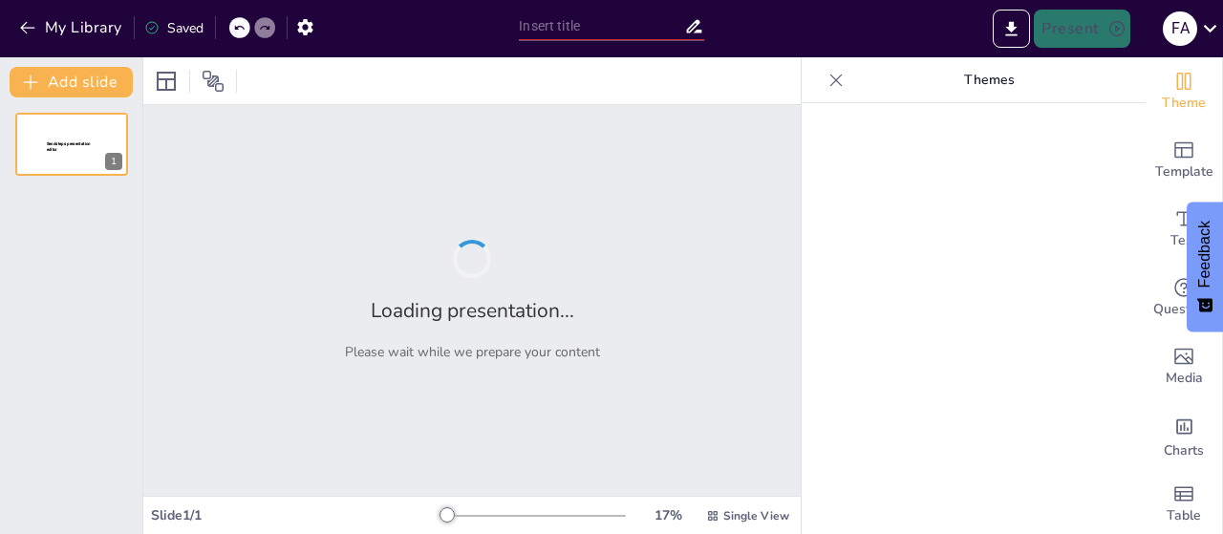
type input "EL FEUDALISMO"
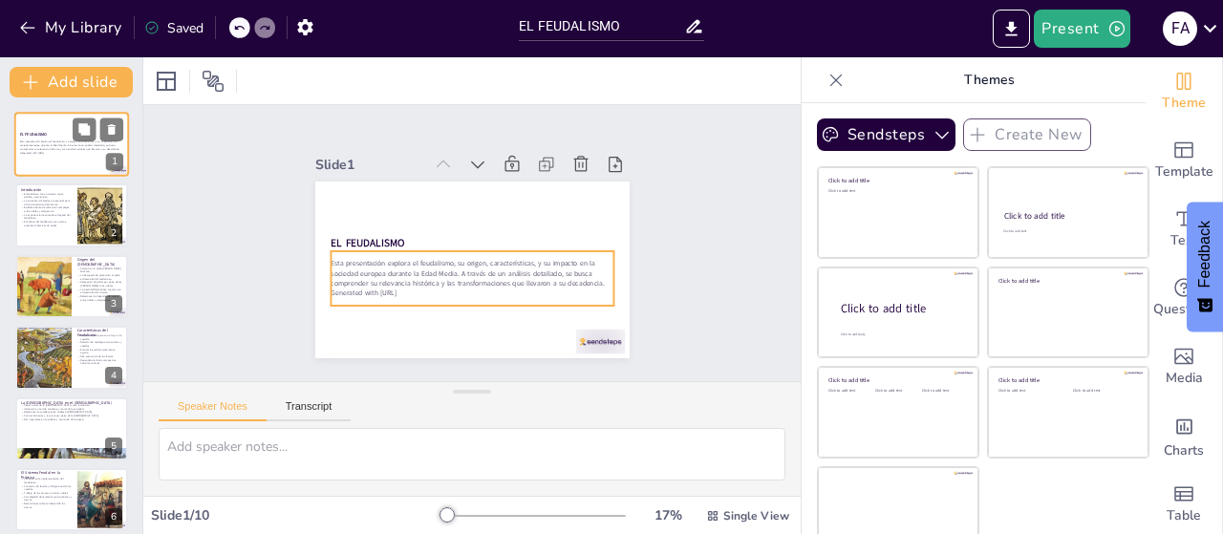
click at [33, 141] on p "Esta presentación explora el feudalismo, su origen, características, y su impac…" at bounding box center [71, 146] width 103 height 11
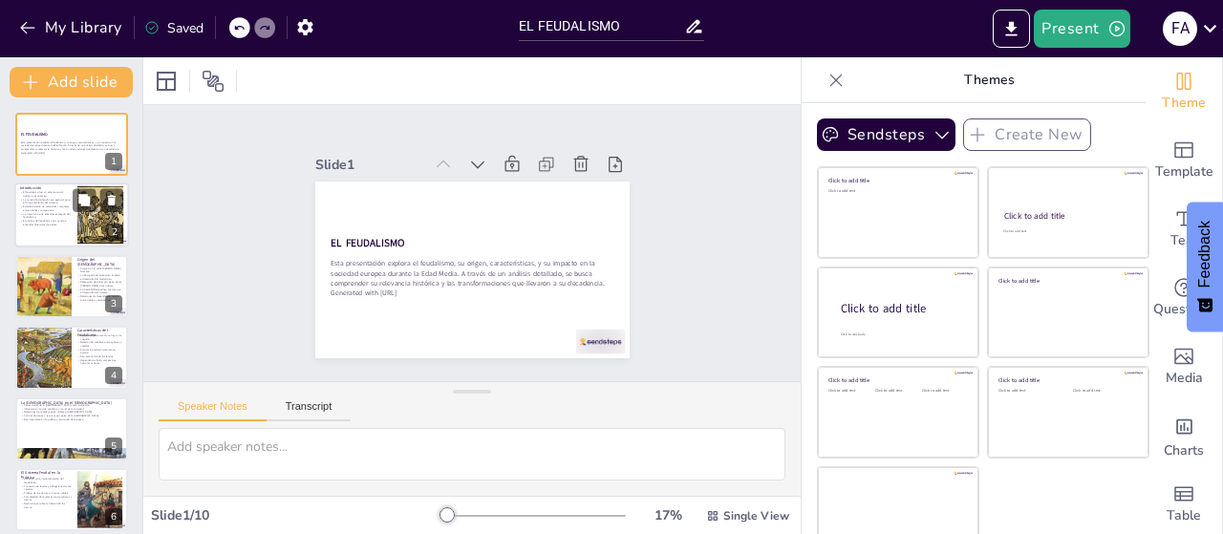
click at [56, 196] on p "El feudalismo fue un sistema social, político y económico." at bounding box center [46, 194] width 52 height 7
checkbox input "true"
type textarea "El feudalismo se estableció como una estructura organizativa clave en la [GEOGR…"
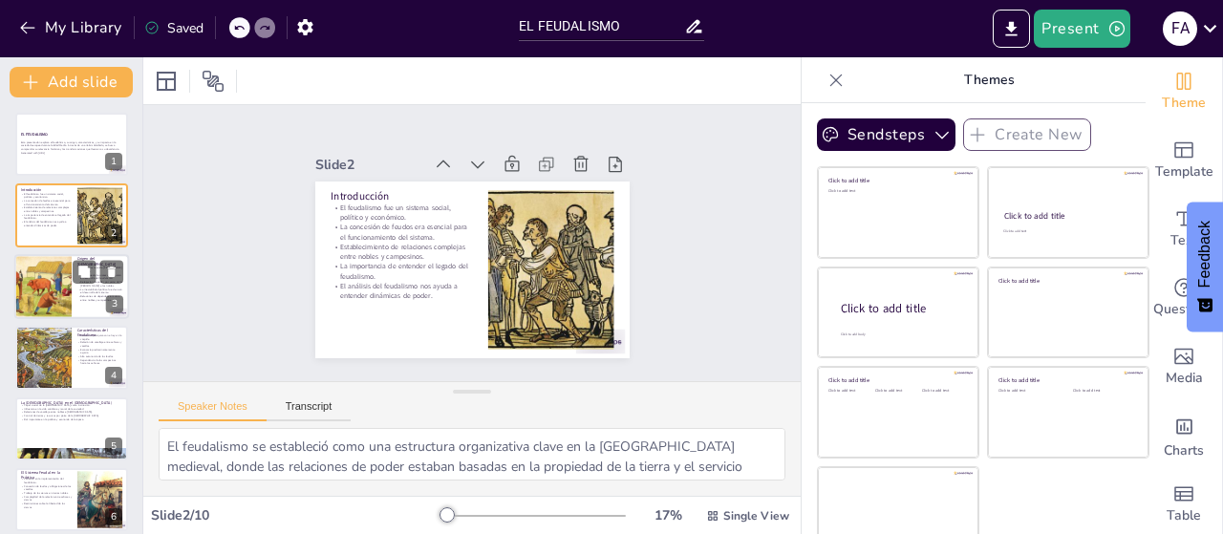
click at [55, 291] on div at bounding box center [42, 286] width 129 height 65
checkbox input "true"
type textarea "Lo ipsum dol Sitamet Consec adi el seddoe tempori utl etdol m al enimadminimve …"
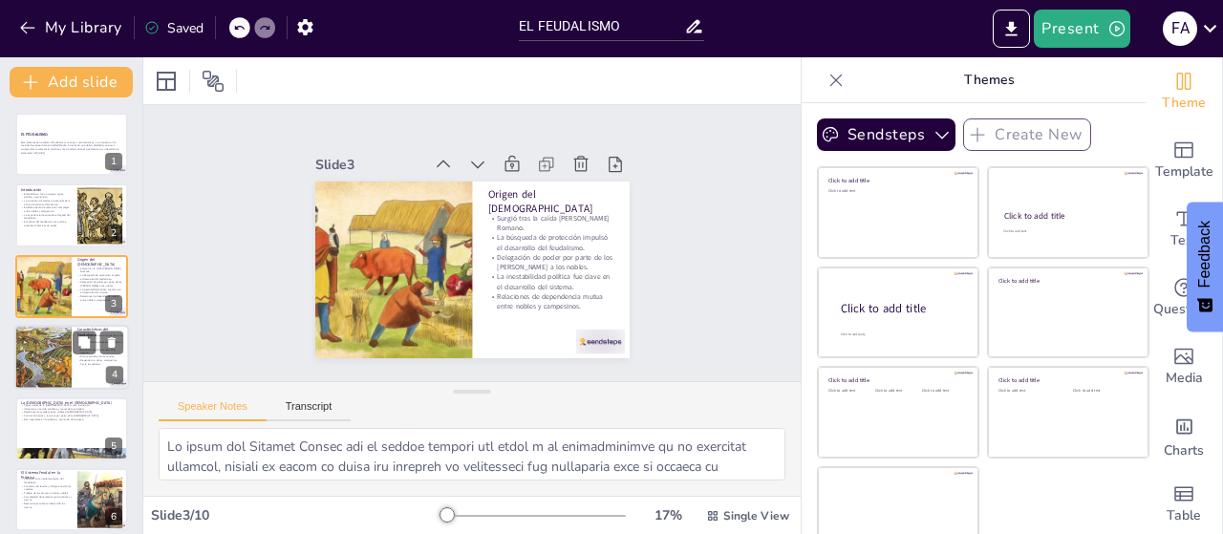
click at [53, 354] on div at bounding box center [42, 357] width 121 height 65
checkbox input "true"
type textarea "La estructura jerárquica del feudalismo definía las relaciones de poder en la s…"
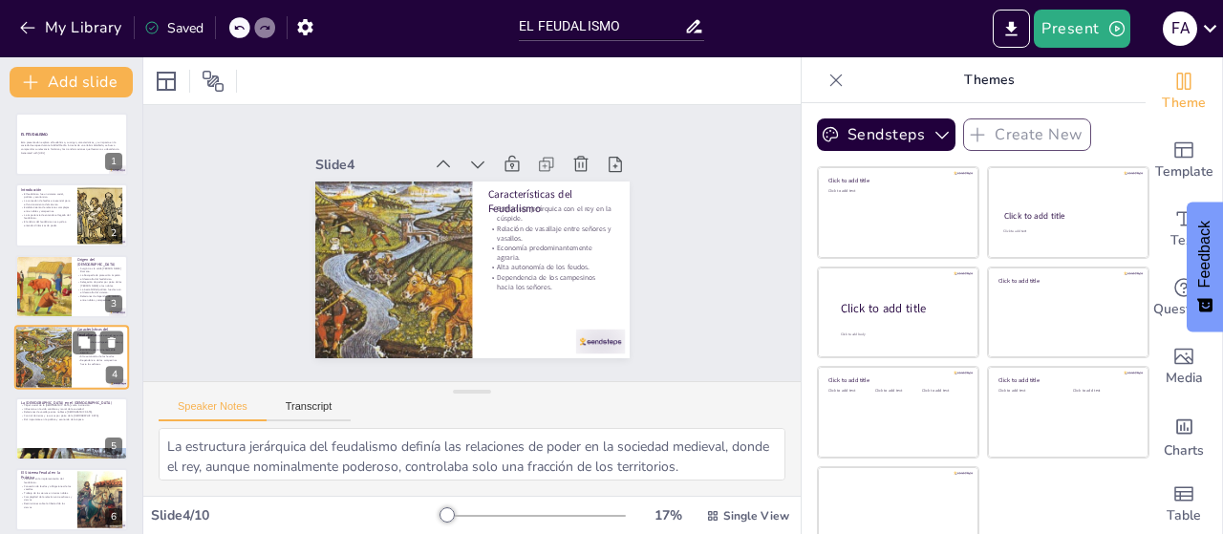
scroll to position [41, 0]
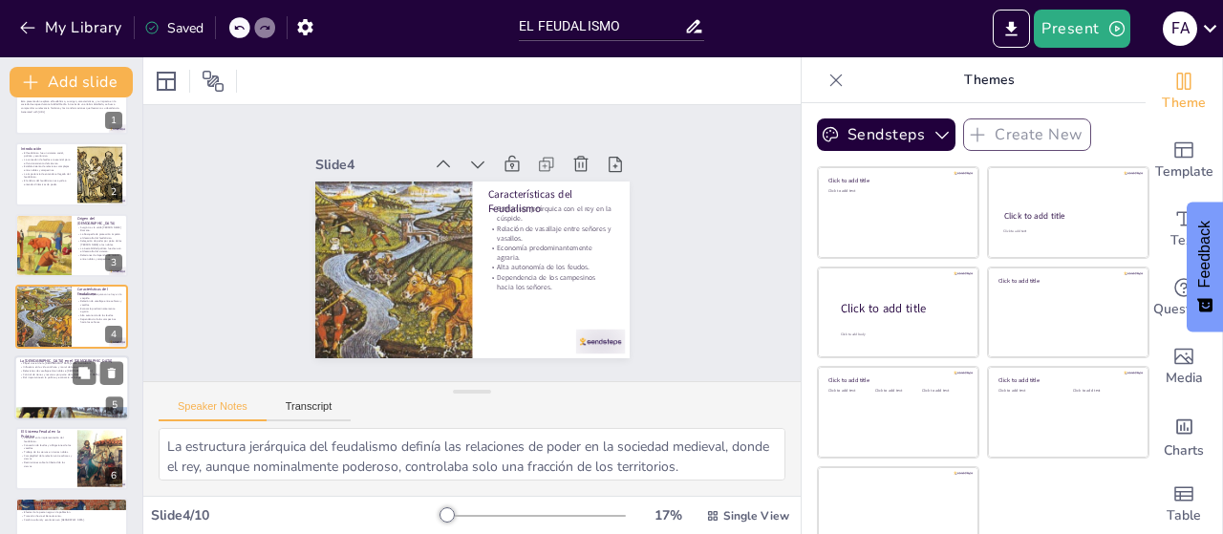
click at [40, 384] on div at bounding box center [71, 388] width 115 height 65
checkbox input "true"
type textarea "La [DEMOGRAPHIC_DATA] [DEMOGRAPHIC_DATA] no solo fue una institución religiosa,…"
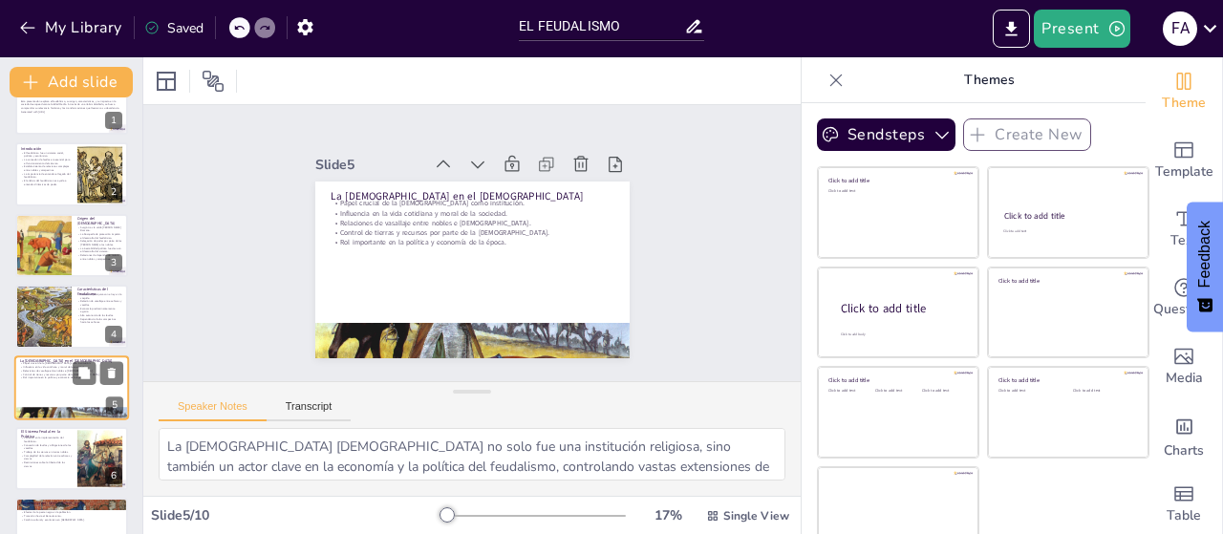
scroll to position [113, 0]
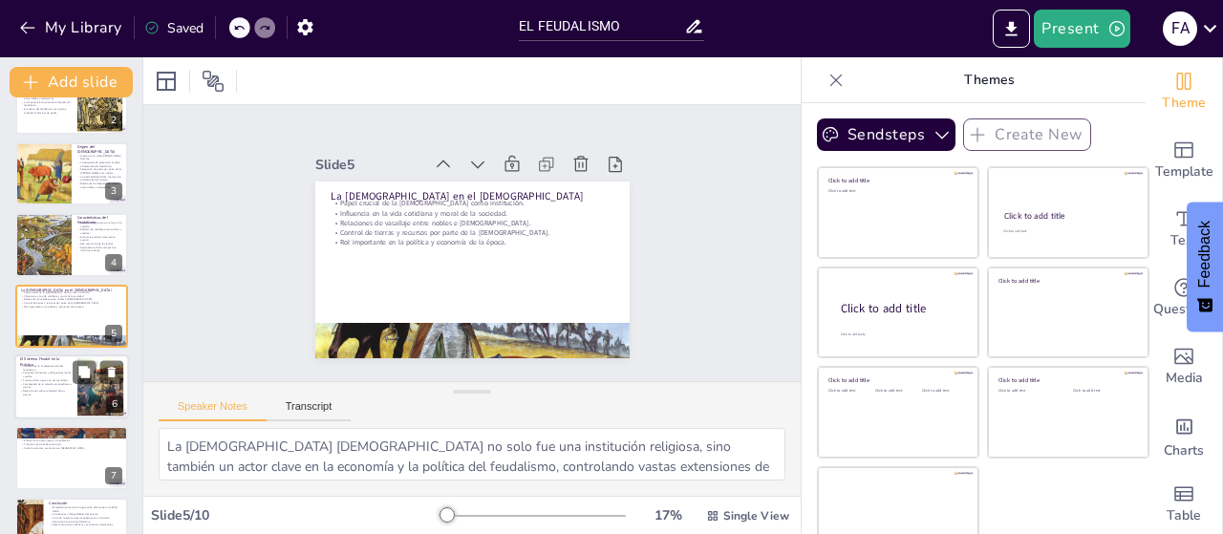
click at [49, 414] on div at bounding box center [71, 387] width 115 height 65
checkbox input "true"
type textarea "El feudalismo no era un sistema uniforme y su implementación variaba según la r…"
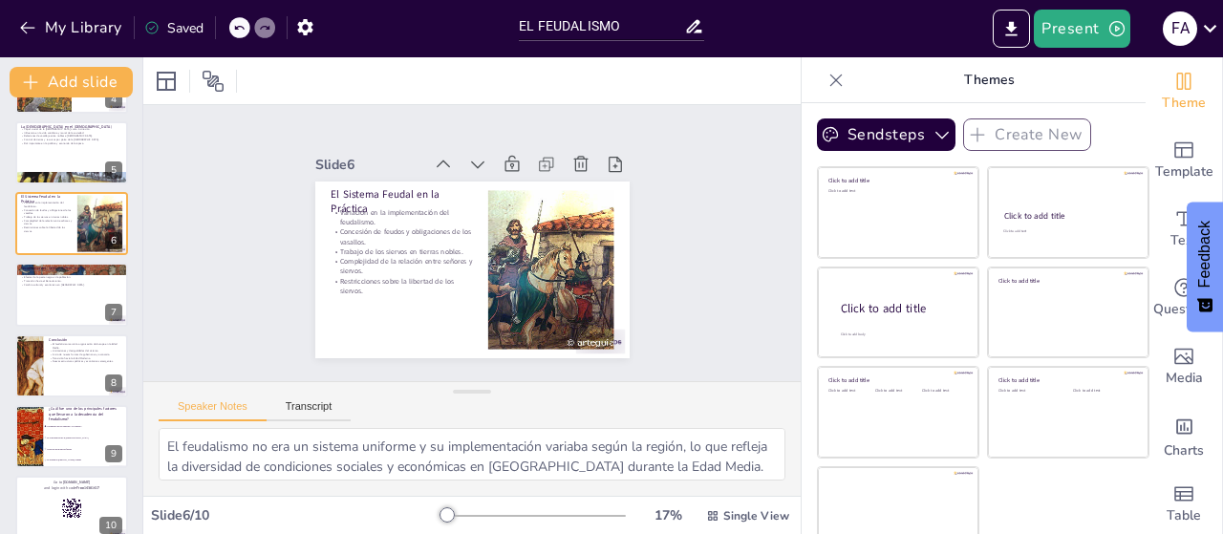
scroll to position [297, 0]
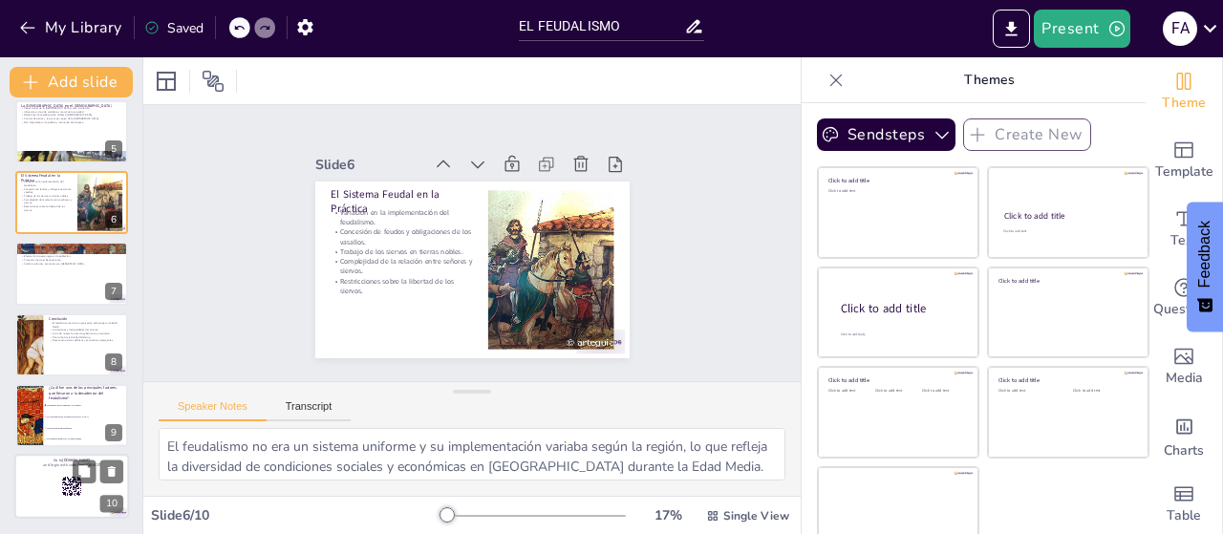
click at [91, 488] on div at bounding box center [71, 487] width 115 height 65
checkbox input "true"
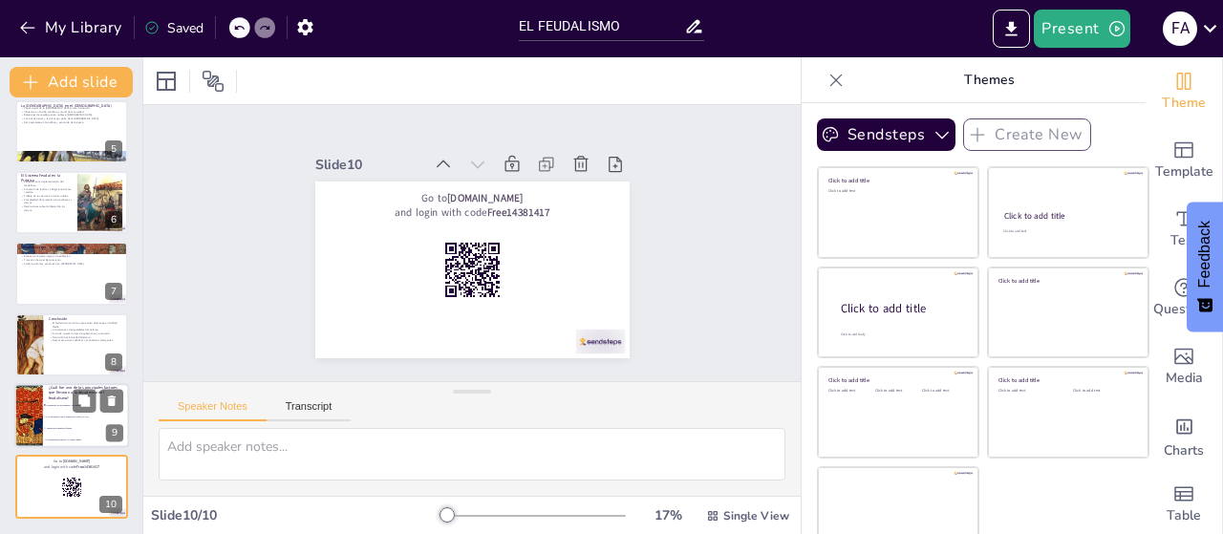
click at [71, 410] on li "Crecimiento de las ciudades y el comercio" at bounding box center [86, 405] width 86 height 11
checkbox input "true"
type textarea "La respuesta correcta es el crecimiento de las ciudades y el comercio, que se m…"
checkbox input "true"
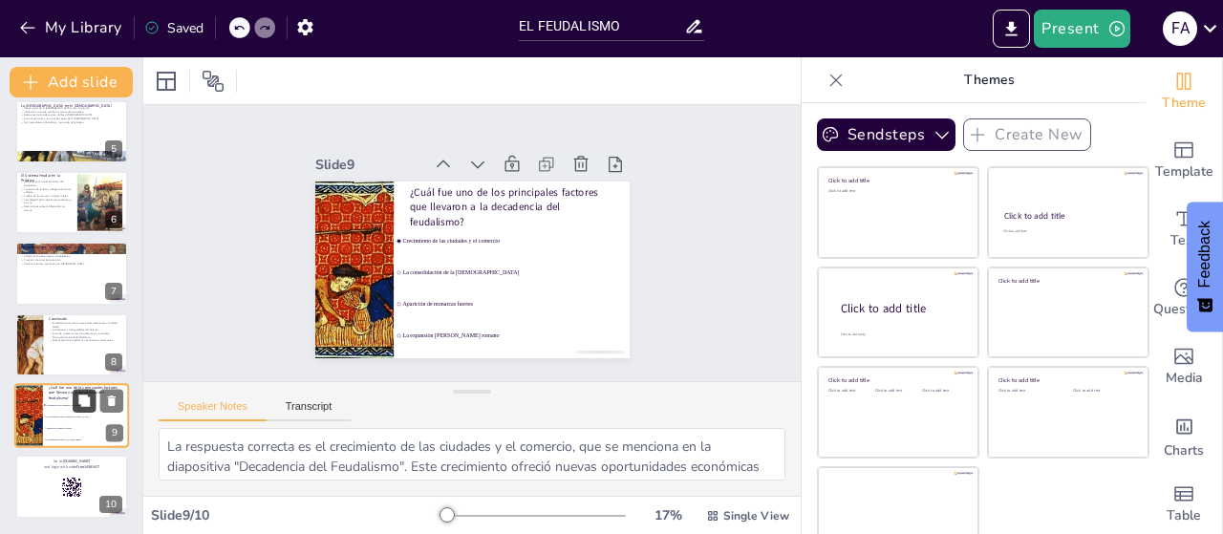
checkbox input "true"
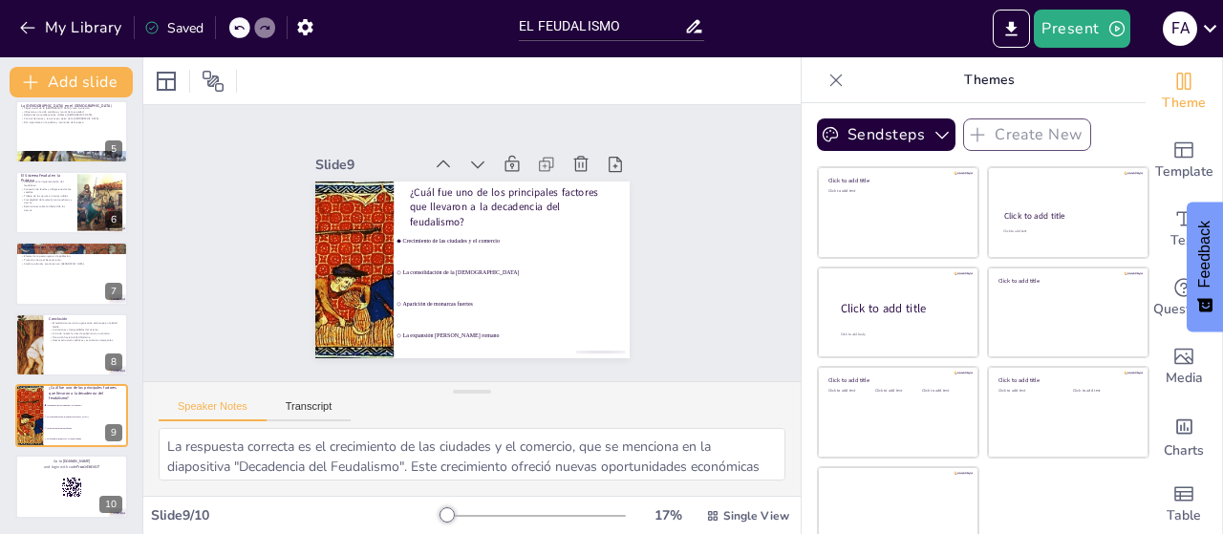
checkbox input "true"
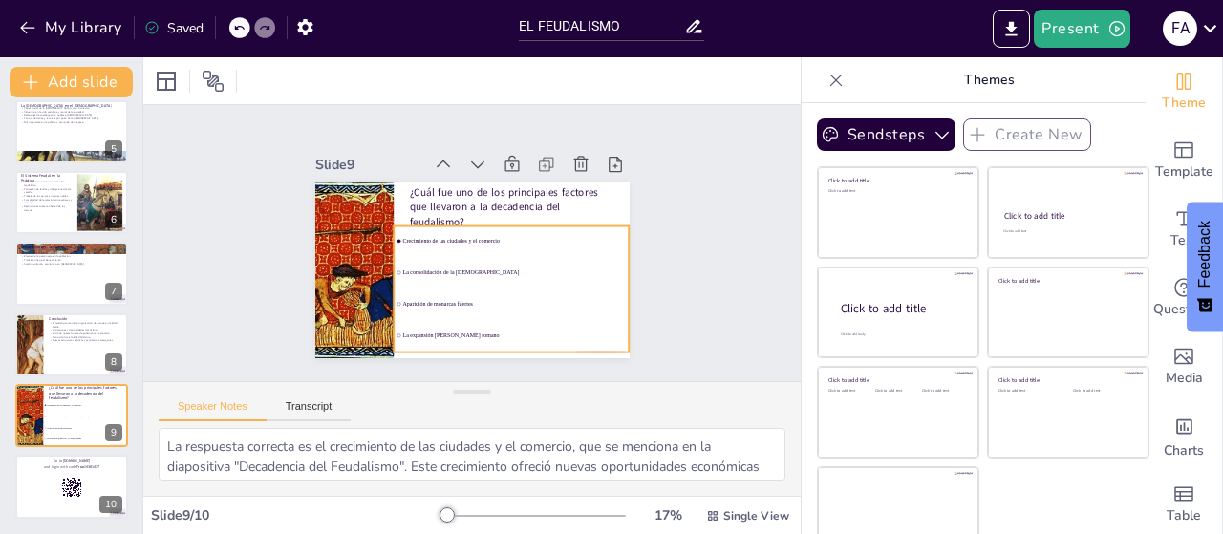
checkbox input "true"
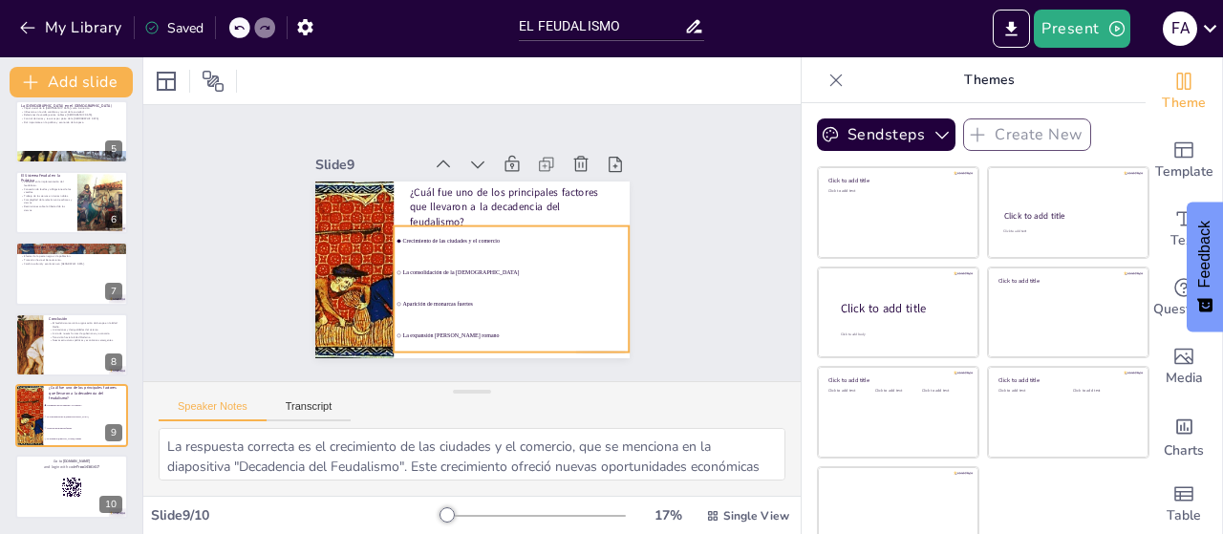
checkbox input "true"
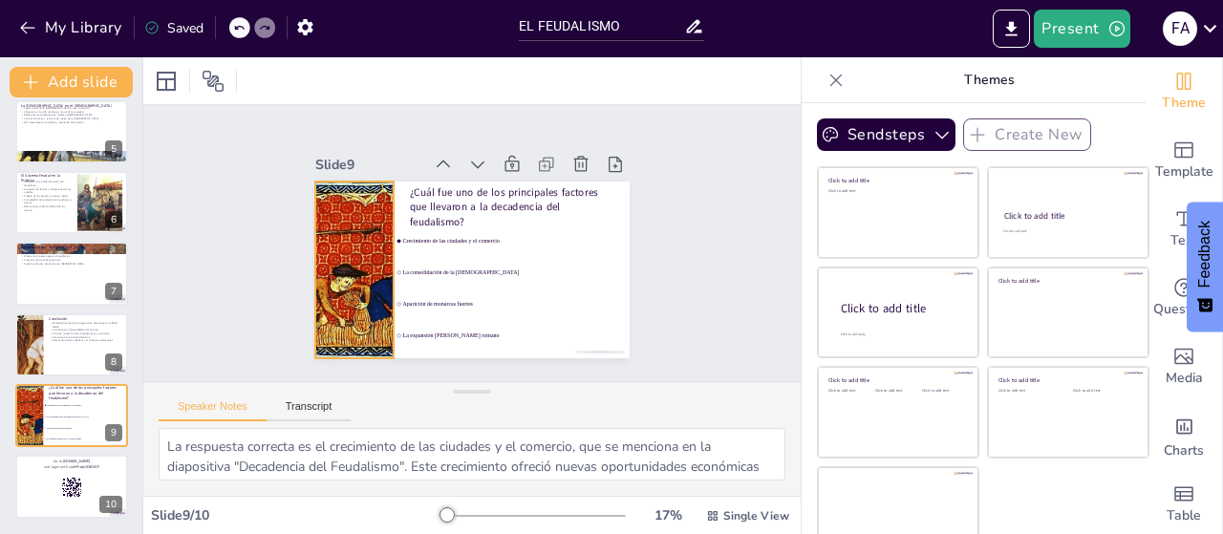
checkbox input "true"
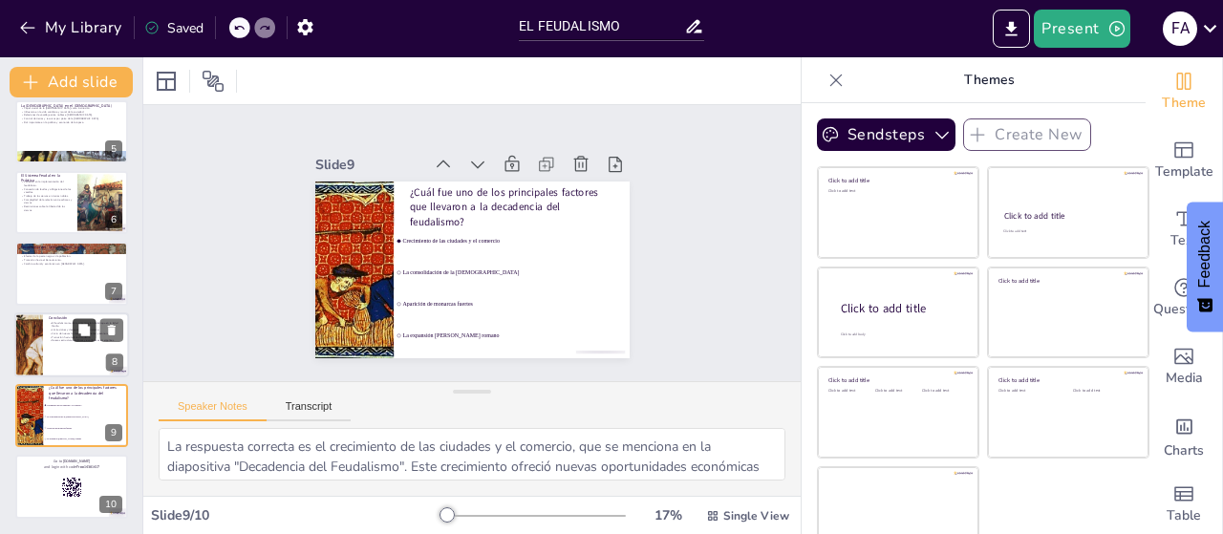
checkbox input "true"
drag, startPoint x: 78, startPoint y: 334, endPoint x: 82, endPoint y: 267, distance: 67.0
click at [80, 330] on icon at bounding box center [83, 330] width 13 height 13
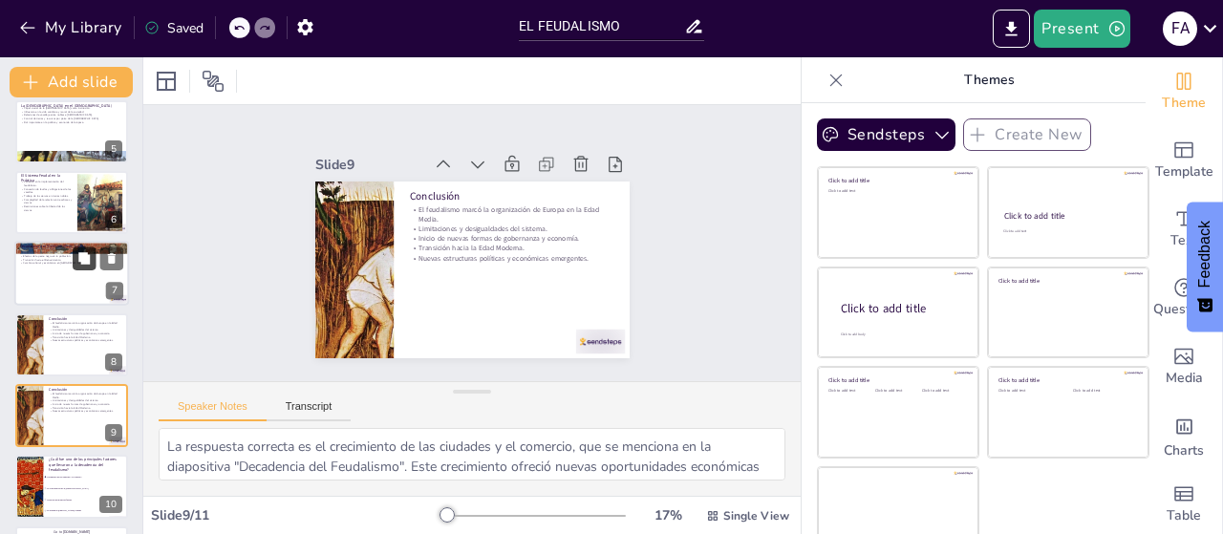
type textarea "El feudalismo fue fundamental para la organización de la sociedad medieval, est…"
checkbox input "true"
click at [82, 324] on icon at bounding box center [83, 329] width 11 height 11
checkbox input "true"
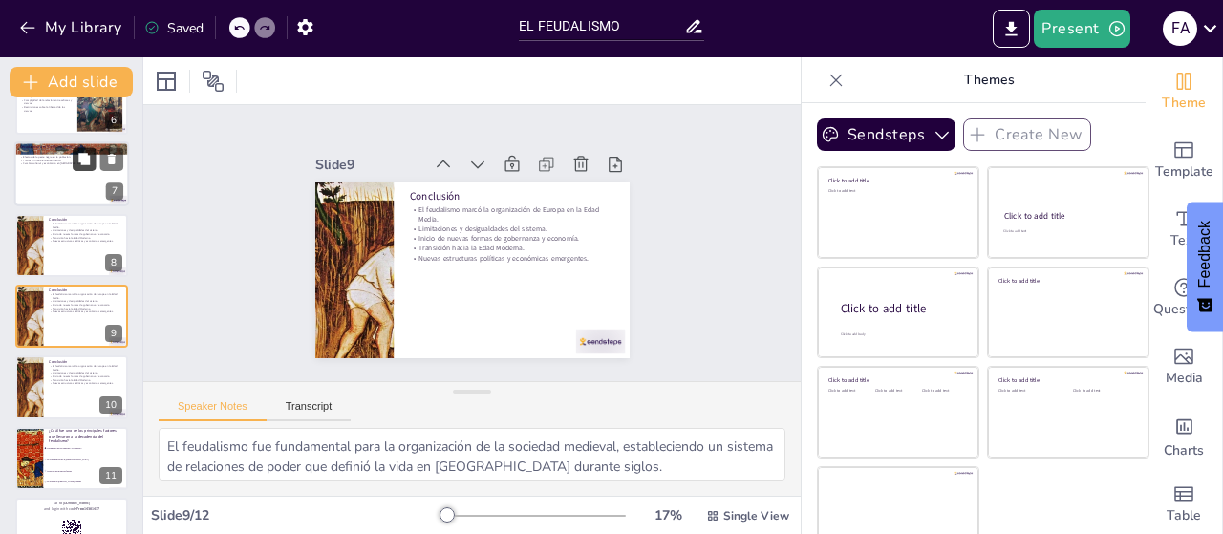
click at [85, 191] on div at bounding box center [71, 174] width 115 height 65
type textarea "El crecimiento de las ciudades y el comercio fue un factor crucial en la decade…"
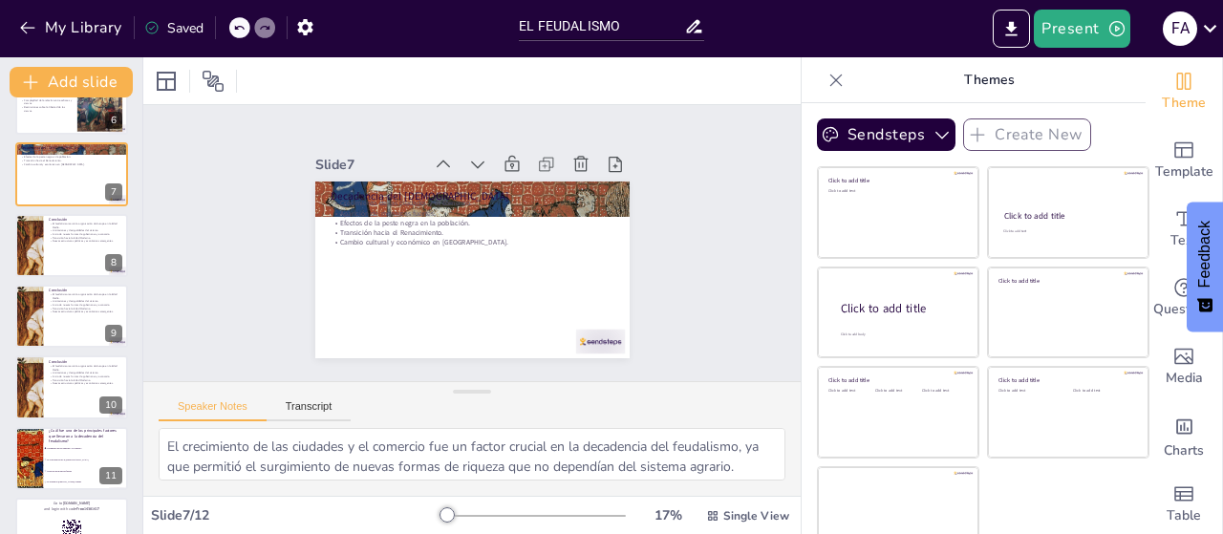
checkbox input "true"
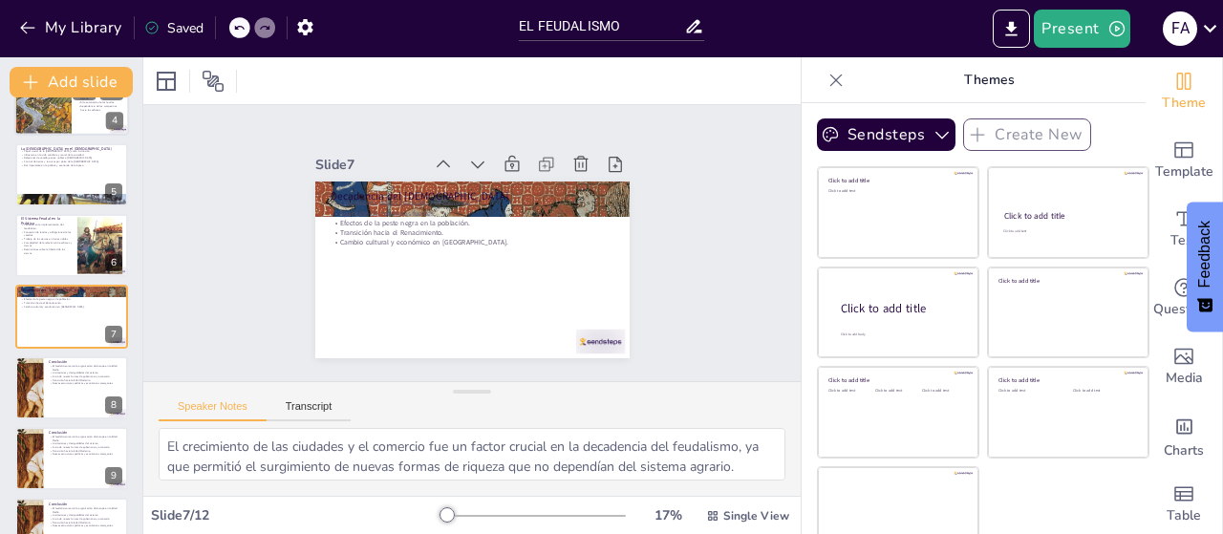
click at [81, 131] on div at bounding box center [71, 103] width 115 height 65
type textarea "La estructura jerárquica del feudalismo definía las relaciones de poder en la s…"
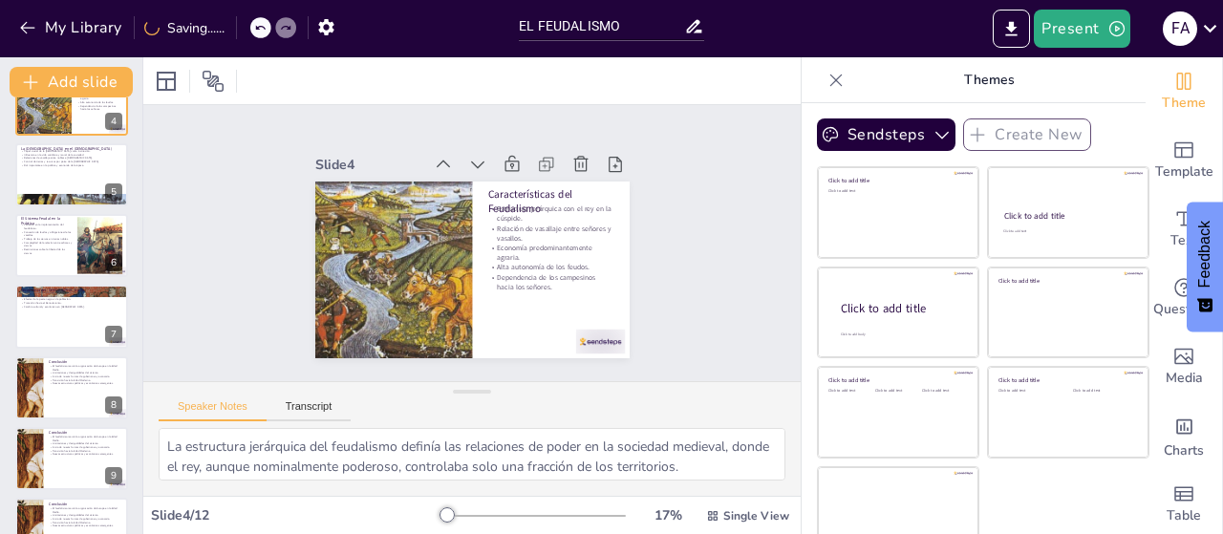
scroll to position [0, 0]
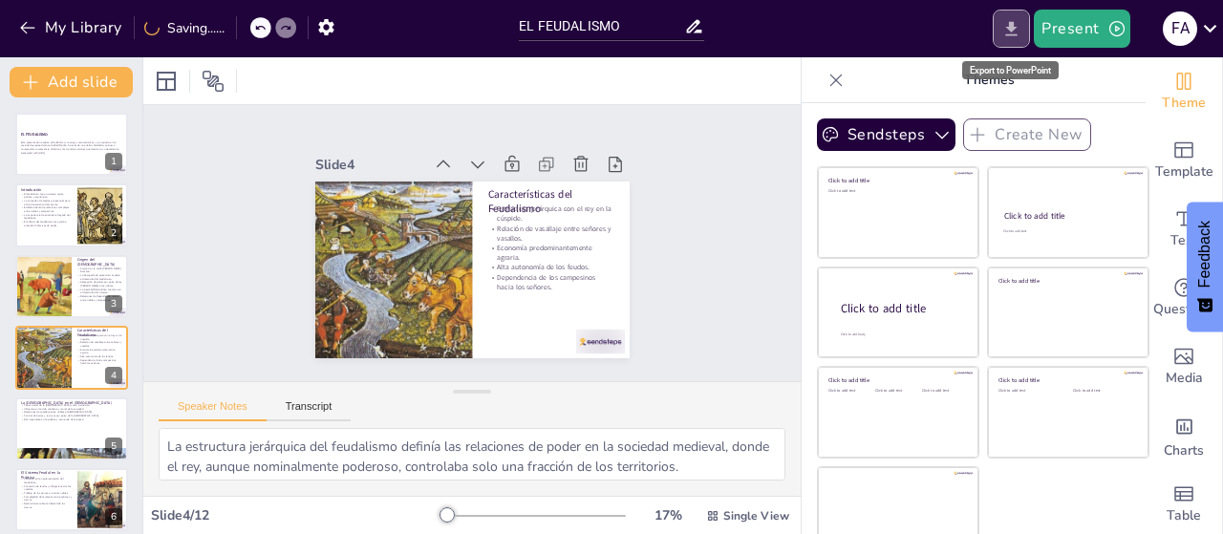
click at [1013, 29] on icon "Export to PowerPoint" at bounding box center [1011, 28] width 11 height 14
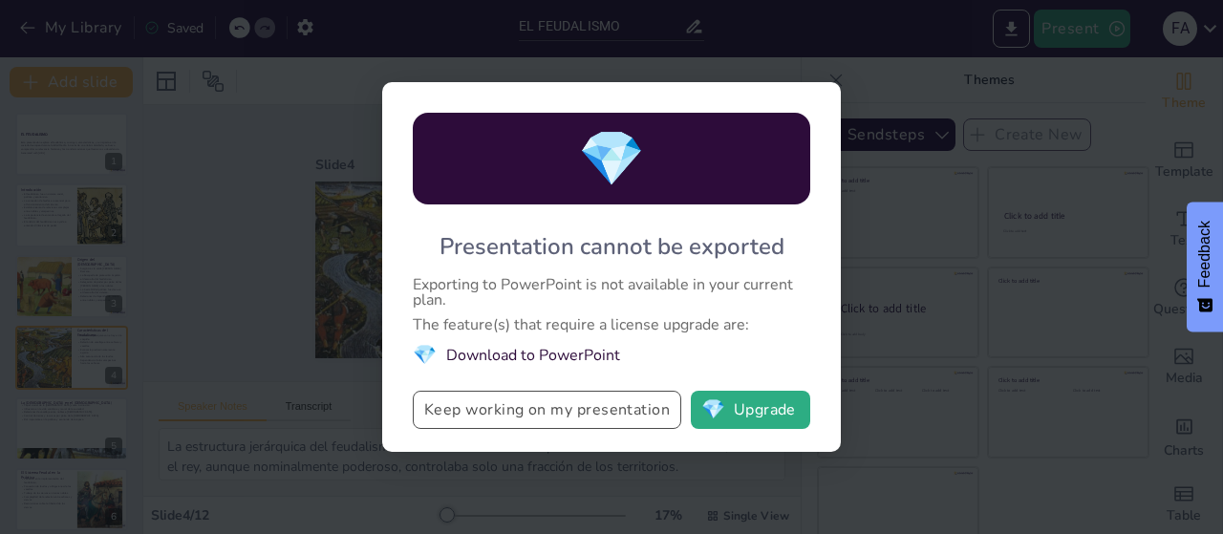
click at [590, 406] on button "Keep working on my presentation" at bounding box center [547, 410] width 269 height 38
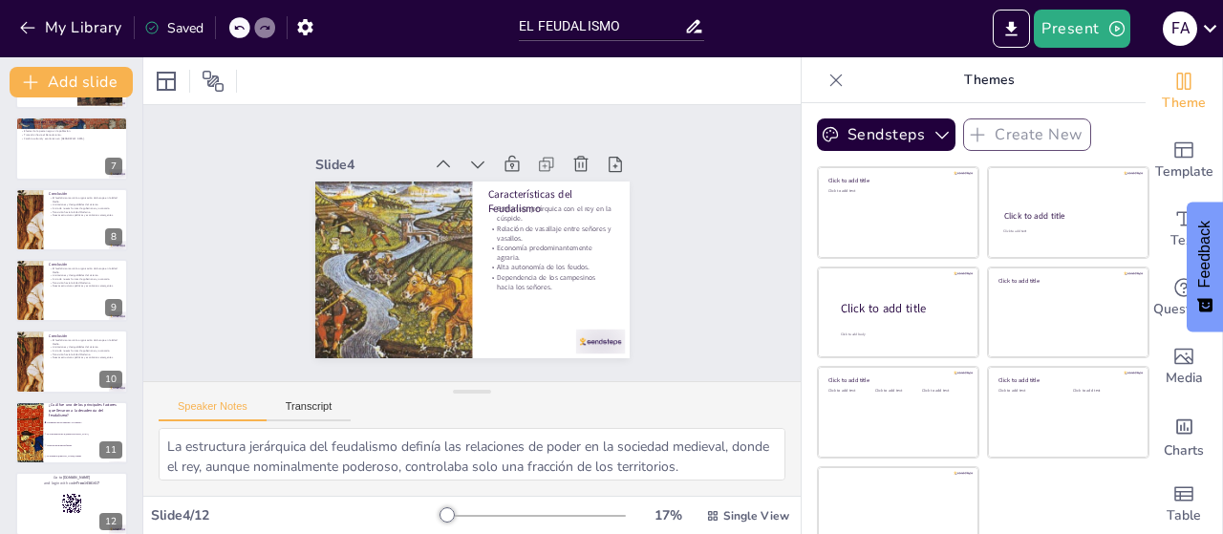
scroll to position [440, 0]
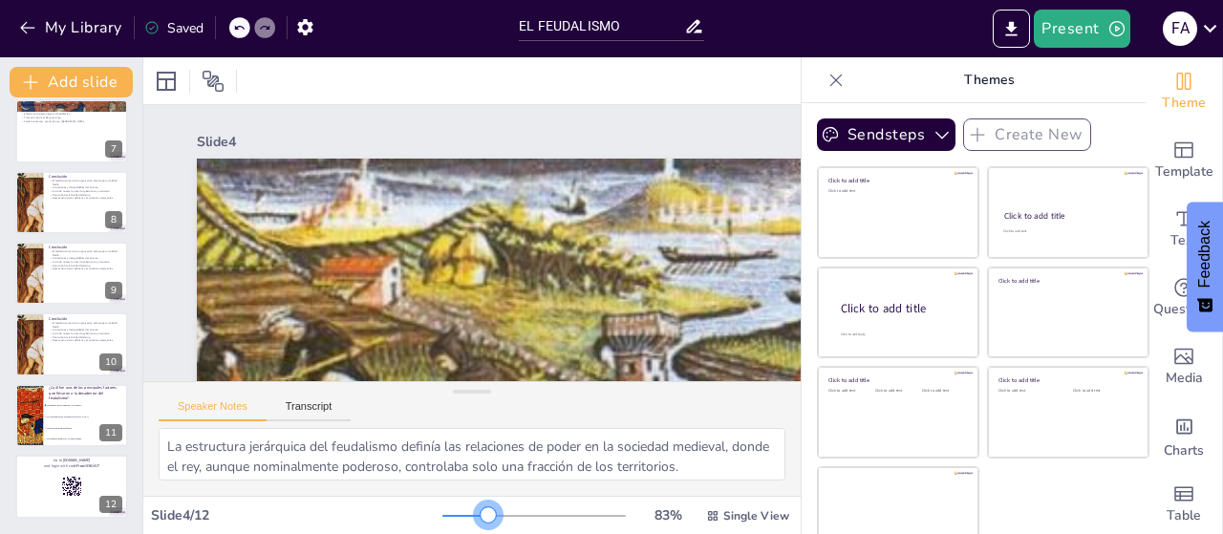
drag, startPoint x: 418, startPoint y: 518, endPoint x: 458, endPoint y: 510, distance: 40.9
click at [481, 510] on div at bounding box center [488, 515] width 15 height 15
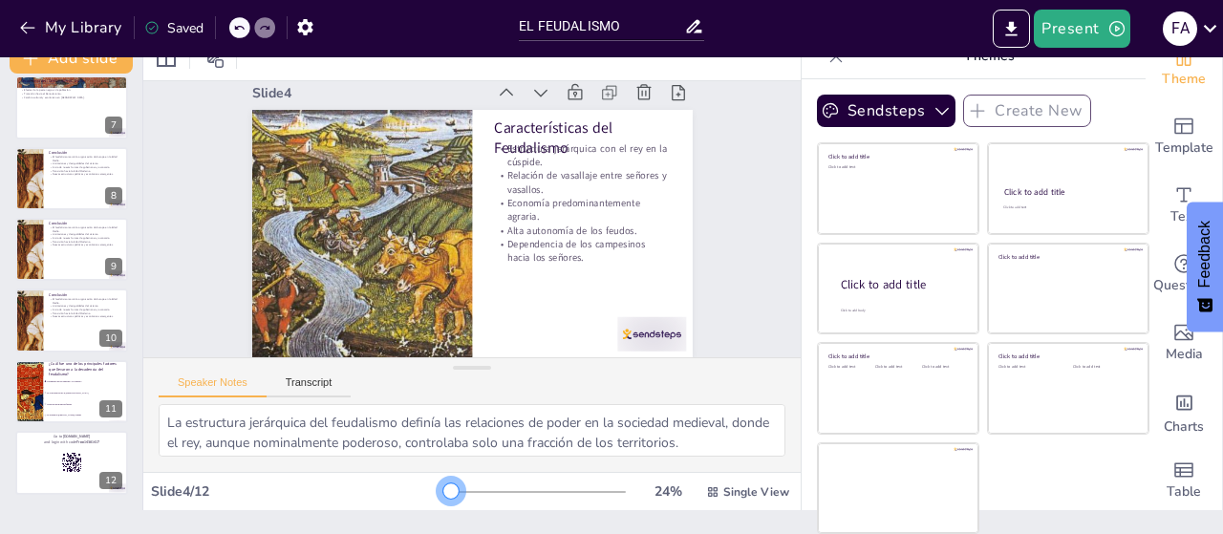
scroll to position [41, 0]
drag, startPoint x: 452, startPoint y: 494, endPoint x: 422, endPoint y: 498, distance: 29.9
click at [444, 498] on div at bounding box center [451, 491] width 15 height 15
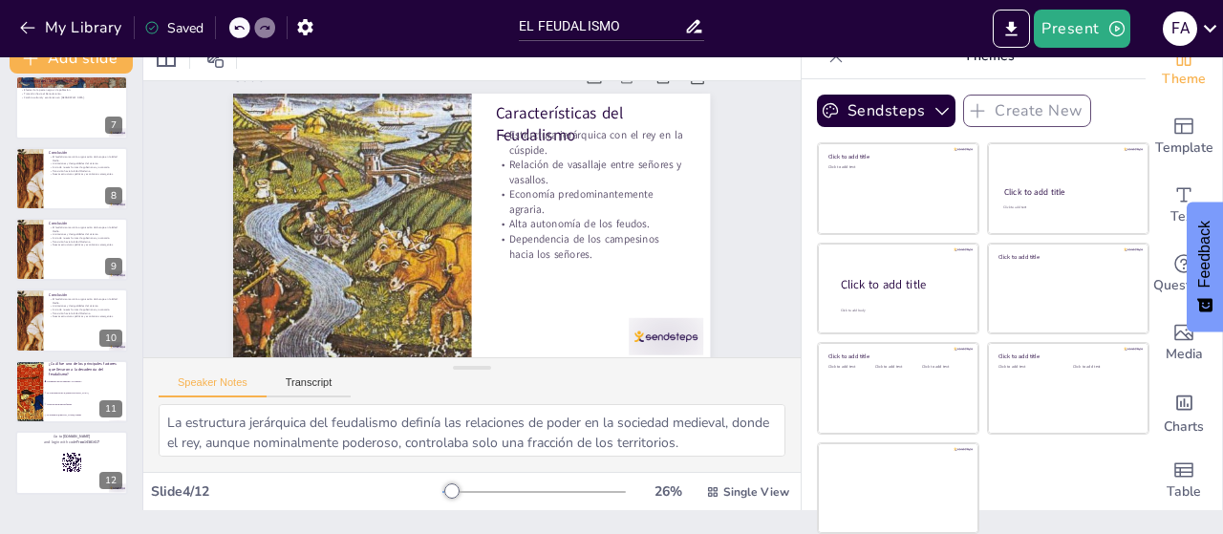
scroll to position [0, 0]
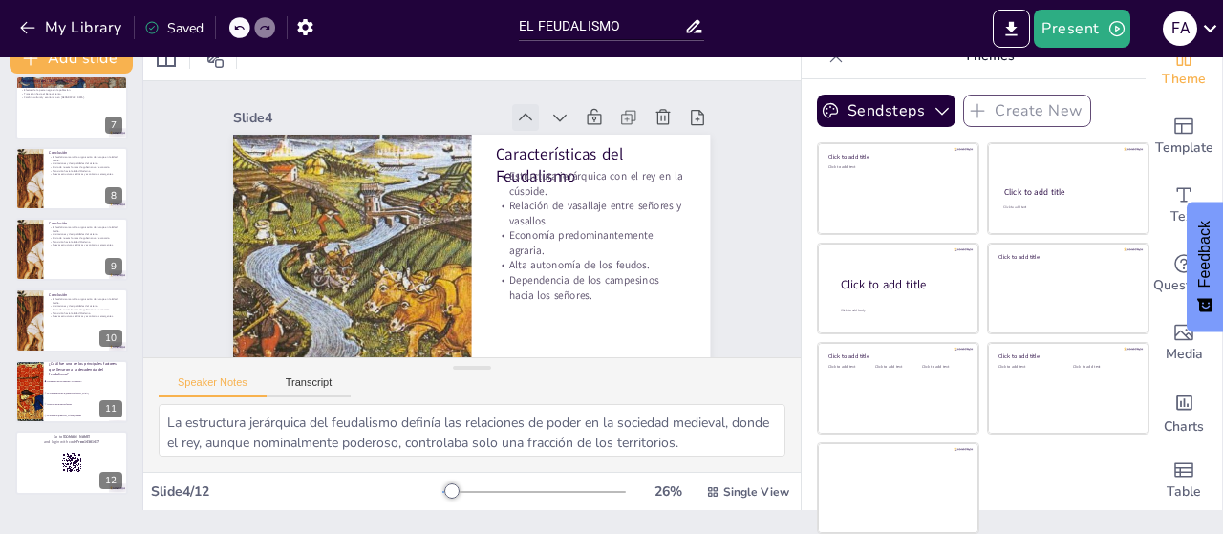
click at [375, 234] on icon at bounding box center [361, 247] width 27 height 27
click at [556, 144] on icon at bounding box center [569, 157] width 26 height 26
click at [553, 307] on icon at bounding box center [563, 317] width 21 height 21
click at [593, 217] on icon at bounding box center [606, 230] width 27 height 27
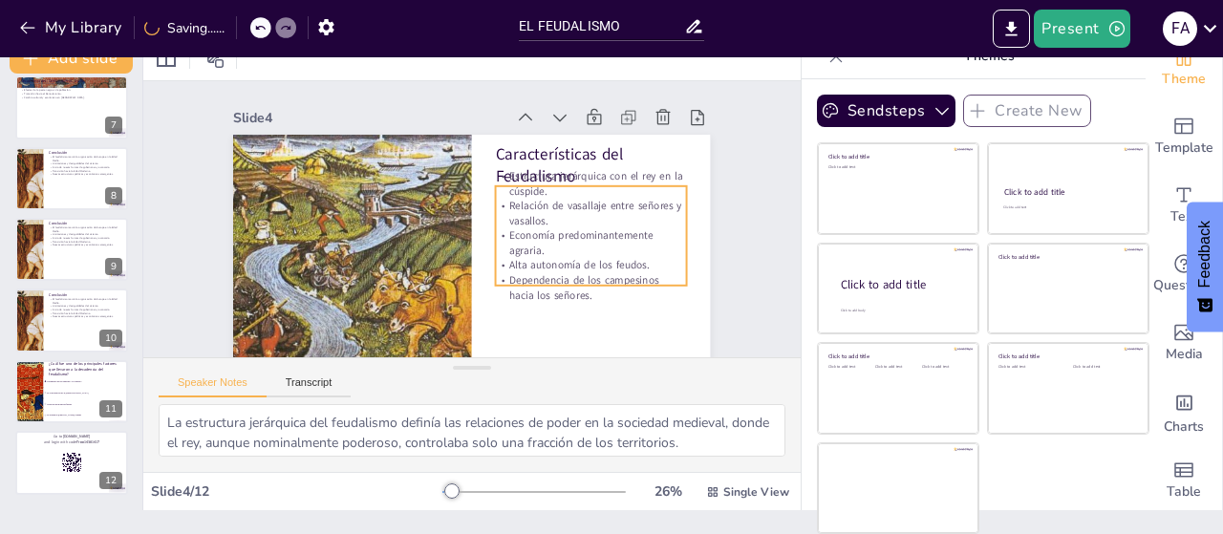
click at [517, 235] on p "Economía predominantemente agraria." at bounding box center [578, 278] width 191 height 87
checkbox input "true"
type input "32"
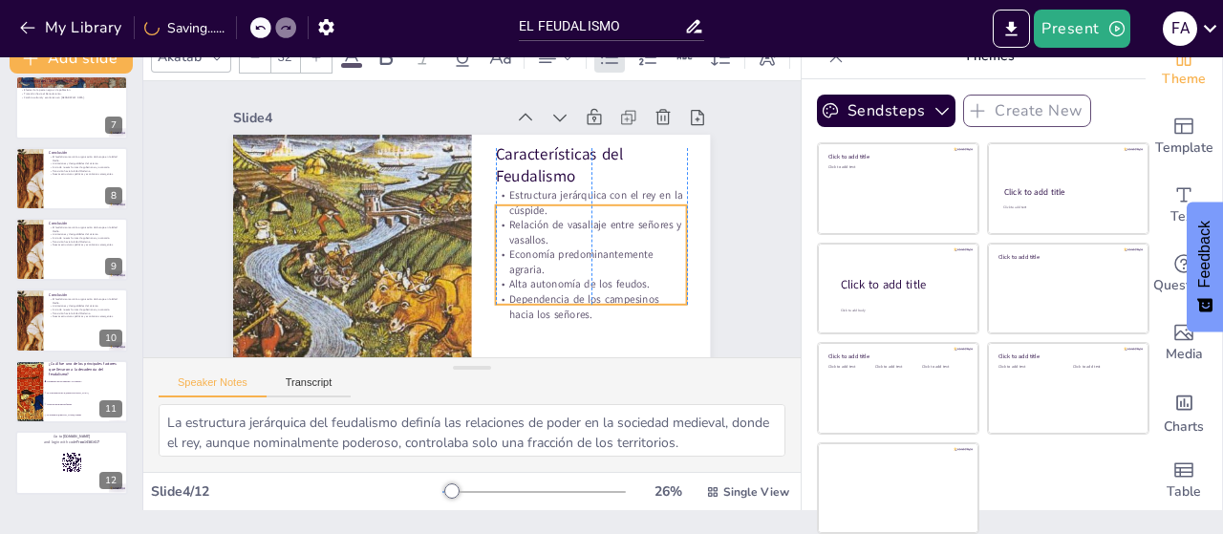
drag, startPoint x: 515, startPoint y: 238, endPoint x: 518, endPoint y: 255, distance: 17.4
click at [518, 255] on p "Economía predominantemente agraria." at bounding box center [580, 285] width 193 height 69
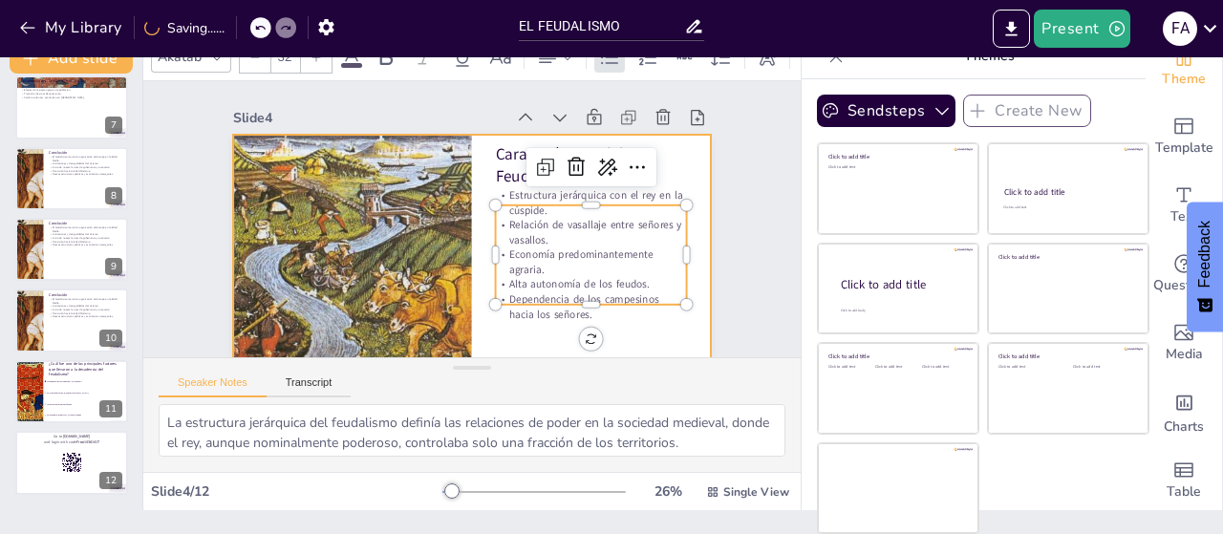
click at [631, 304] on div at bounding box center [471, 169] width 477 height 269
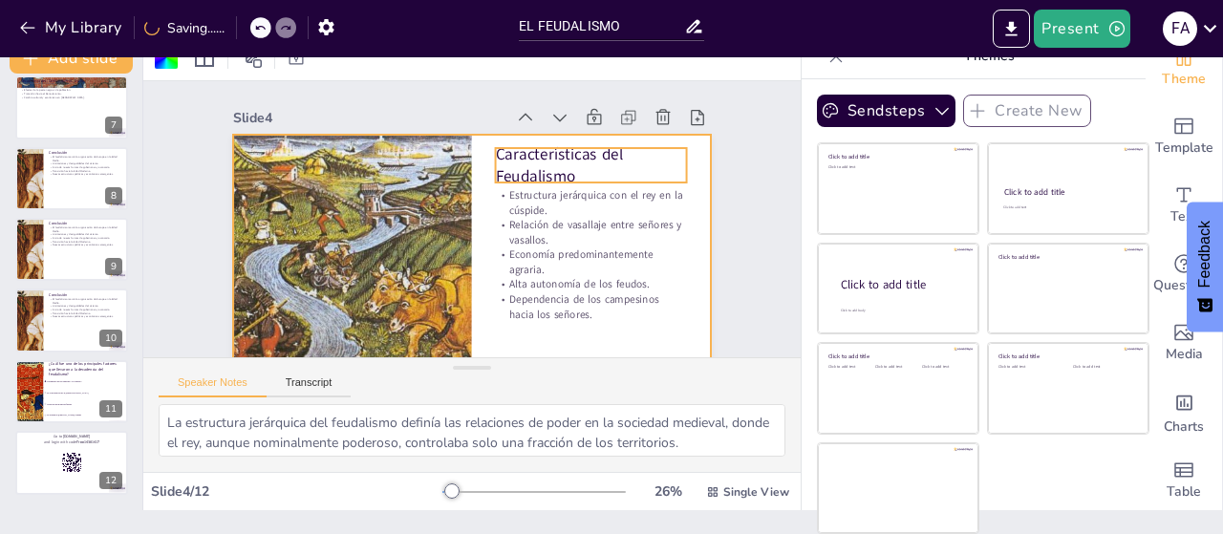
checkbox input "true"
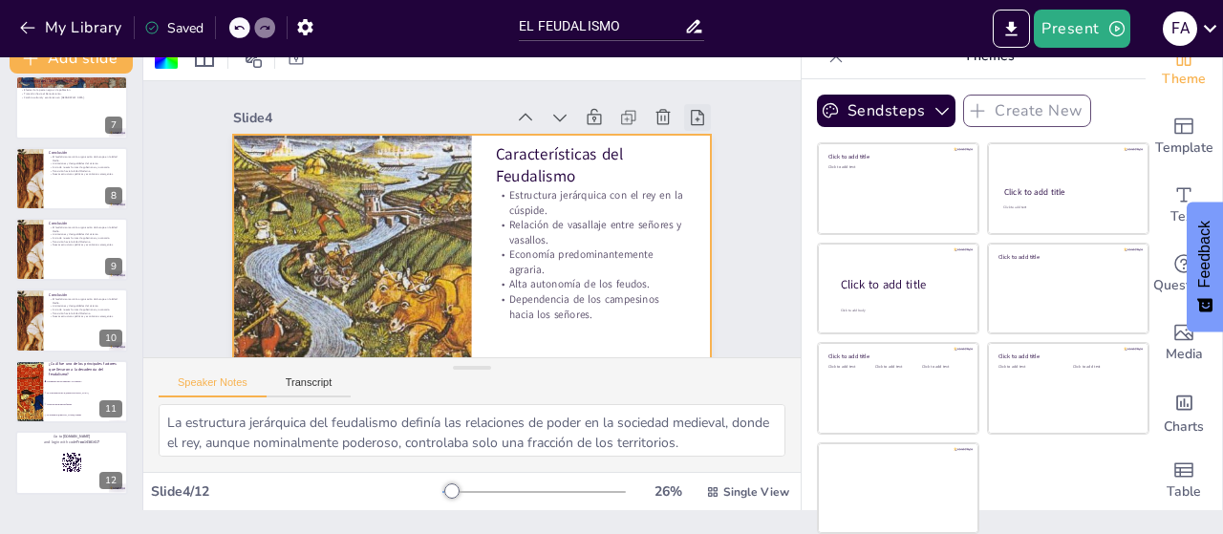
click at [461, 452] on icon at bounding box center [448, 465] width 26 height 26
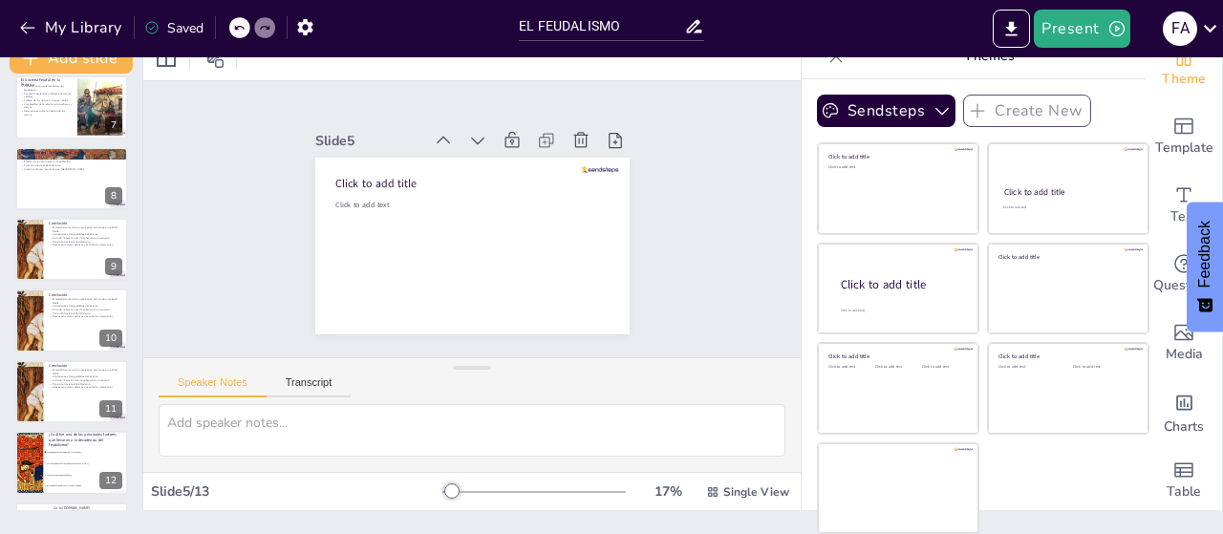
checkbox input "true"
click at [457, 337] on icon at bounding box center [443, 350] width 27 height 27
type textarea "La [DEMOGRAPHIC_DATA] [DEMOGRAPHIC_DATA] no solo fue una institución religiosa,…"
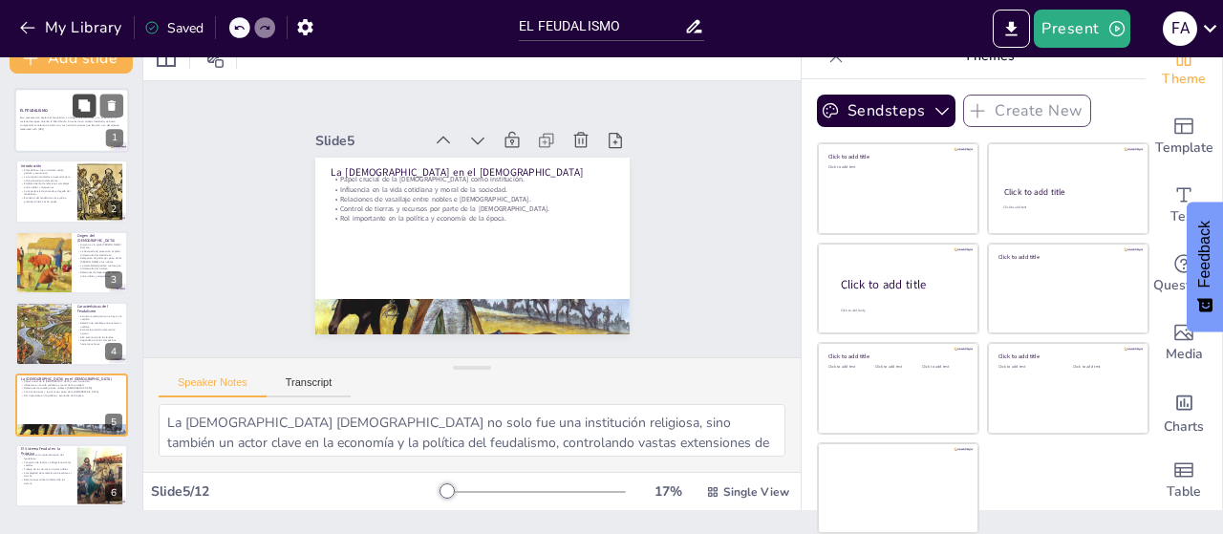
checkbox input "true"
click at [78, 99] on icon at bounding box center [83, 105] width 13 height 13
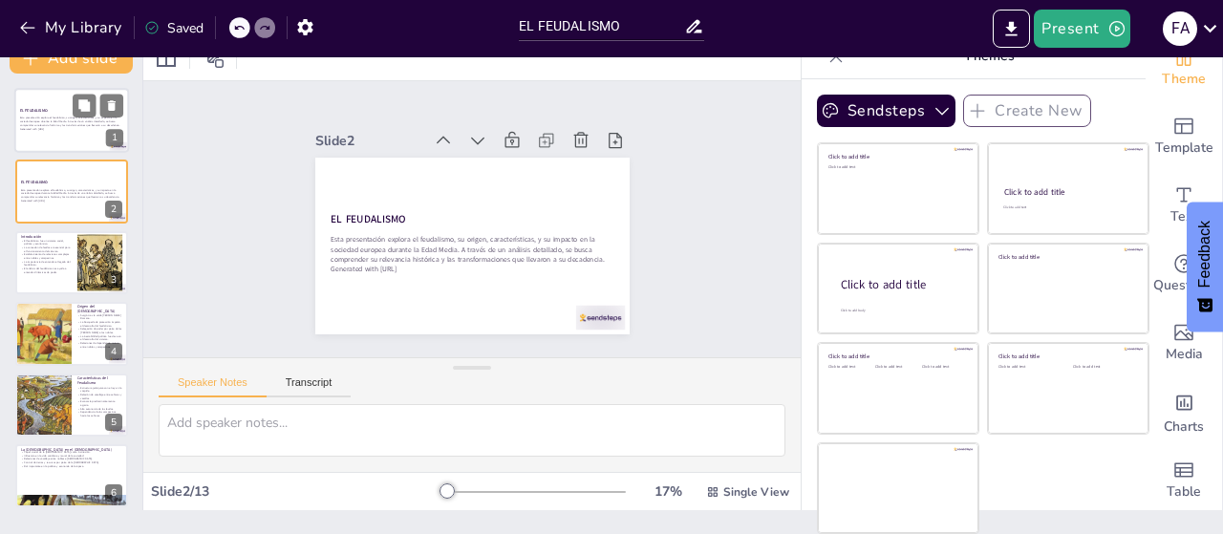
click at [59, 127] on p "Generated with [URL]" at bounding box center [71, 129] width 103 height 4
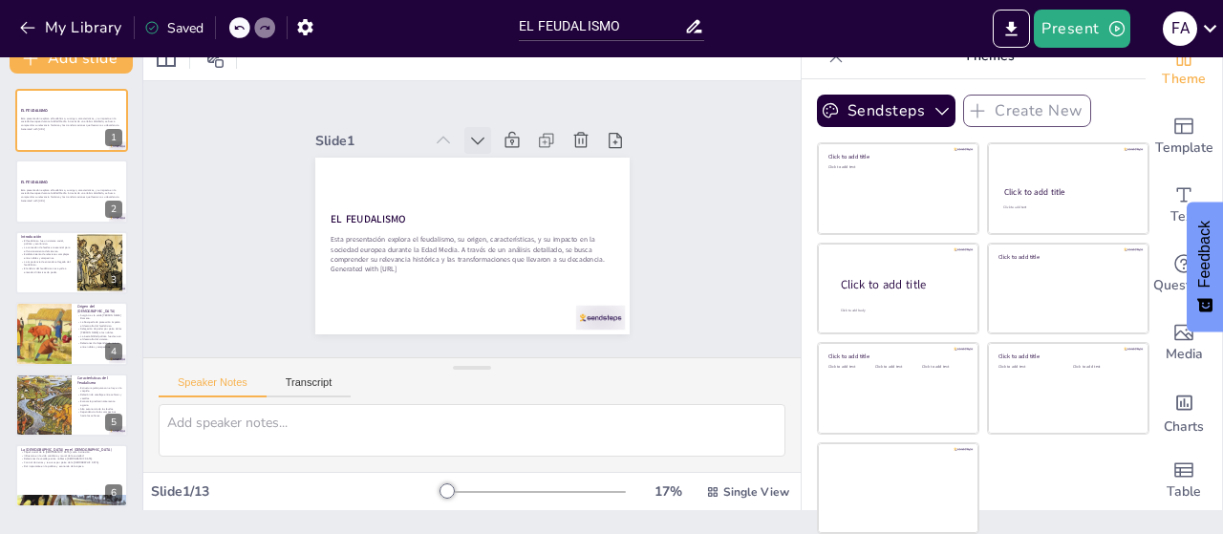
click at [519, 257] on icon at bounding box center [532, 270] width 27 height 27
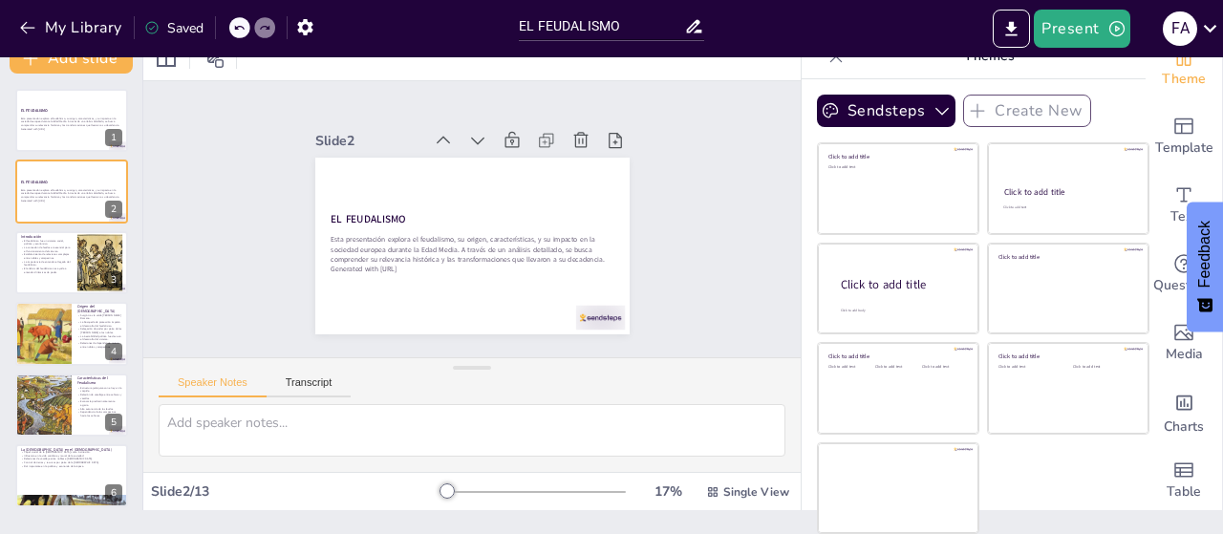
click at [504, 141] on icon at bounding box center [517, 154] width 26 height 26
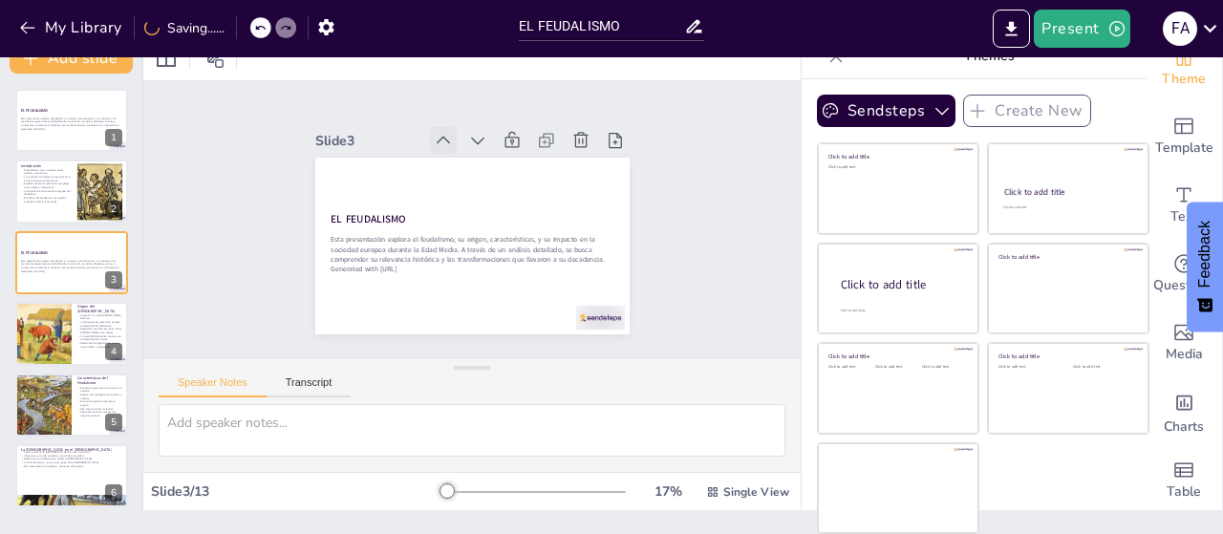
click at [518, 255] on div at bounding box center [536, 273] width 36 height 36
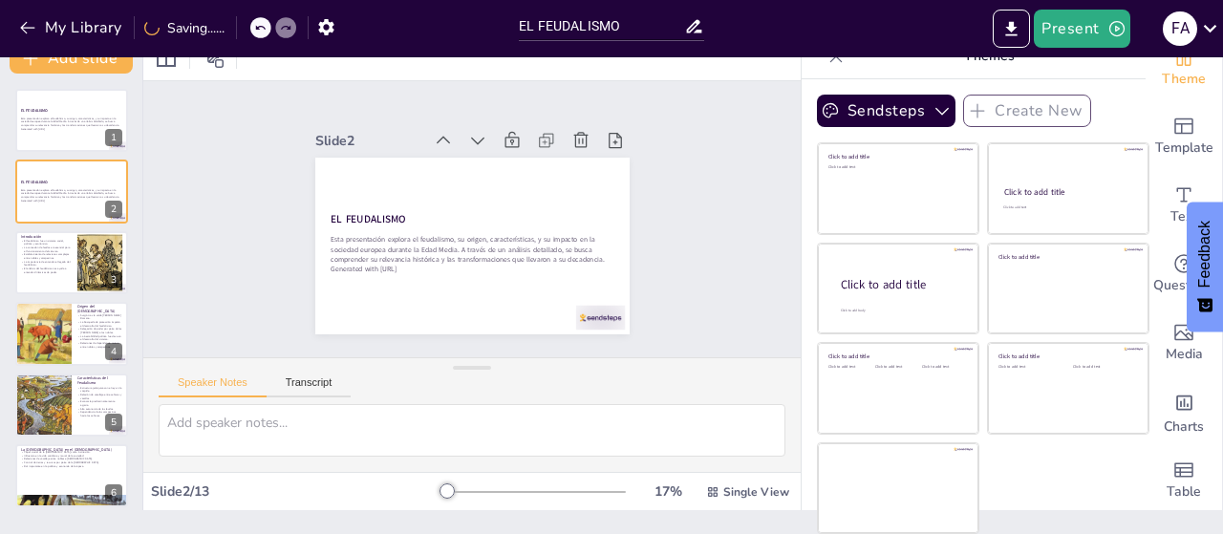
click at [509, 138] on div at bounding box center [527, 156] width 36 height 36
click at [0, 0] on div at bounding box center [0, 0] width 0 height 0
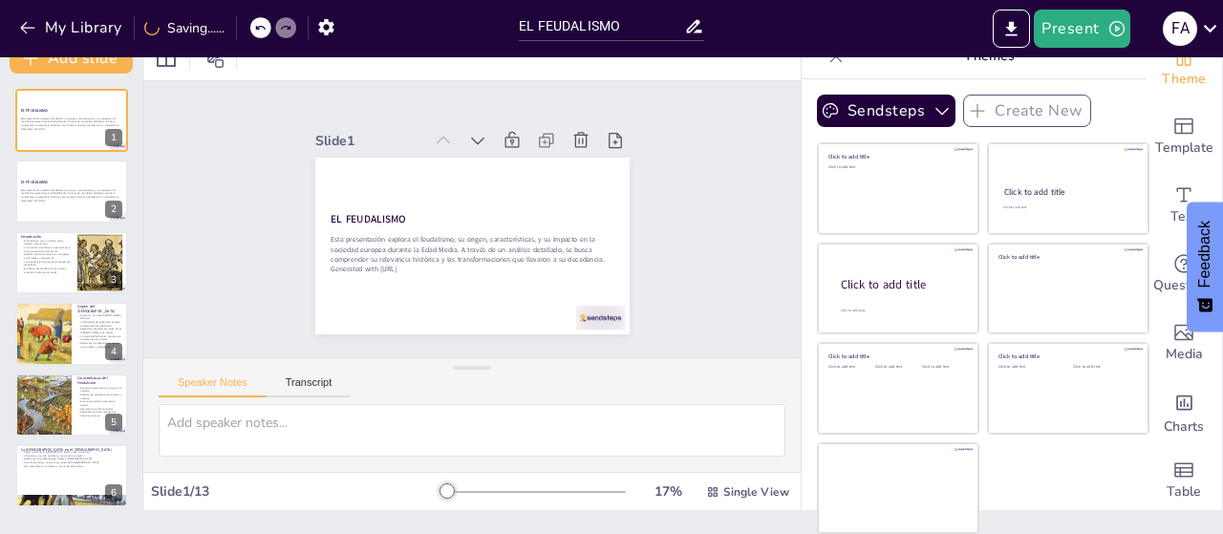
click at [501, 132] on div at bounding box center [519, 150] width 37 height 37
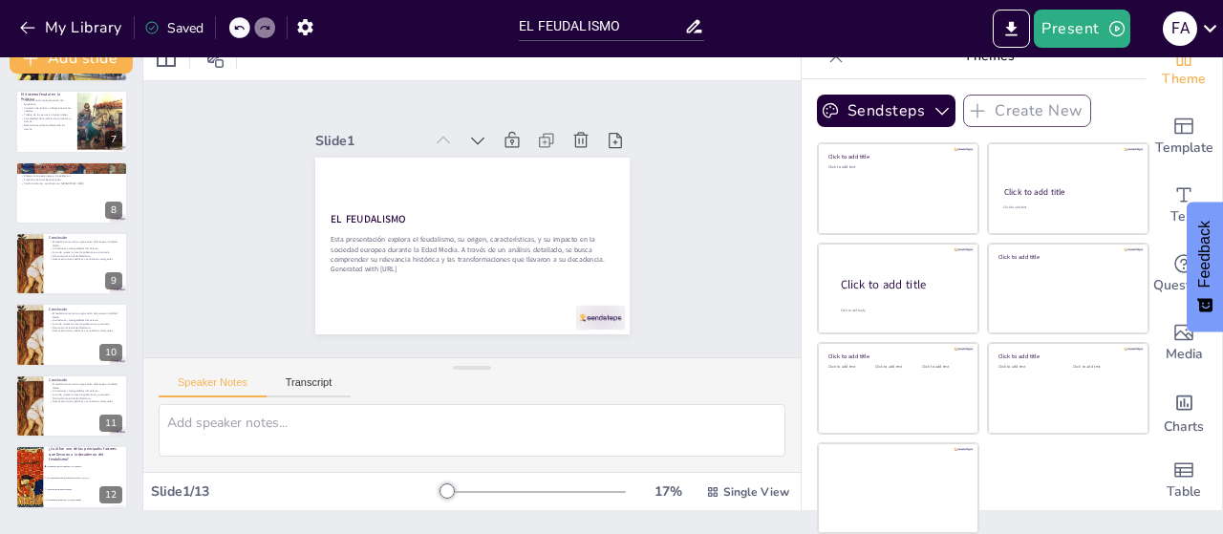
scroll to position [510, 0]
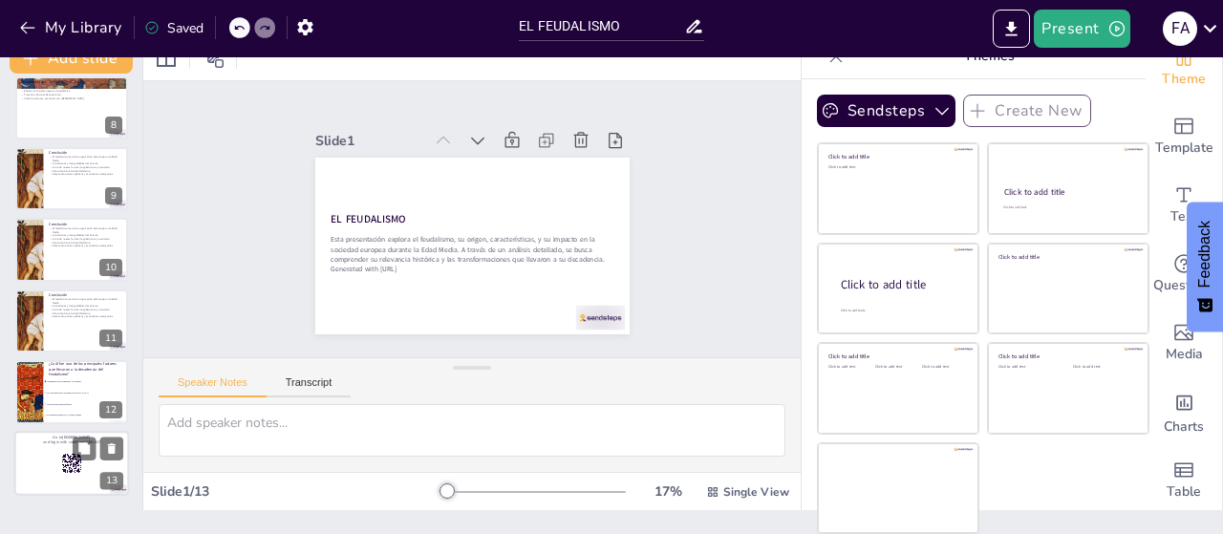
click at [87, 467] on div at bounding box center [71, 463] width 115 height 65
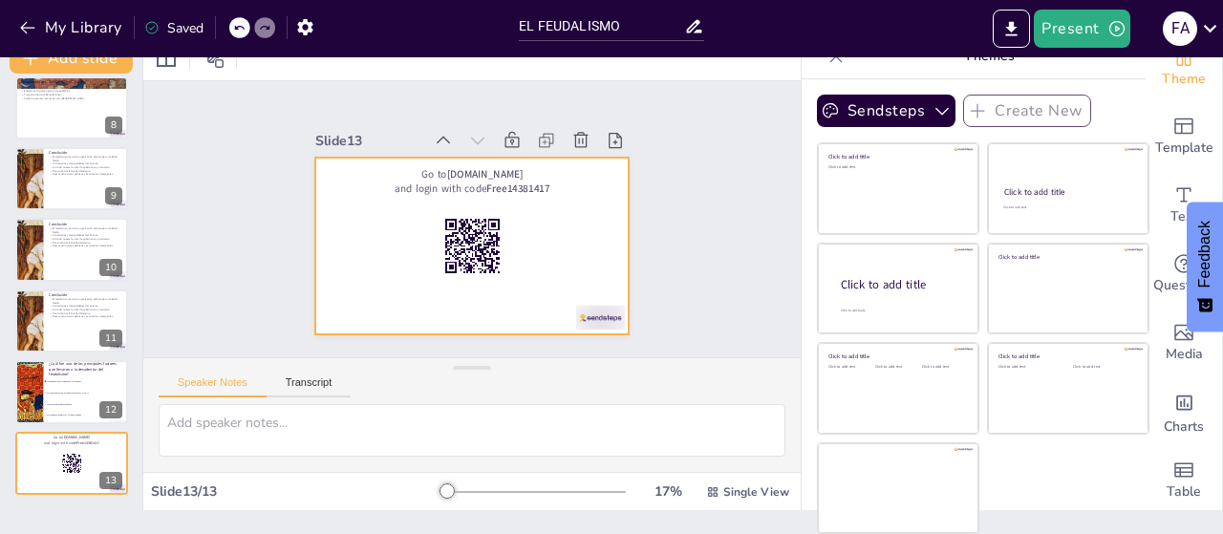
click at [550, 211] on div at bounding box center [445, 216] width 208 height 331
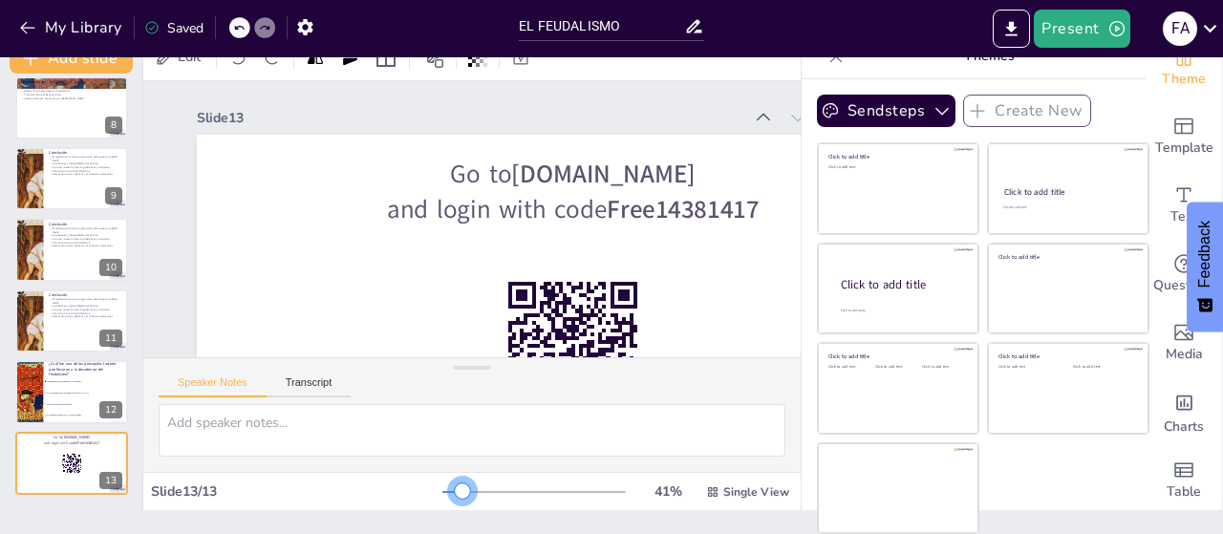
drag, startPoint x: 418, startPoint y: 493, endPoint x: 431, endPoint y: 493, distance: 13.4
click at [455, 493] on div at bounding box center [462, 491] width 15 height 15
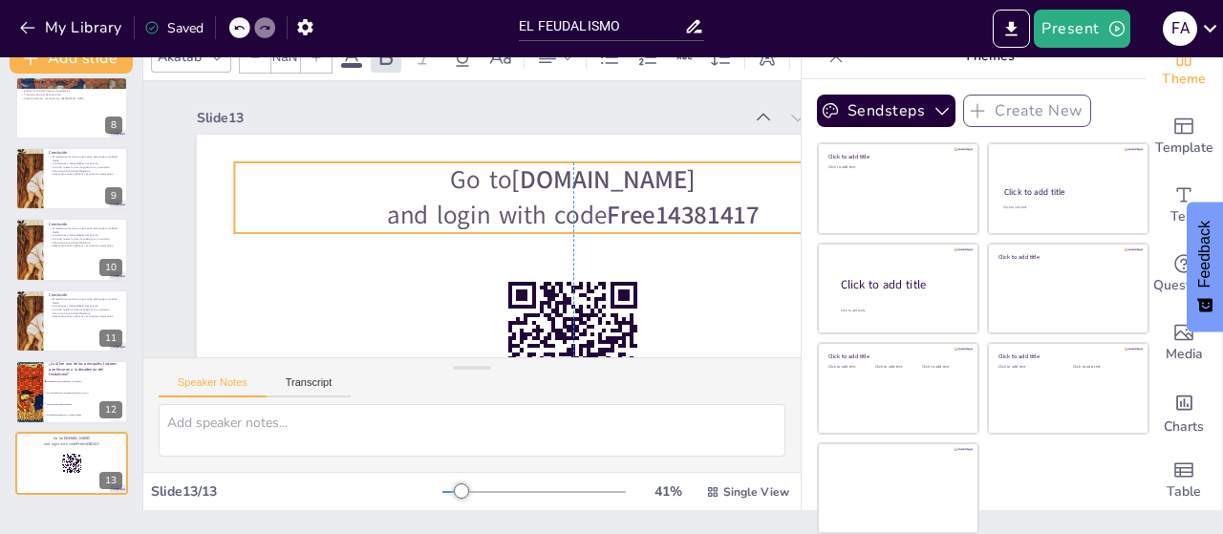
checkbox input "true"
type input "64"
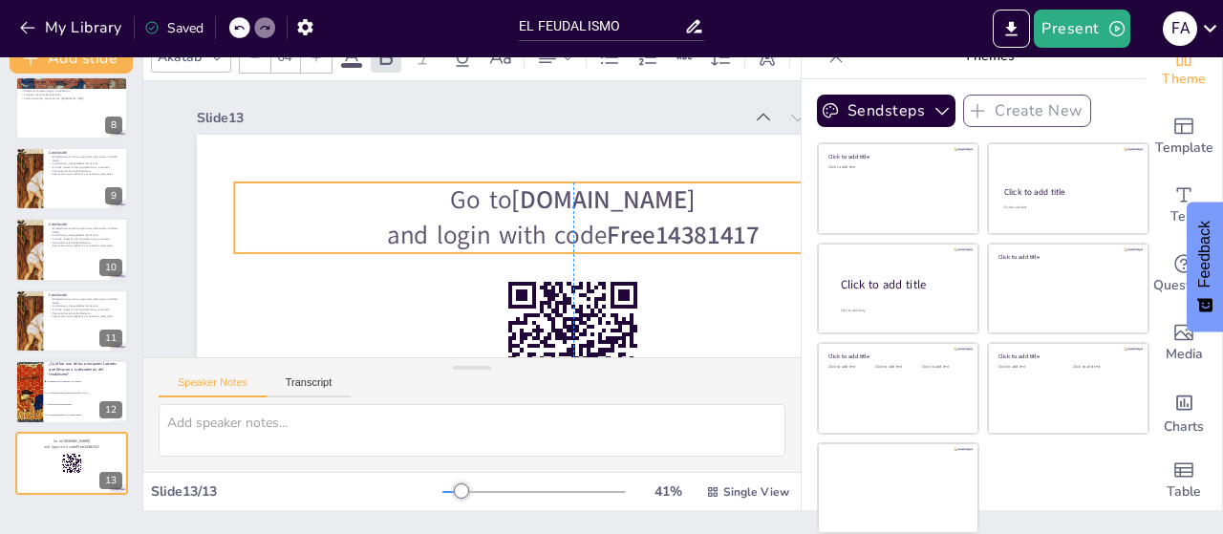
drag, startPoint x: 751, startPoint y: 169, endPoint x: 751, endPoint y: 195, distance: 25.8
click at [751, 195] on p "Go to [DOMAIN_NAME]" at bounding box center [559, 272] width 527 height 479
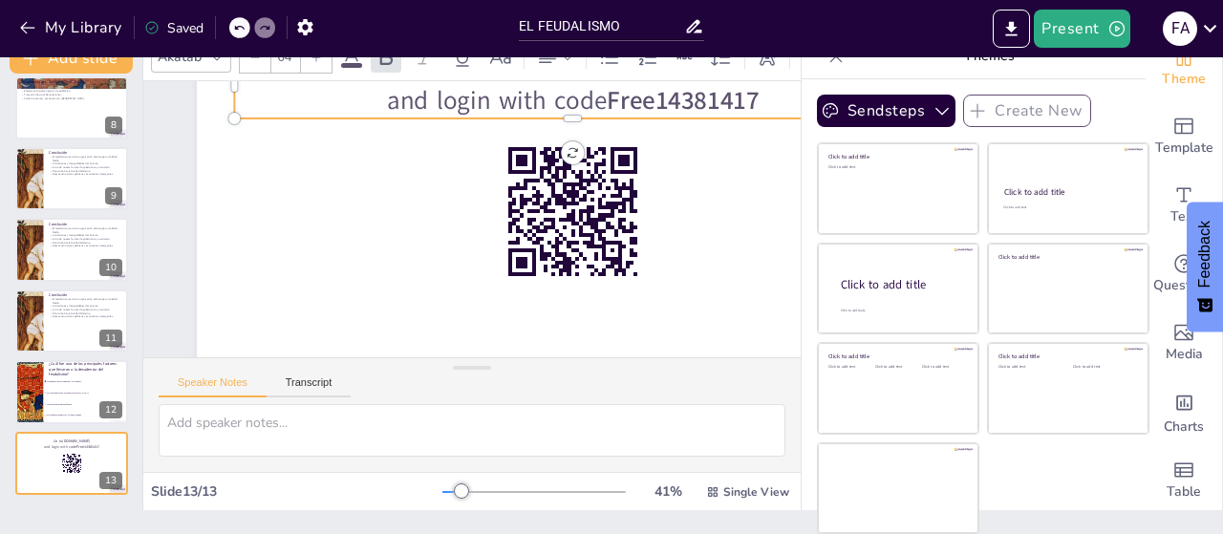
scroll to position [136, 0]
click at [723, 148] on div at bounding box center [563, 262] width 863 height 743
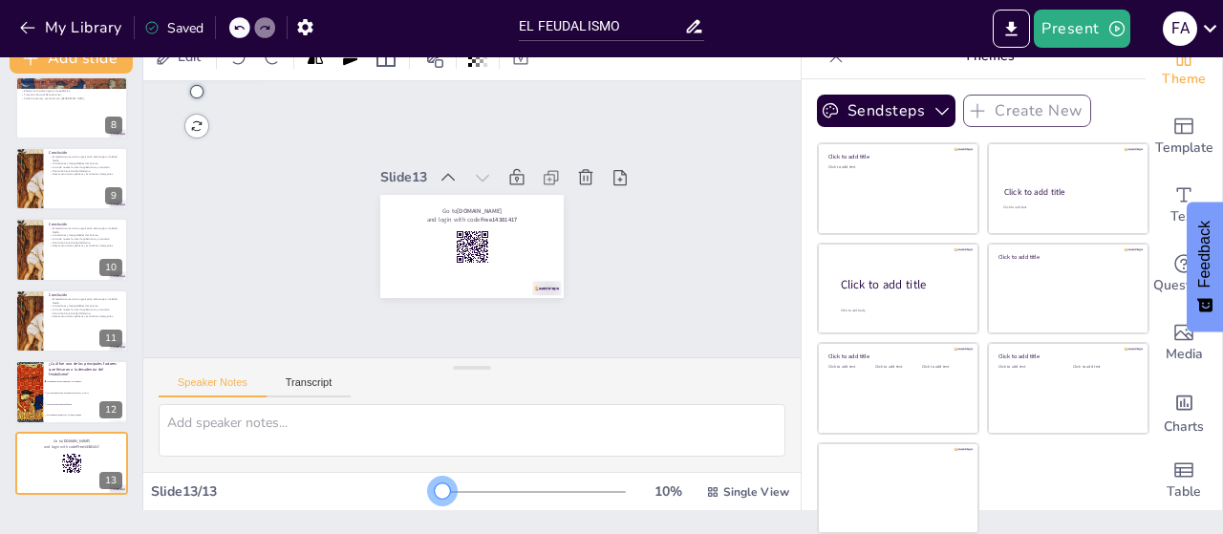
scroll to position [0, 0]
drag, startPoint x: 425, startPoint y: 489, endPoint x: 338, endPoint y: 494, distance: 87.1
click at [338, 494] on div "Slide 13 / 13 10 % Single View" at bounding box center [472, 492] width 658 height 31
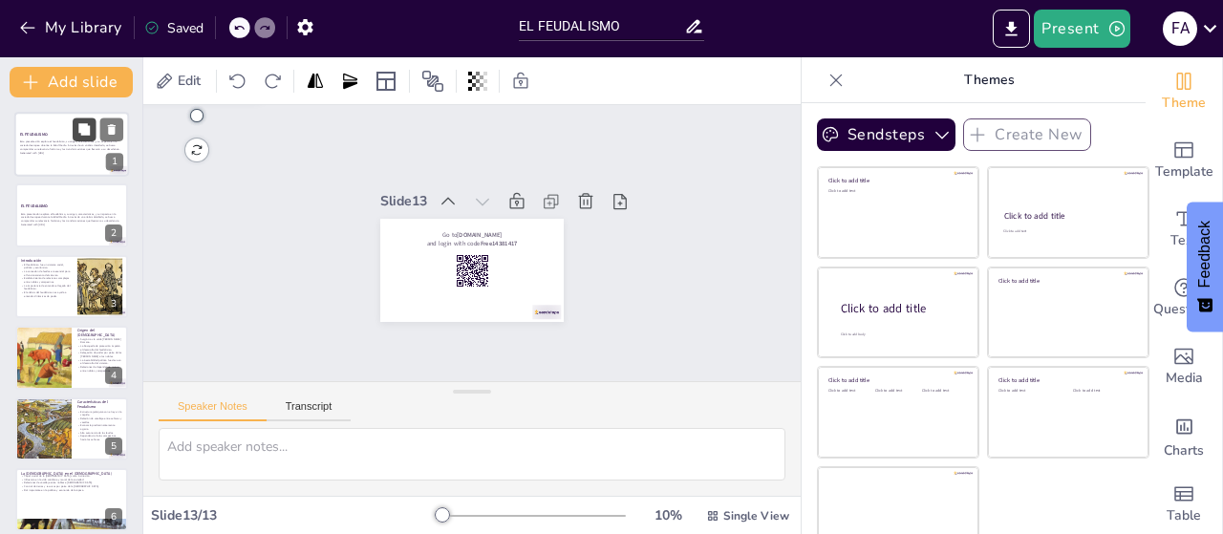
checkbox input "true"
click at [78, 131] on icon at bounding box center [83, 129] width 13 height 13
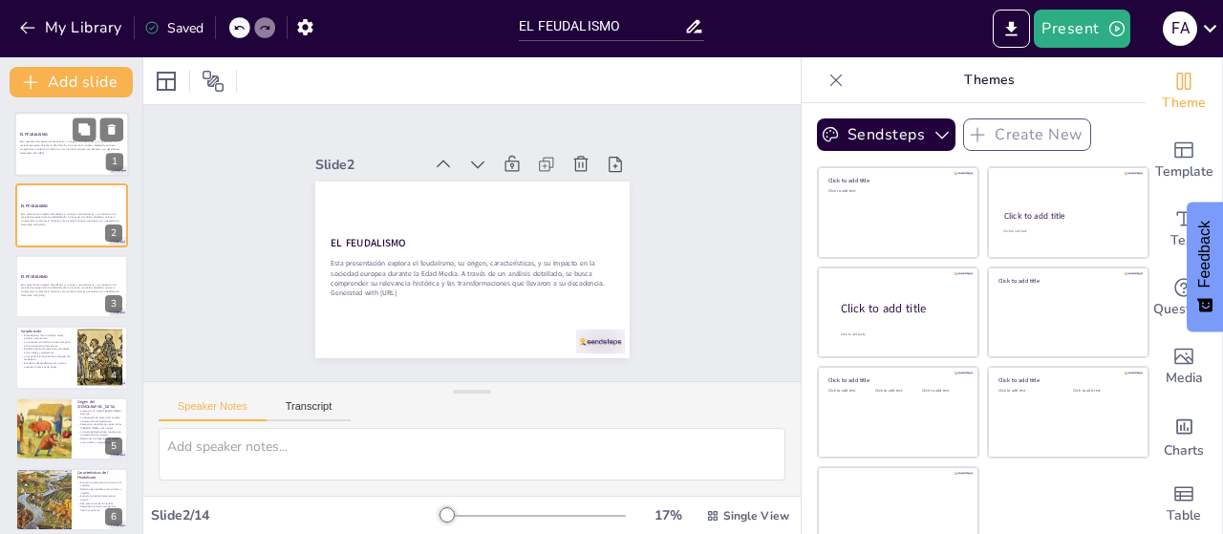
click at [37, 136] on strong "EL FEUDALISMO" at bounding box center [34, 134] width 28 height 5
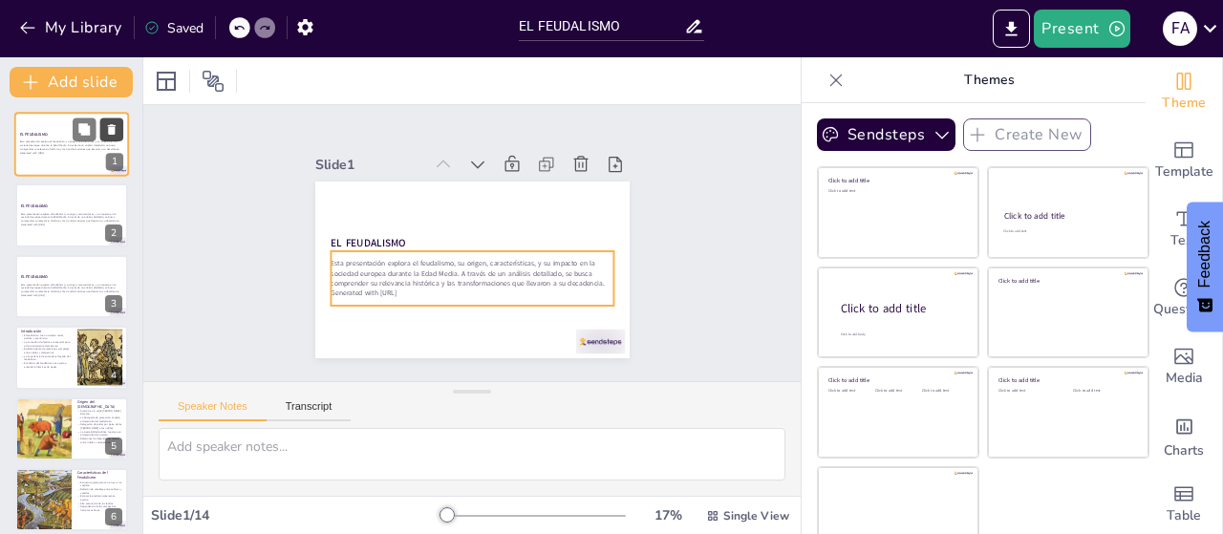
checkbox input "true"
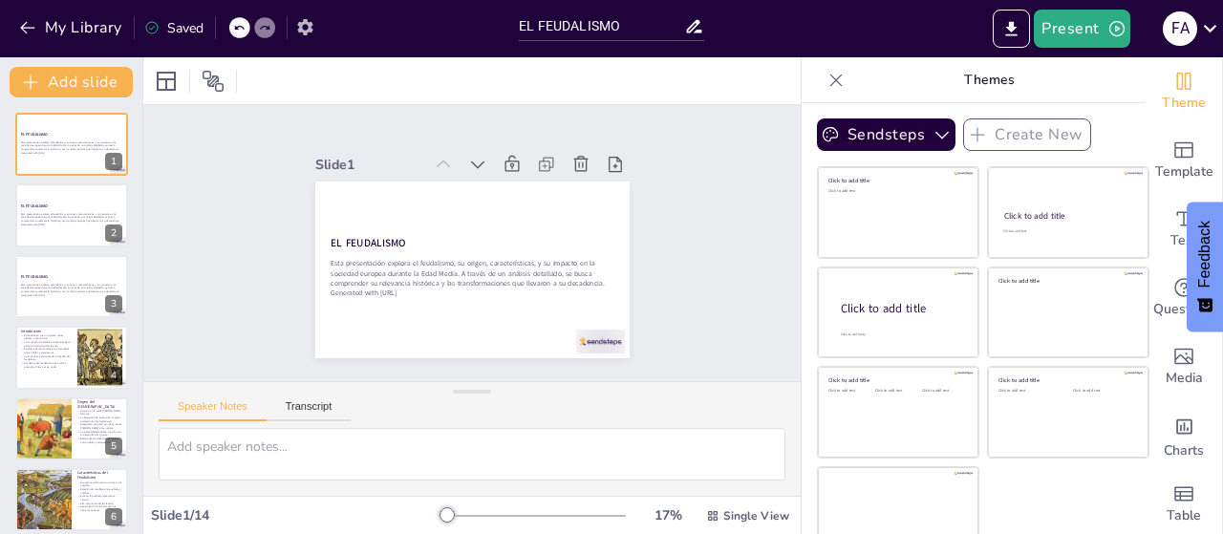
click at [304, 25] on icon "button" at bounding box center [305, 27] width 20 height 20
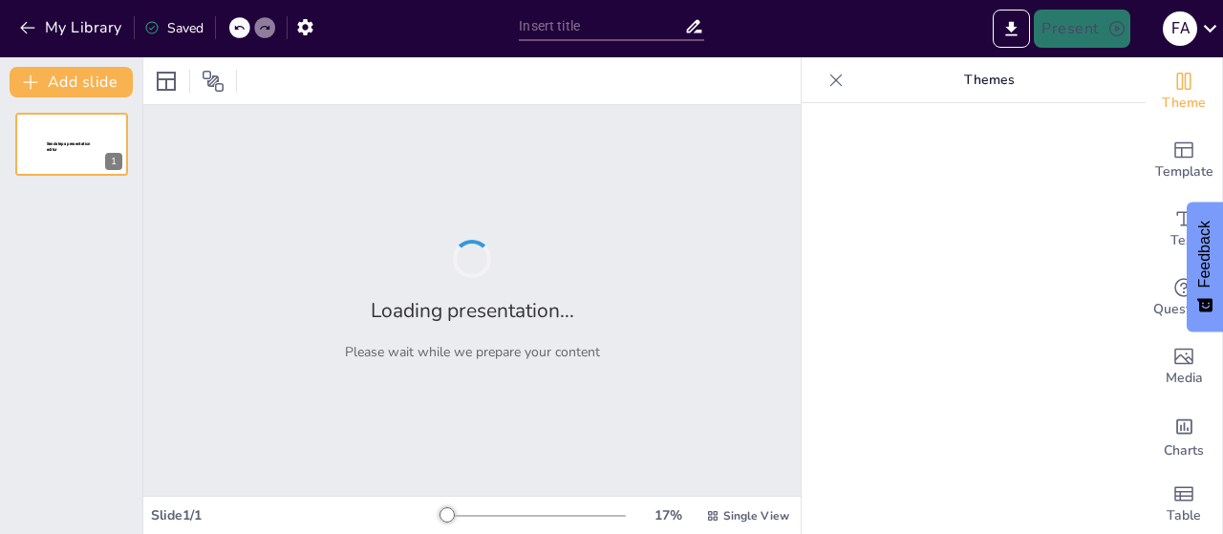
type input "EL FEUDALISMO"
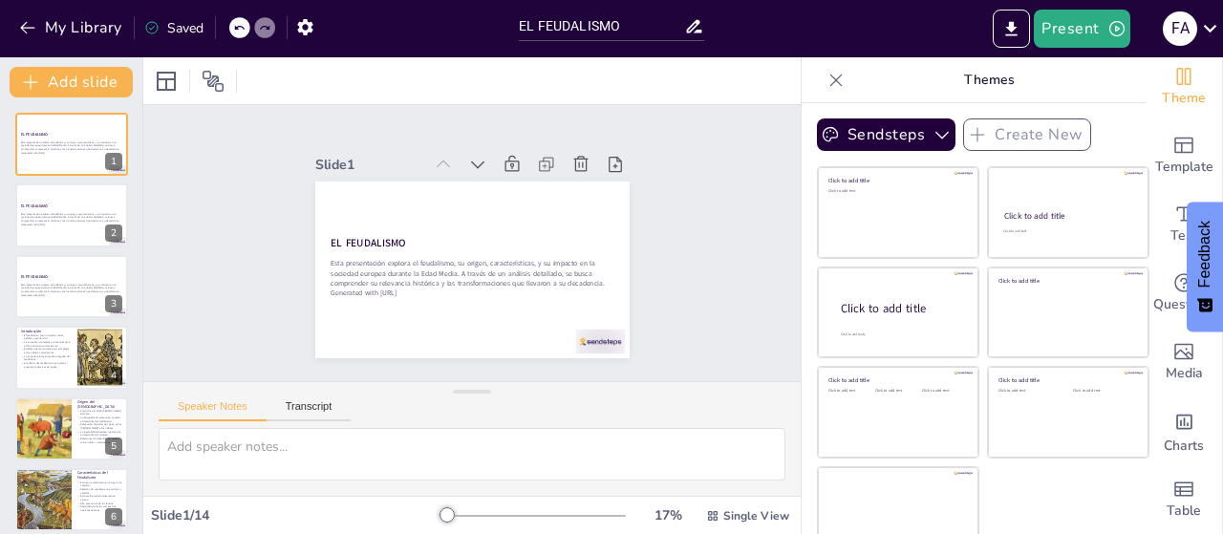
click at [827, 72] on icon at bounding box center [836, 80] width 19 height 19
checkbox input "true"
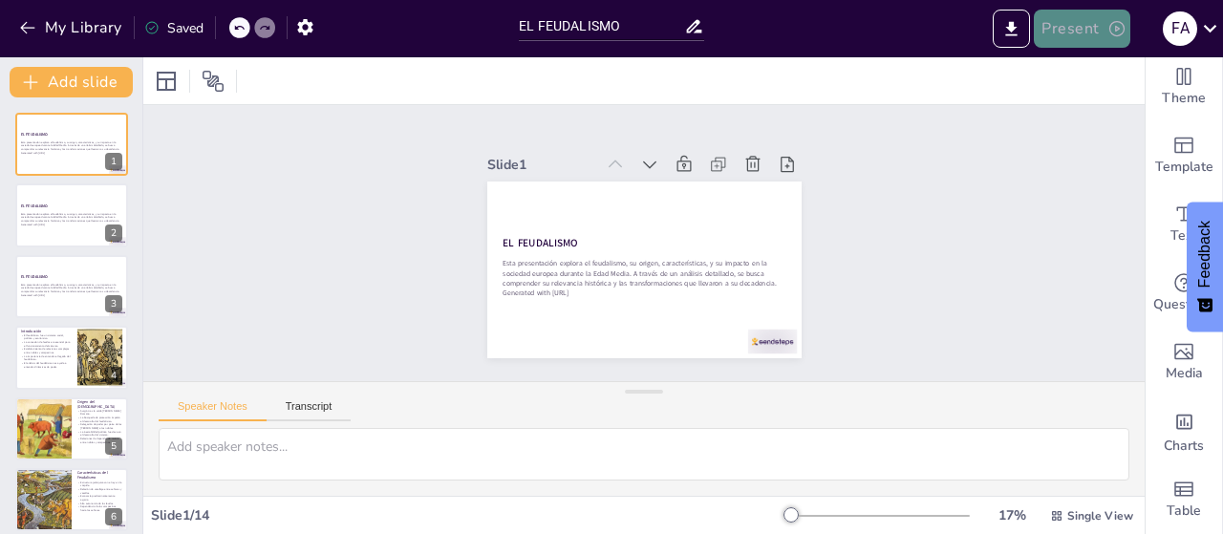
click at [1097, 32] on button "Present" at bounding box center [1082, 29] width 96 height 38
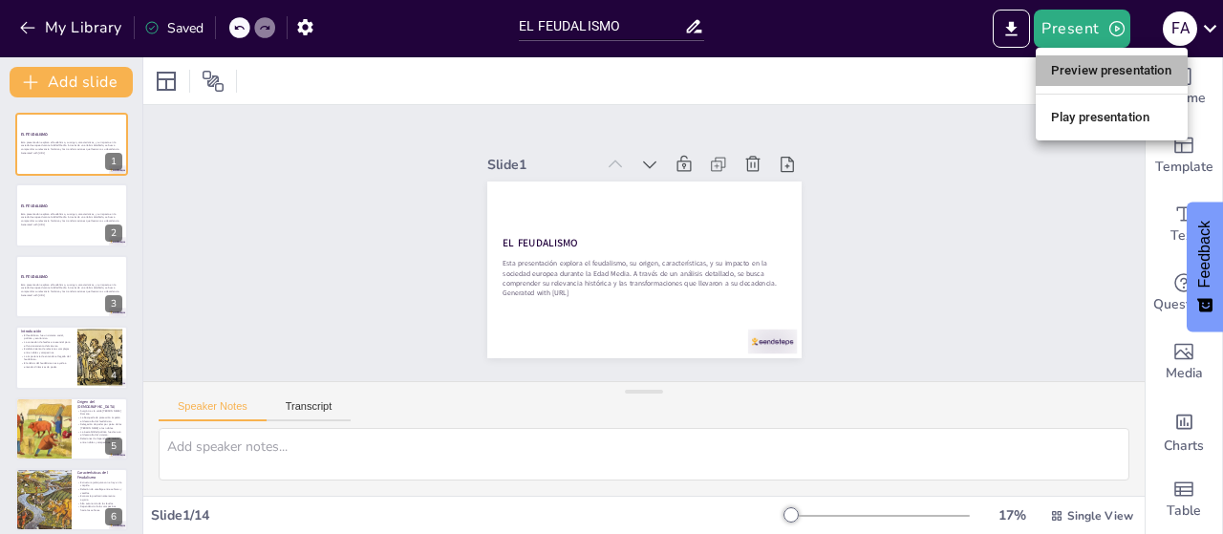
click at [1121, 73] on li "Preview presentation" at bounding box center [1112, 70] width 152 height 31
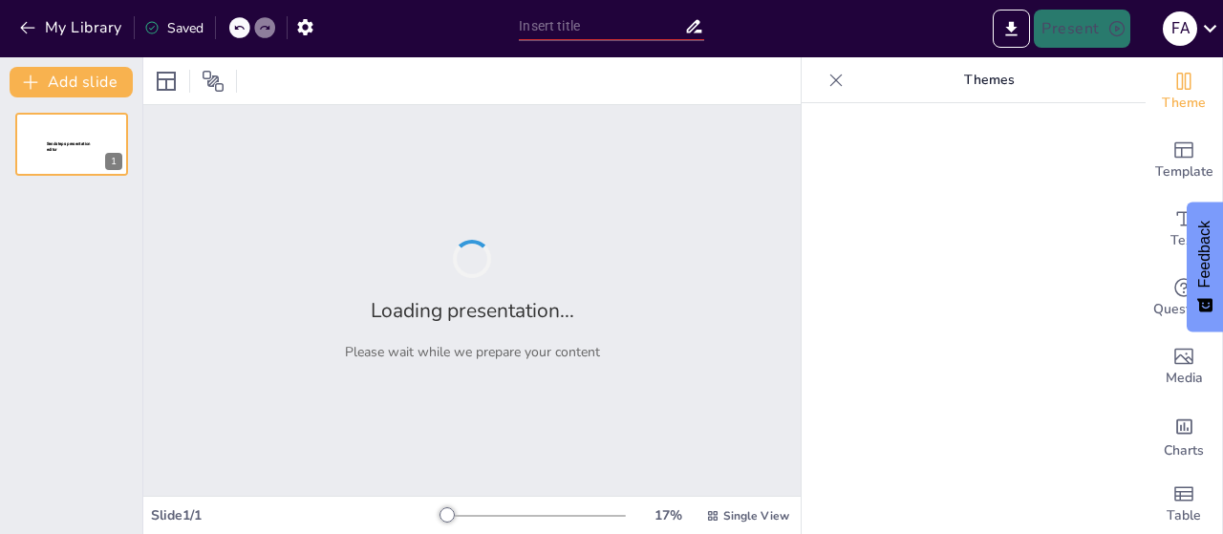
type input "EL FEUDALISMO"
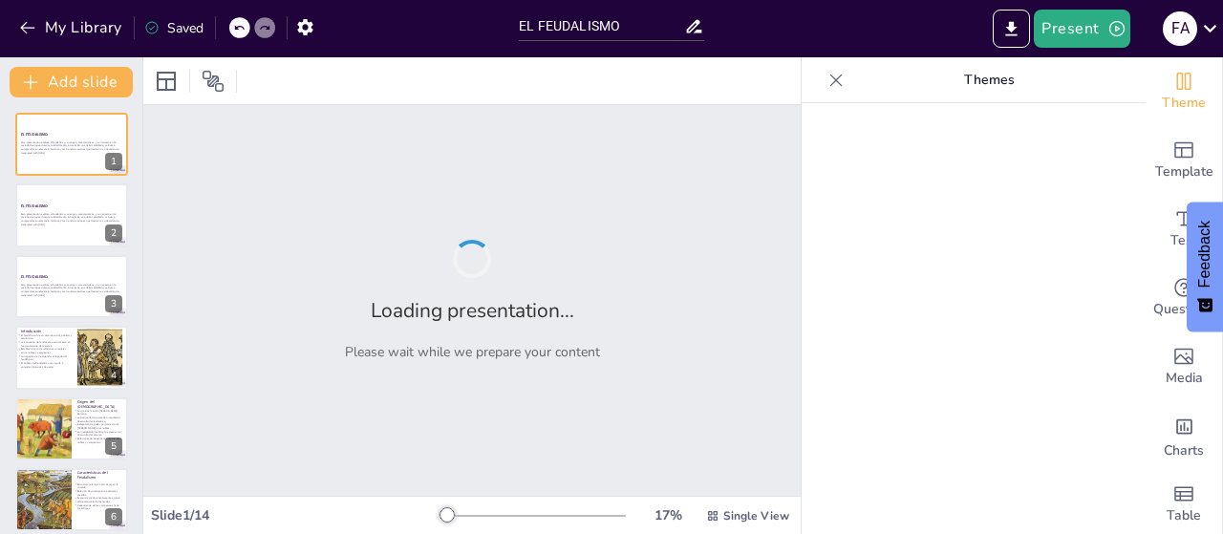
checkbox input "true"
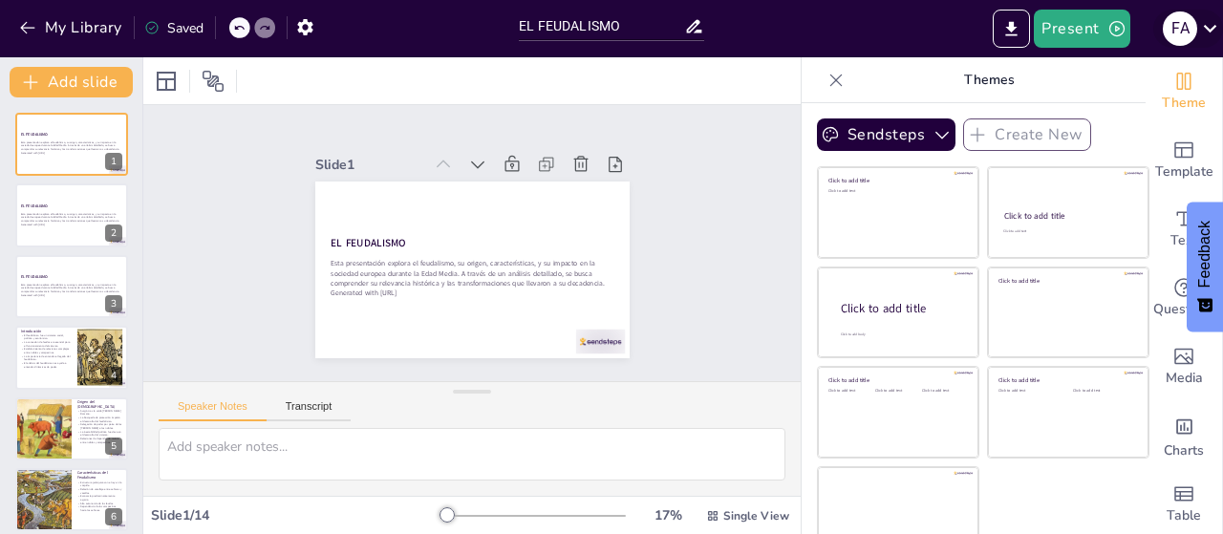
click at [1201, 32] on icon at bounding box center [1211, 28] width 26 height 26
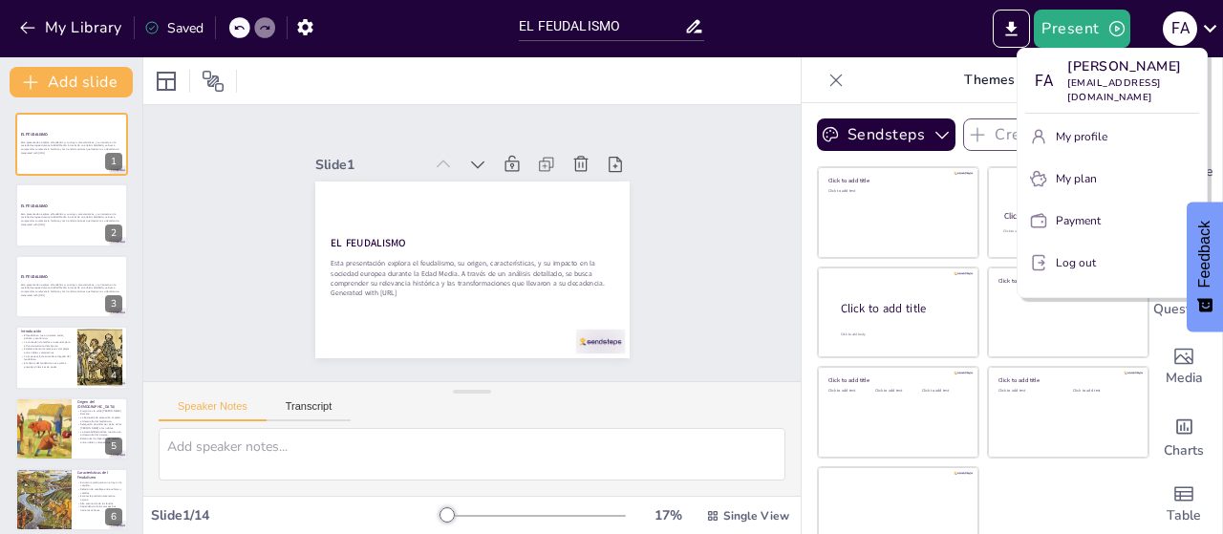
click at [1002, 29] on div at bounding box center [611, 267] width 1223 height 534
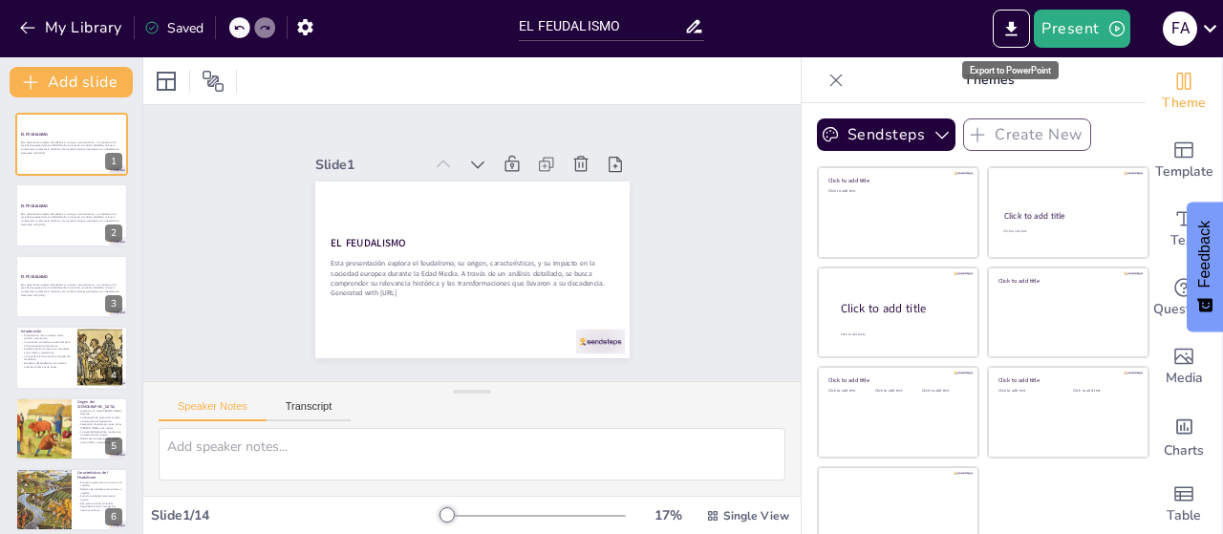
click at [1010, 67] on div "Export to PowerPoint" at bounding box center [1011, 70] width 97 height 18
click at [1006, 33] on icon "Export to PowerPoint" at bounding box center [1012, 29] width 20 height 20
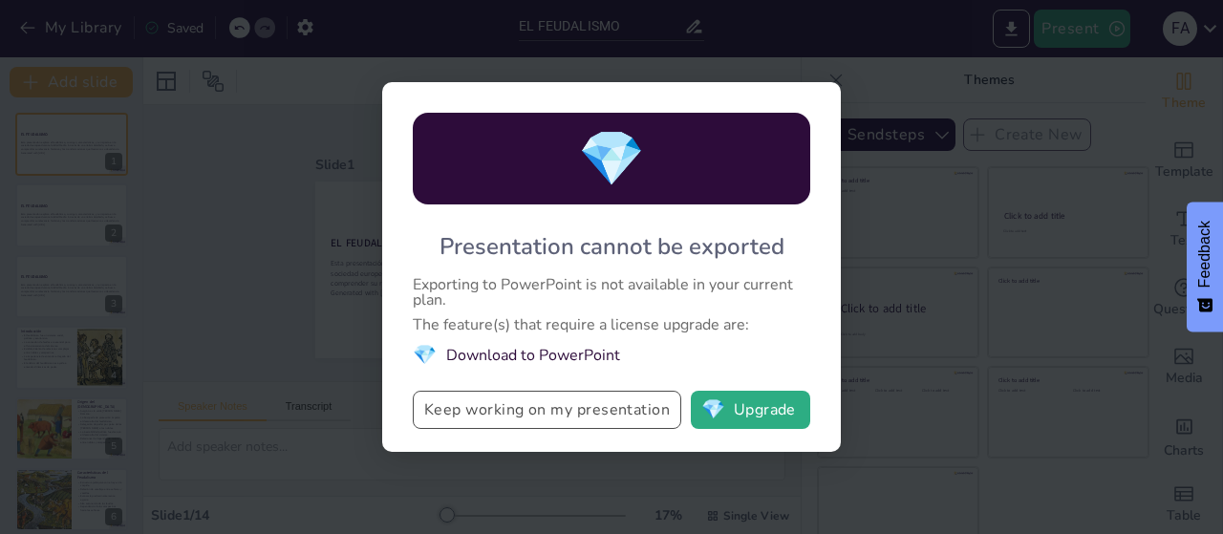
click at [535, 411] on button "Keep working on my presentation" at bounding box center [547, 410] width 269 height 38
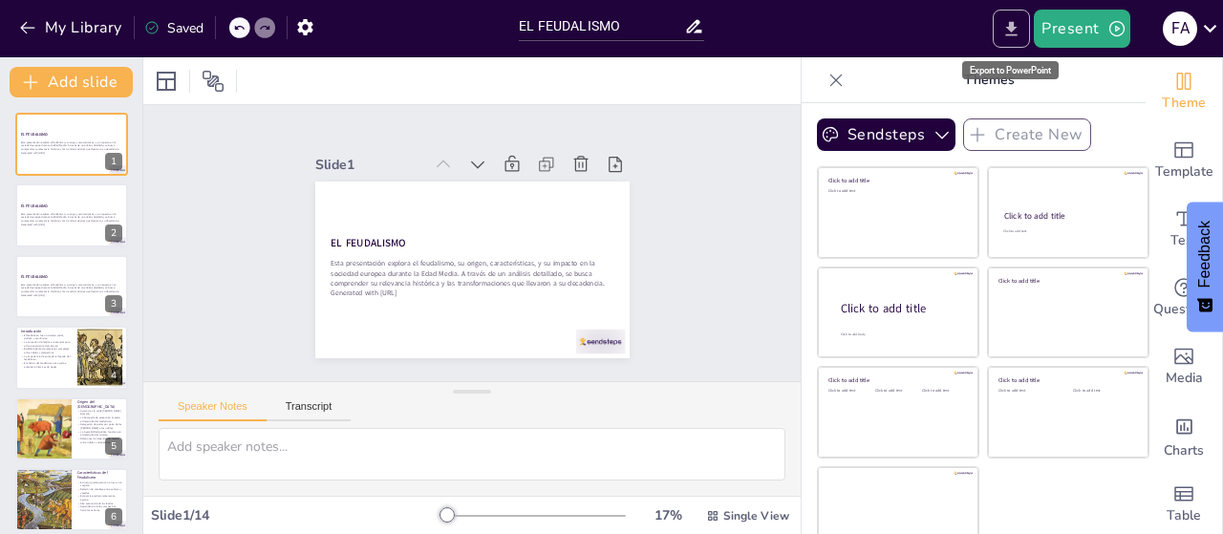
click at [1009, 34] on icon "Export to PowerPoint" at bounding box center [1011, 28] width 11 height 14
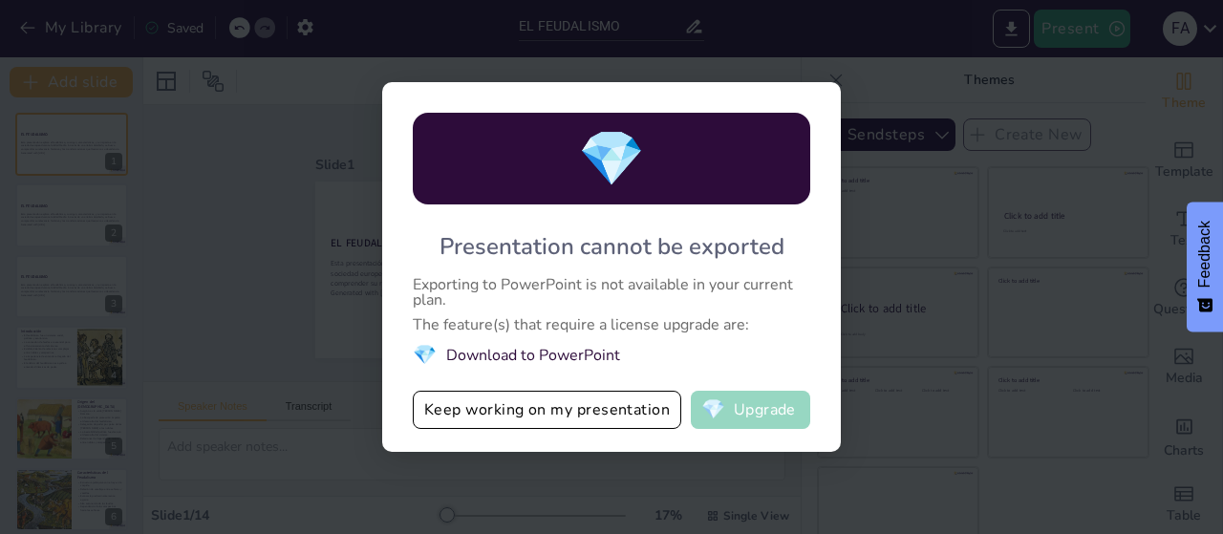
click at [745, 413] on button "💎 Upgrade" at bounding box center [750, 410] width 119 height 38
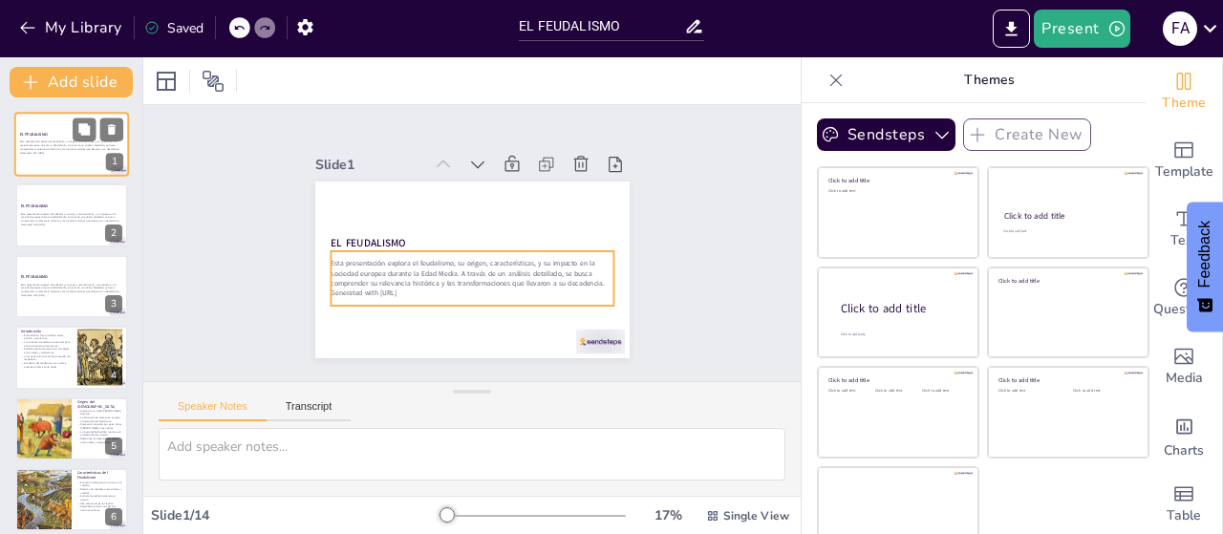
click at [52, 138] on div "Esta presentación explora el feudalismo, su origen, características, y su impac…" at bounding box center [71, 148] width 103 height 20
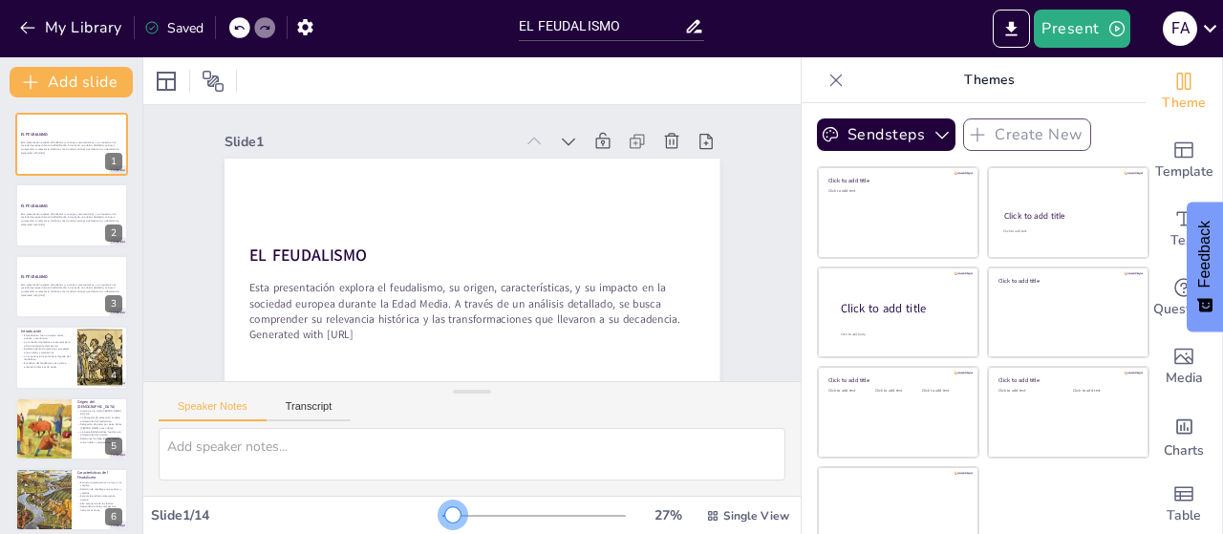
drag, startPoint x: 418, startPoint y: 514, endPoint x: 422, endPoint y: 523, distance: 9.8
click at [445, 523] on div at bounding box center [452, 515] width 15 height 15
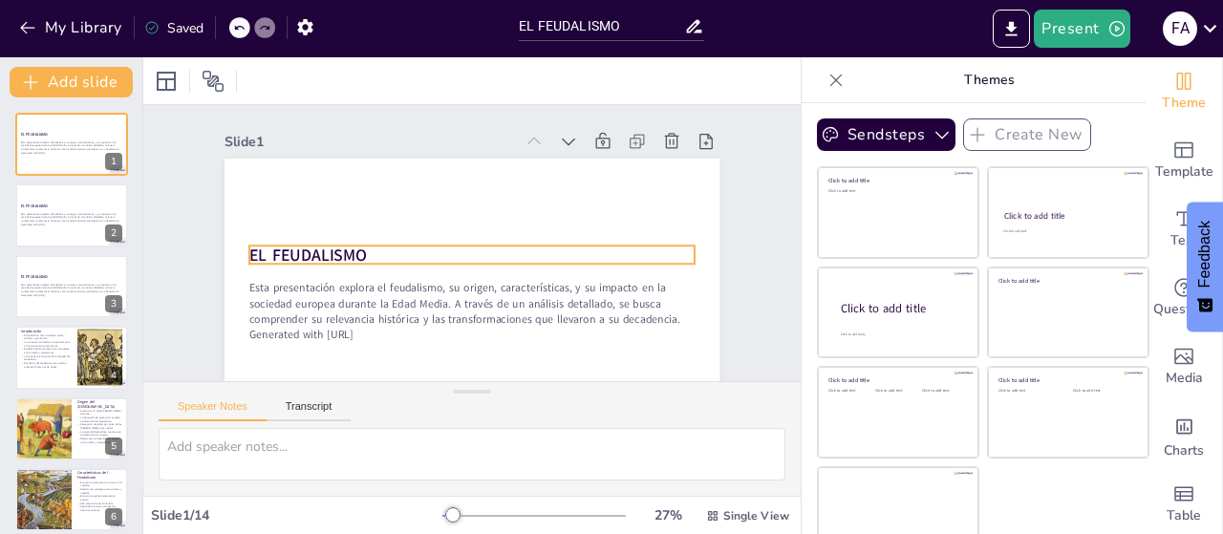
click at [322, 172] on strong "EL FEUDALISMO" at bounding box center [366, 117] width 88 height 109
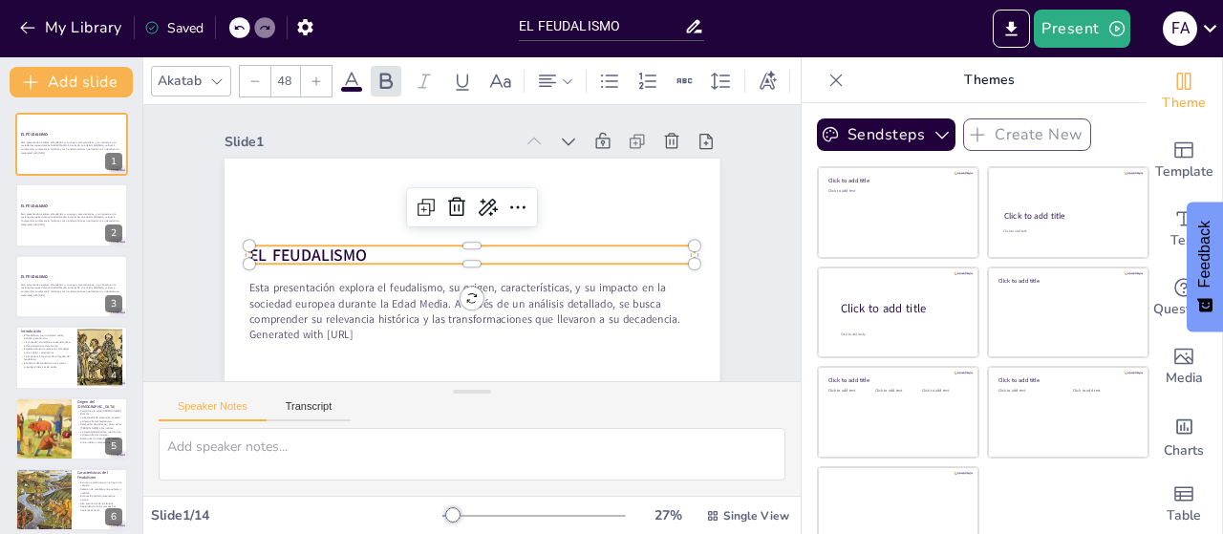
click at [340, 190] on strong "EL FEUDALISMO" at bounding box center [342, 143] width 102 height 96
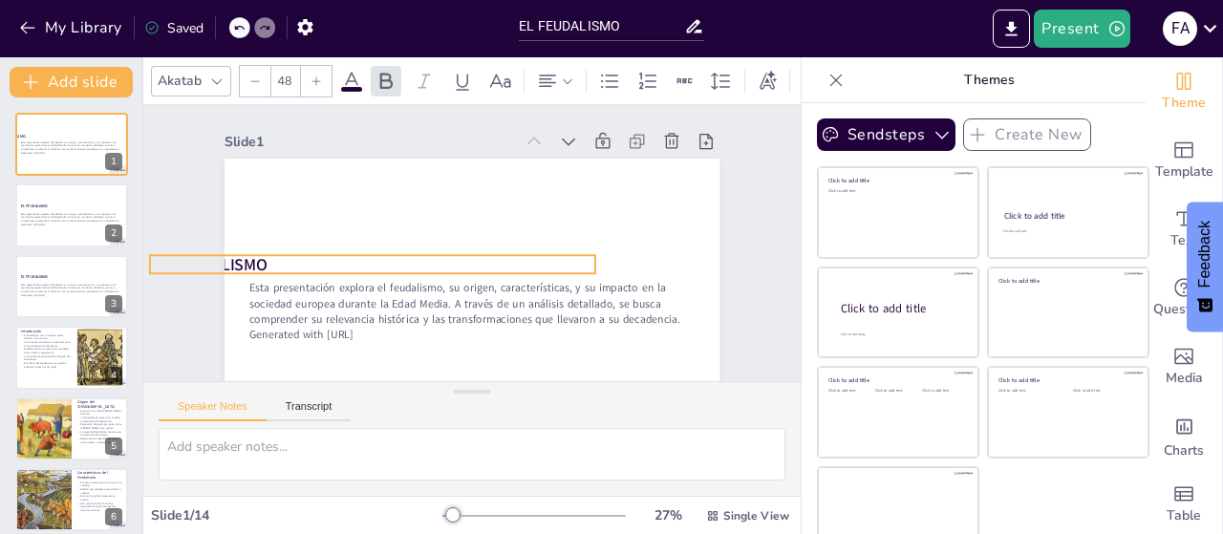
drag, startPoint x: 339, startPoint y: 251, endPoint x: 238, endPoint y: 261, distance: 101.8
click at [238, 233] on strong "EL FEUDALISMO" at bounding box center [210, 209] width 120 height 47
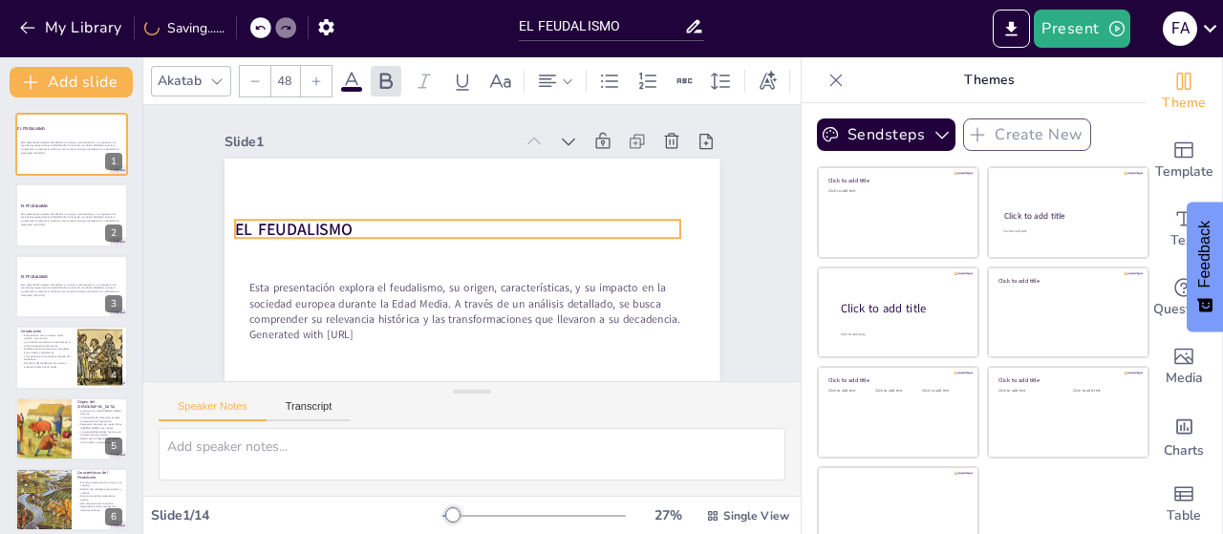
drag, startPoint x: 374, startPoint y: 250, endPoint x: 341, endPoint y: 226, distance: 40.9
click at [341, 226] on p "EL FEUDALISMO" at bounding box center [459, 228] width 446 height 70
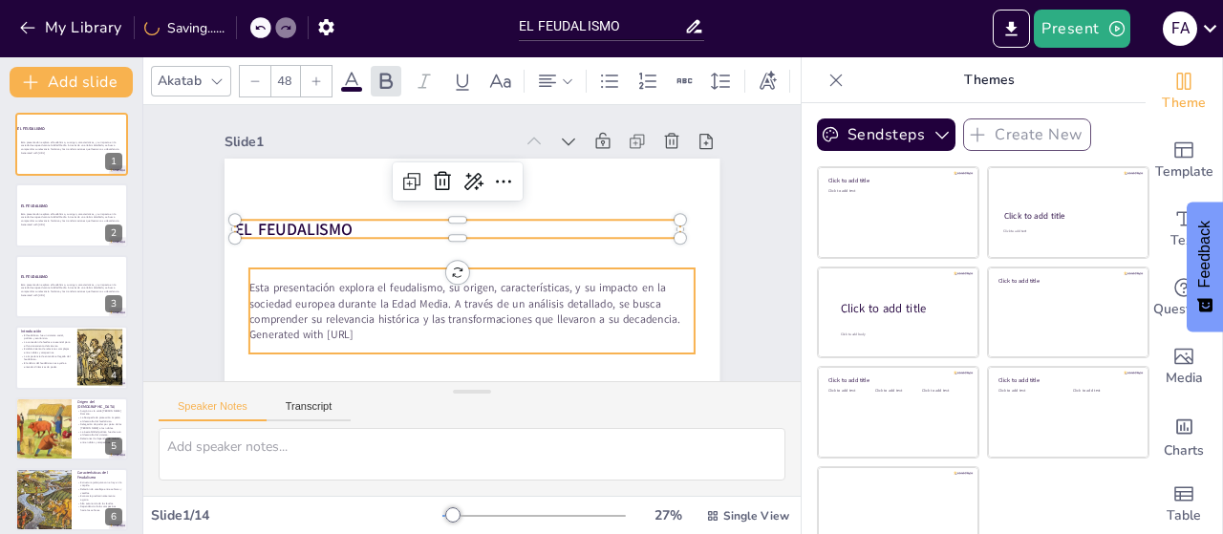
click at [362, 322] on p "Esta presentación explora el feudalismo, su origen, características, y su impac…" at bounding box center [466, 303] width 448 height 93
checkbox input "true"
type input "--"
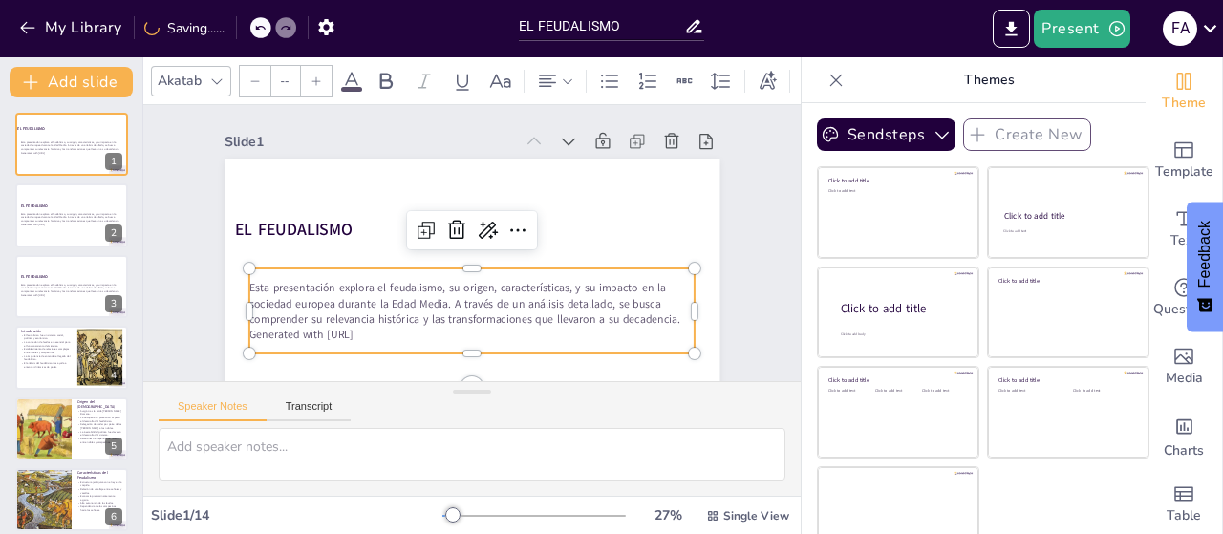
checkbox input "true"
type input "32"
click at [512, 242] on icon at bounding box center [519, 246] width 15 height 8
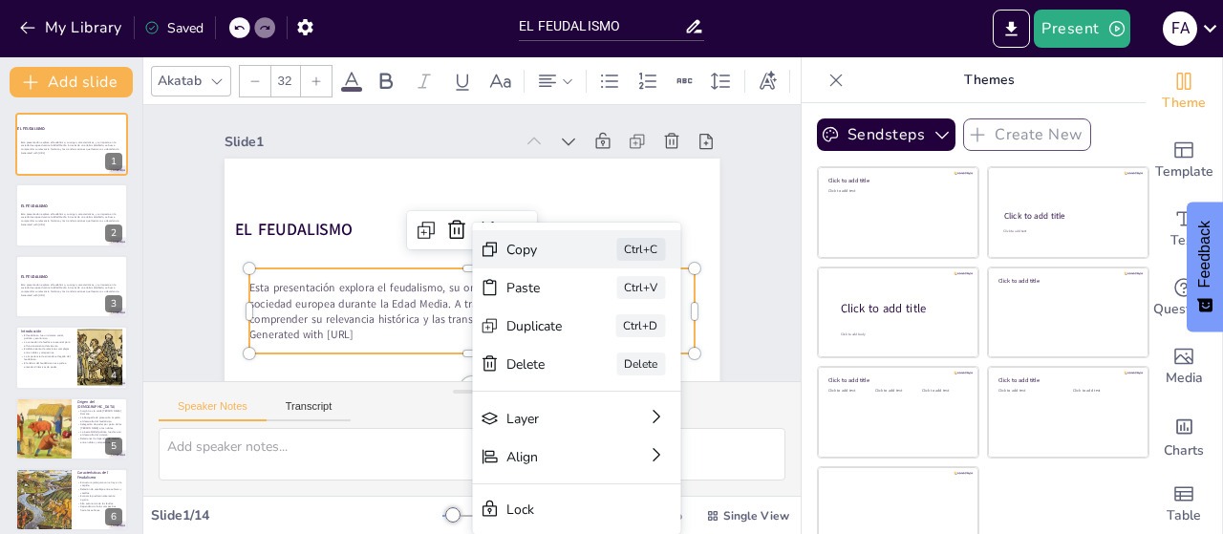
click at [621, 380] on div "Copy" at bounding box center [650, 395] width 59 height 30
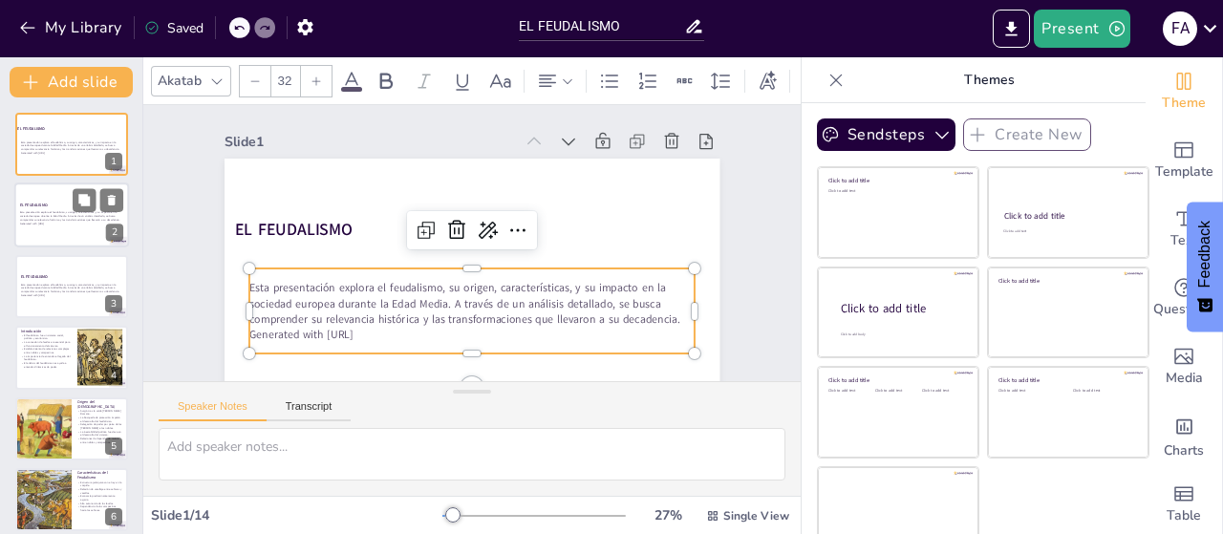
click at [43, 206] on strong "EL FEUDALISMO" at bounding box center [34, 205] width 28 height 5
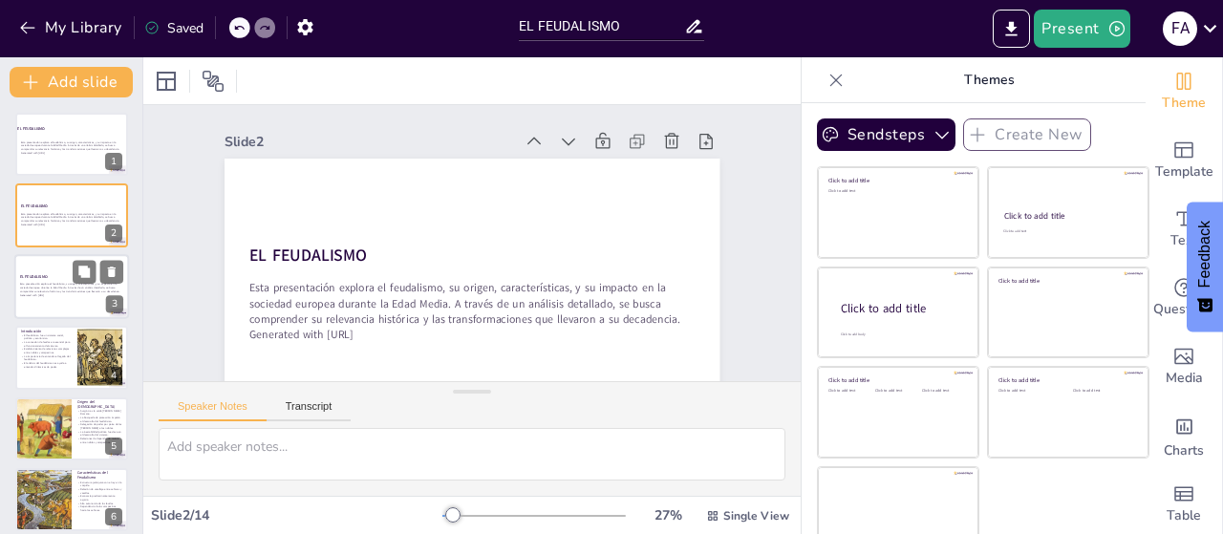
click at [73, 283] on div at bounding box center [98, 271] width 51 height 23
checkbox input "true"
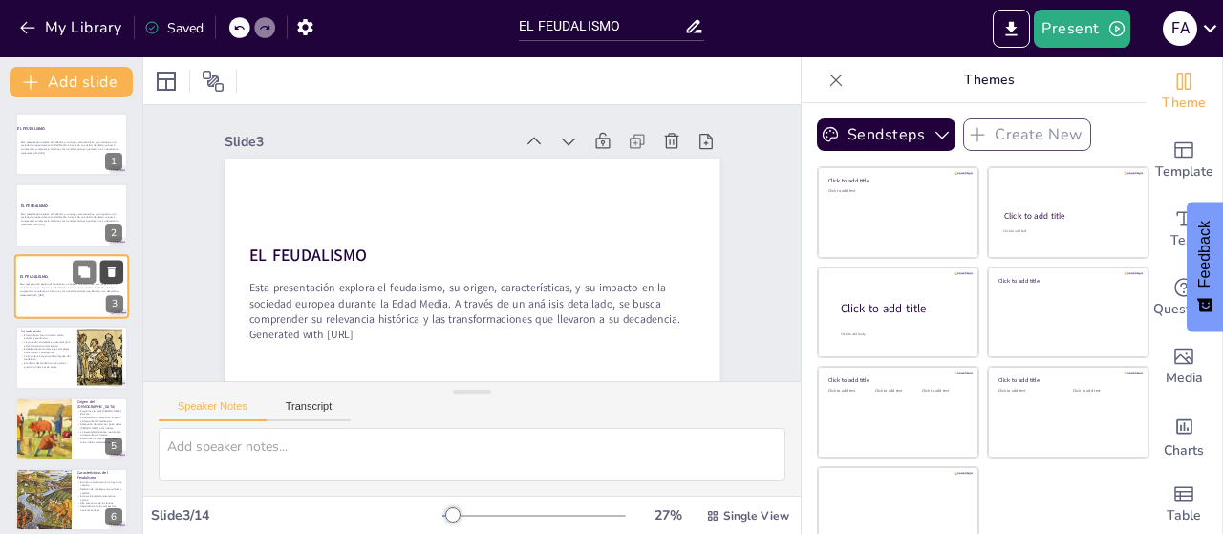
click at [105, 268] on icon at bounding box center [111, 271] width 13 height 13
type textarea "El feudalismo se estableció como una estructura organizativa clave en la [GEOGR…"
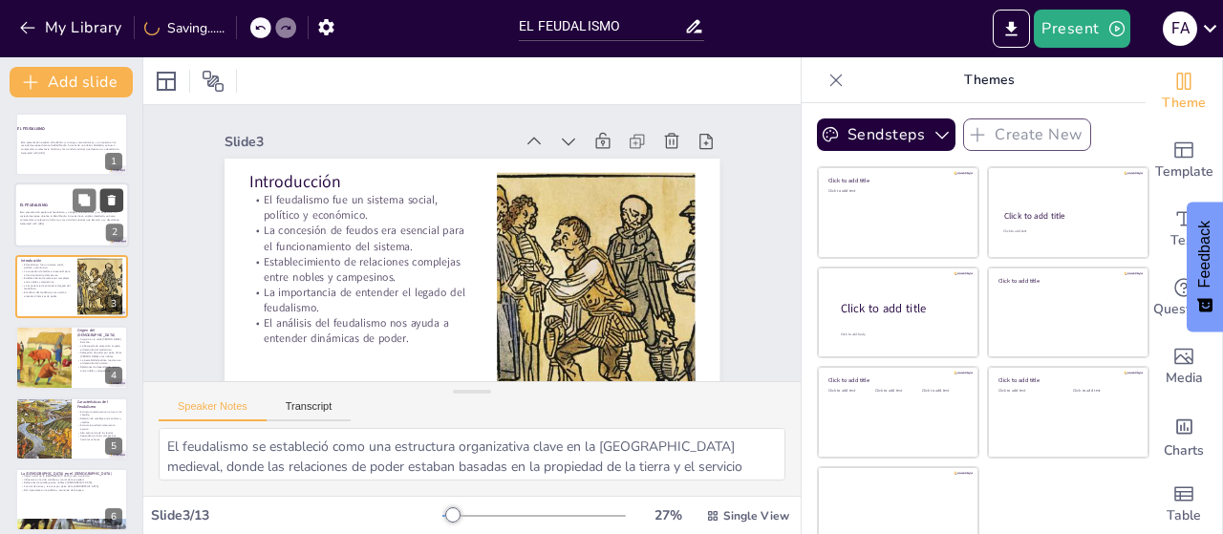
checkbox input "true"
click at [113, 203] on icon at bounding box center [112, 201] width 8 height 11
type textarea "Lo ipsum dol Sitamet Consec adi el seddoe tempori utl etdol m al enimadminimve …"
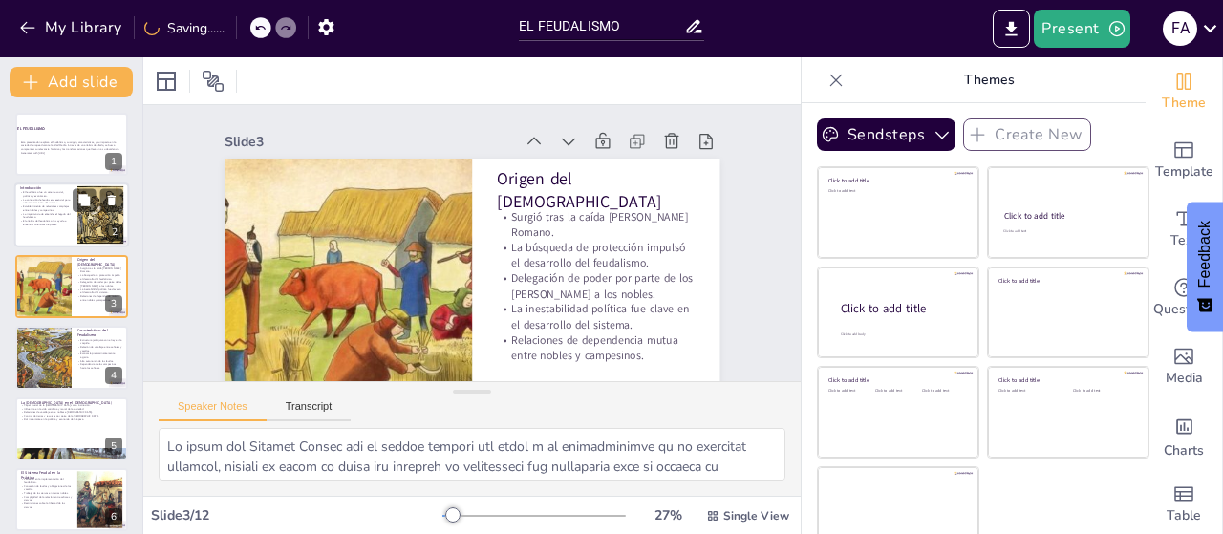
checkbox input "true"
click at [62, 217] on p "La importancia de entender el legado del feudalismo." at bounding box center [46, 215] width 52 height 7
type textarea "El feudalismo se estableció como una estructura organizativa clave en la [GEOGR…"
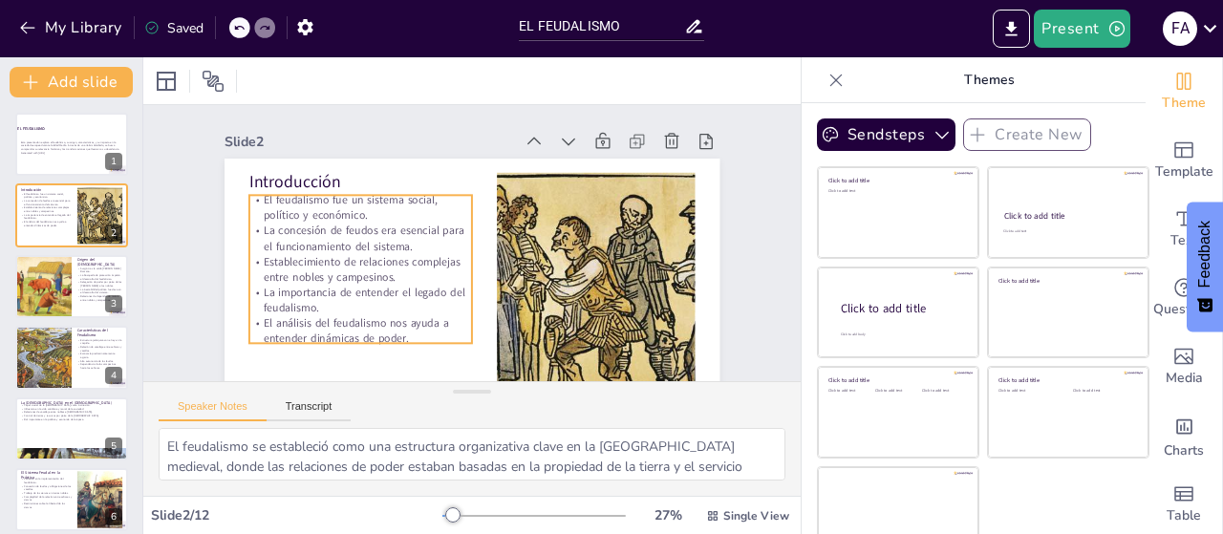
click at [365, 315] on p "El análisis del feudalismo nos ayuda a entender dinámicas de poder." at bounding box center [360, 330] width 223 height 31
click at [357, 226] on p "La concesión de feudos era esencial para el funcionamiento del sistema." at bounding box center [363, 215] width 225 height 76
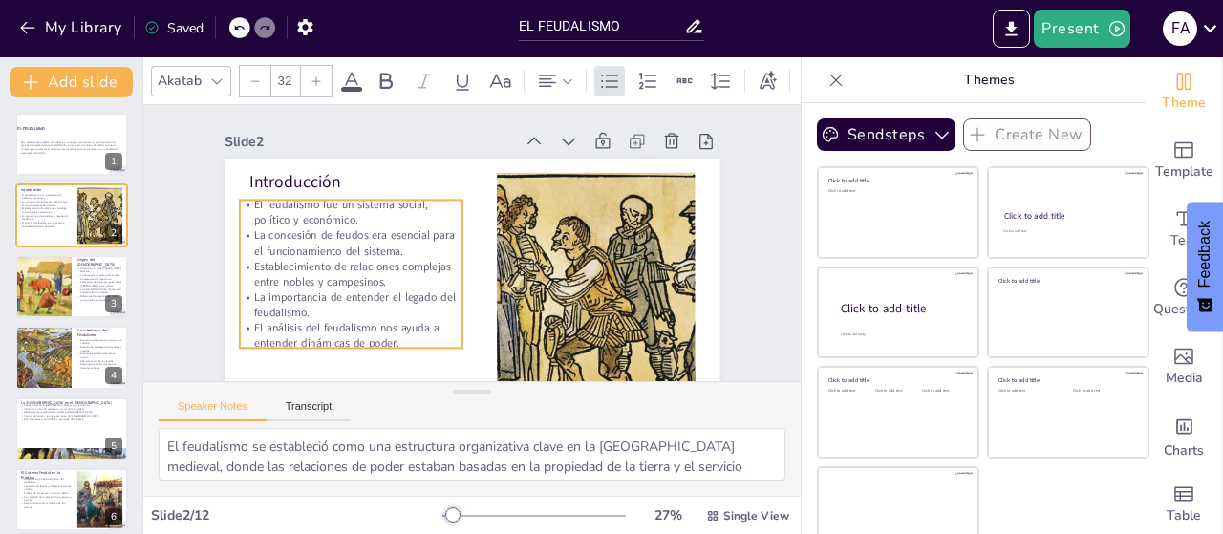
drag, startPoint x: 322, startPoint y: 291, endPoint x: 313, endPoint y: 295, distance: 10.7
click at [313, 295] on p "La importancia de entender el legado del feudalismo." at bounding box center [336, 250] width 216 height 119
checkbox input "true"
type input "32.2"
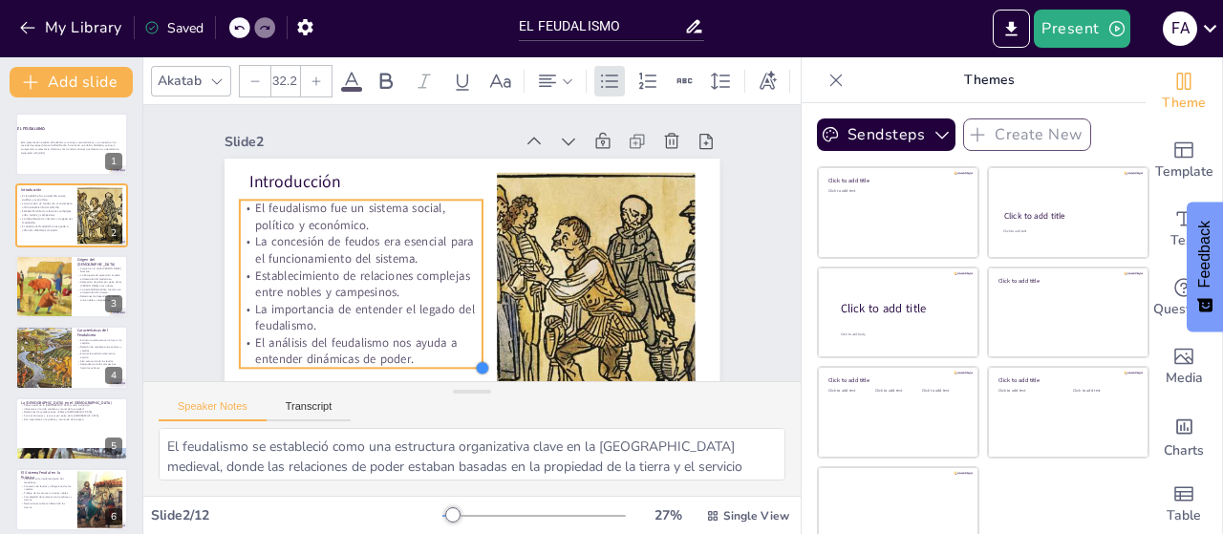
checkbox input "true"
type input "34.9"
checkbox input "true"
type input "35"
checkbox input "true"
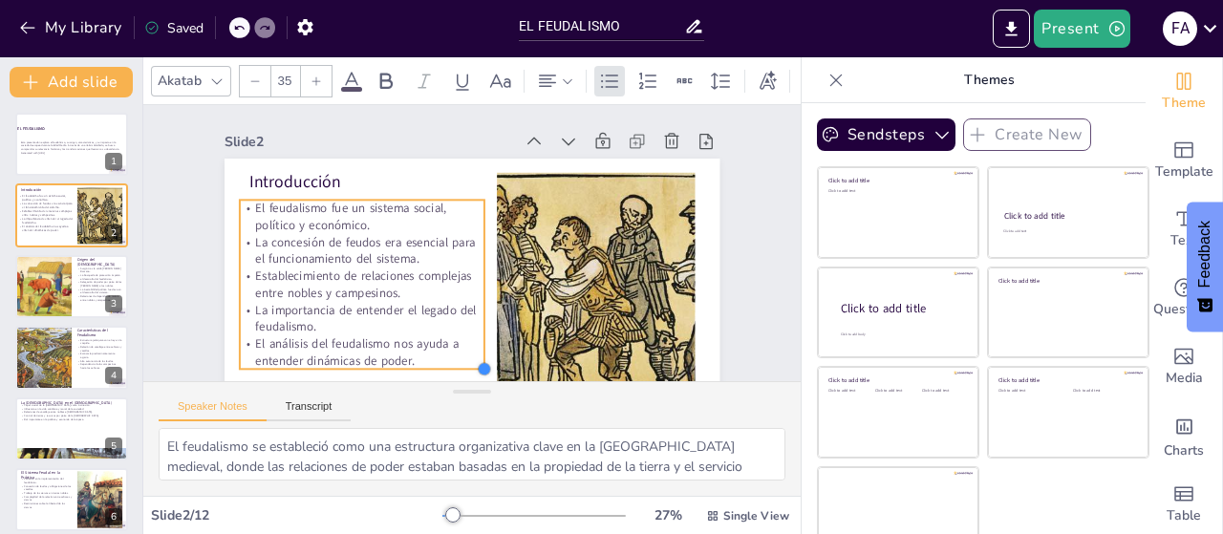
type input "35.2"
checkbox input "true"
type input "35.3"
drag, startPoint x: 439, startPoint y: 349, endPoint x: 462, endPoint y: 358, distance: 24.9
click at [462, 358] on div "Introducción El feudalismo fue un sistema social, político y económico. La conc…" at bounding box center [472, 298] width 495 height 279
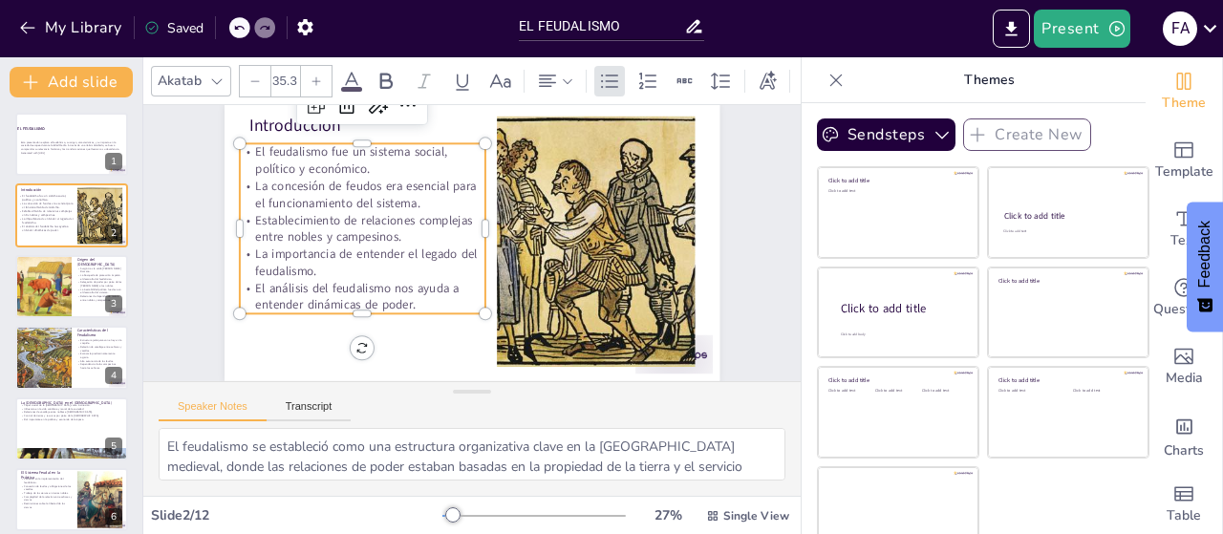
scroll to position [24, 0]
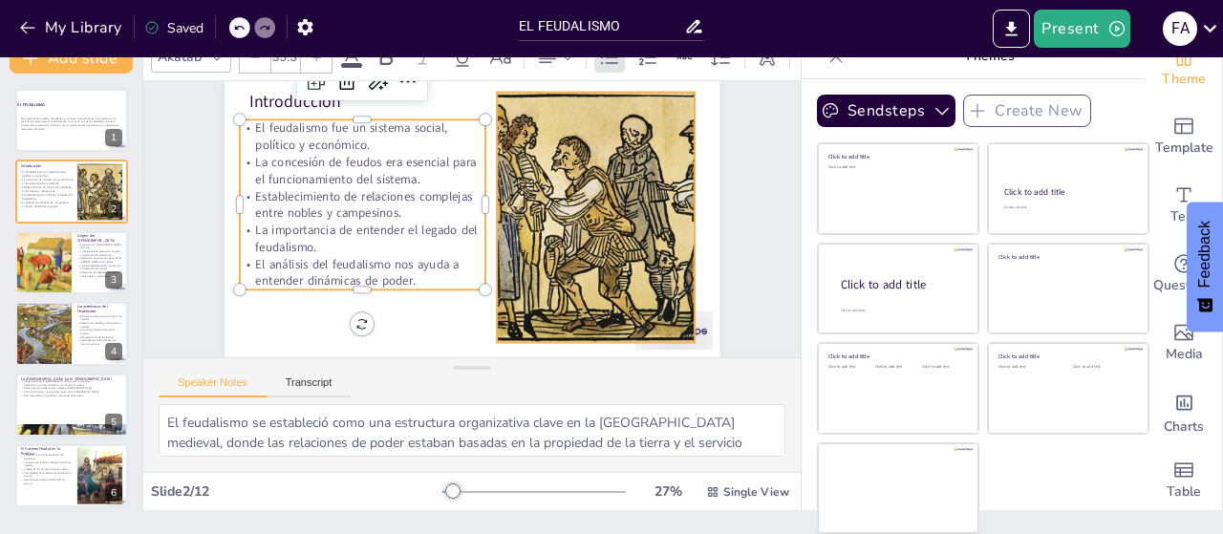
click at [625, 184] on div at bounding box center [596, 218] width 365 height 250
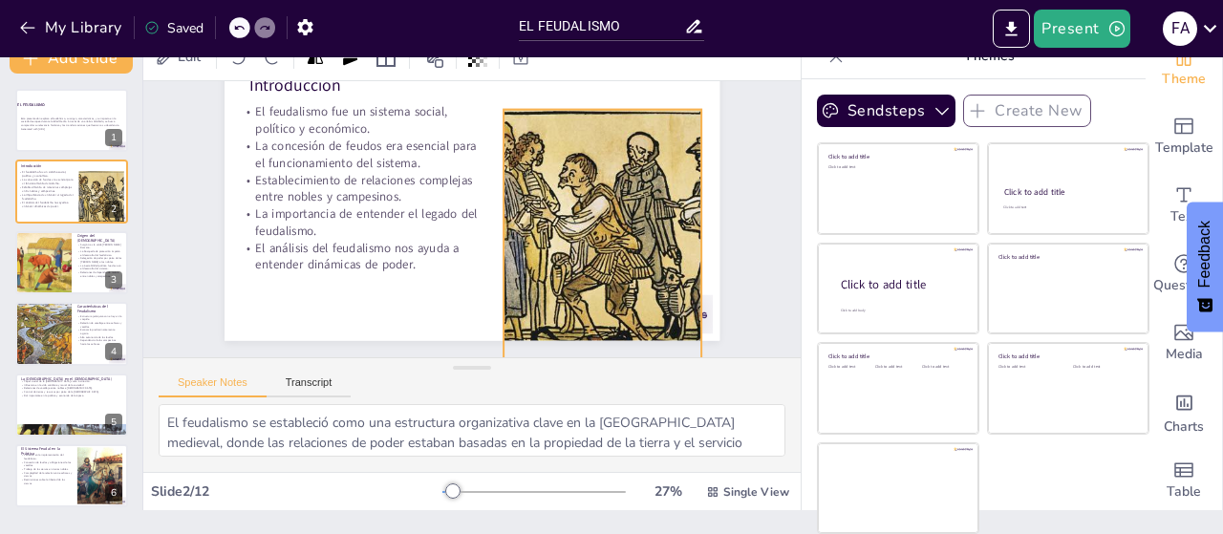
click at [608, 232] on div at bounding box center [603, 235] width 365 height 250
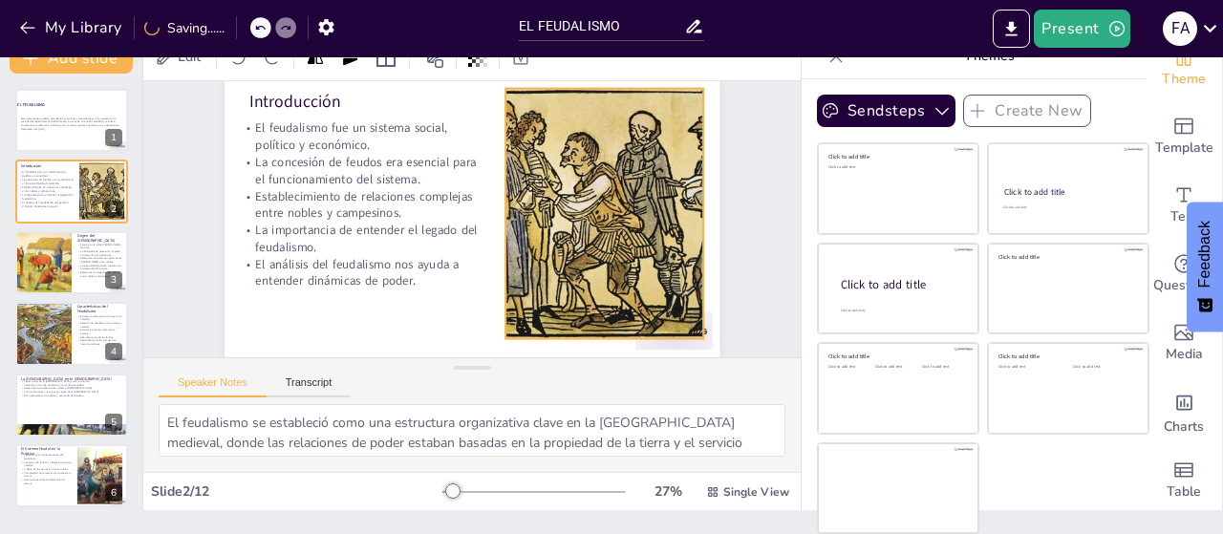
drag, startPoint x: 610, startPoint y: 206, endPoint x: 610, endPoint y: 191, distance: 15.3
click at [610, 191] on div at bounding box center [604, 214] width 365 height 250
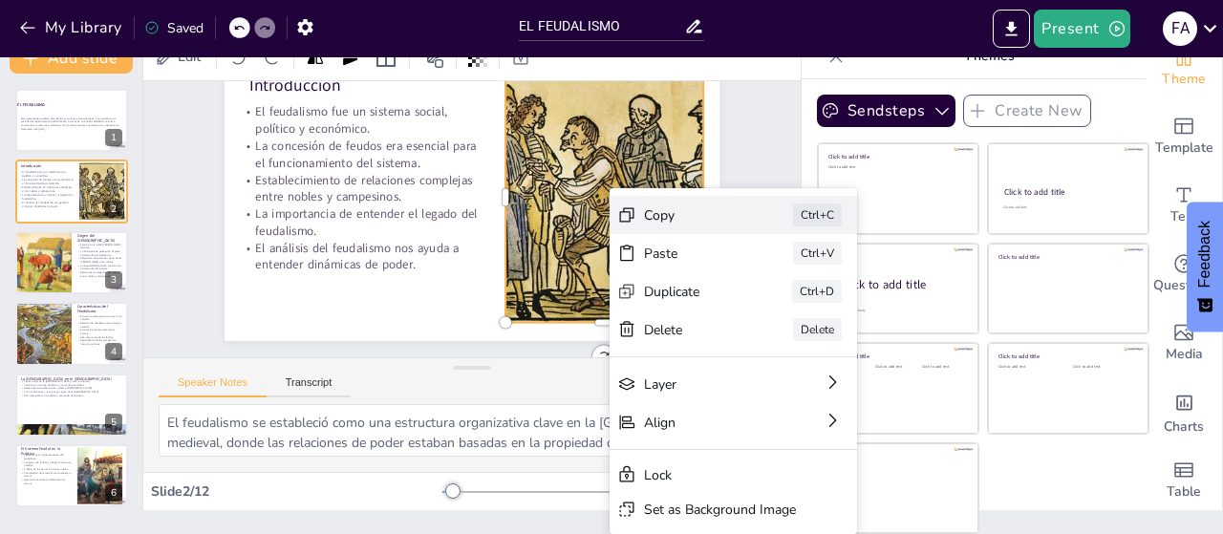
click at [777, 320] on div "Copy" at bounding box center [825, 334] width 97 height 28
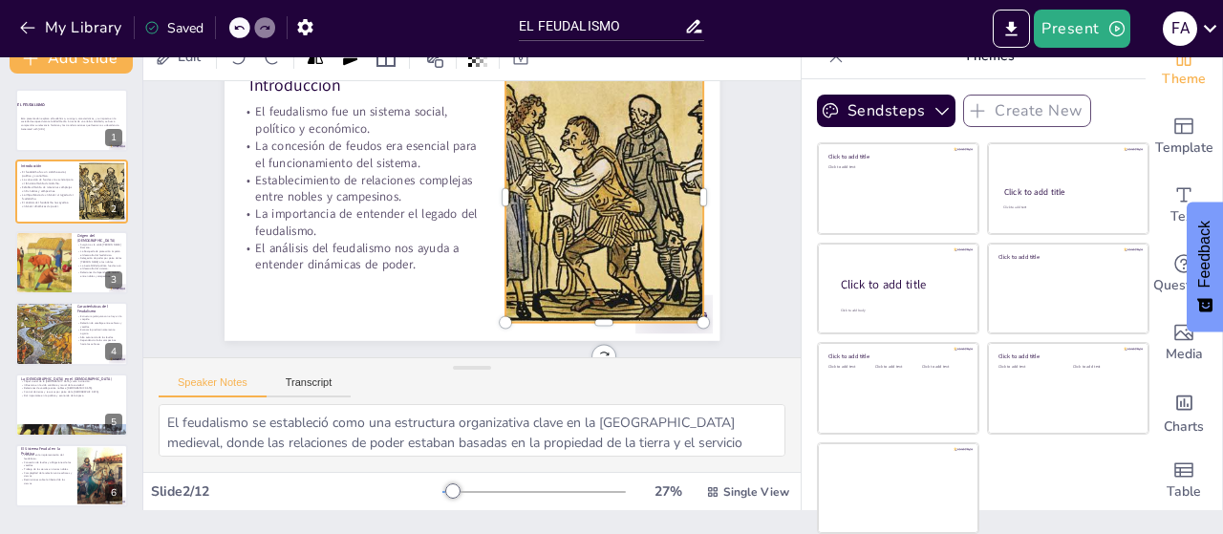
click at [570, 184] on div at bounding box center [604, 198] width 365 height 250
click at [614, 207] on div at bounding box center [606, 212] width 389 height 288
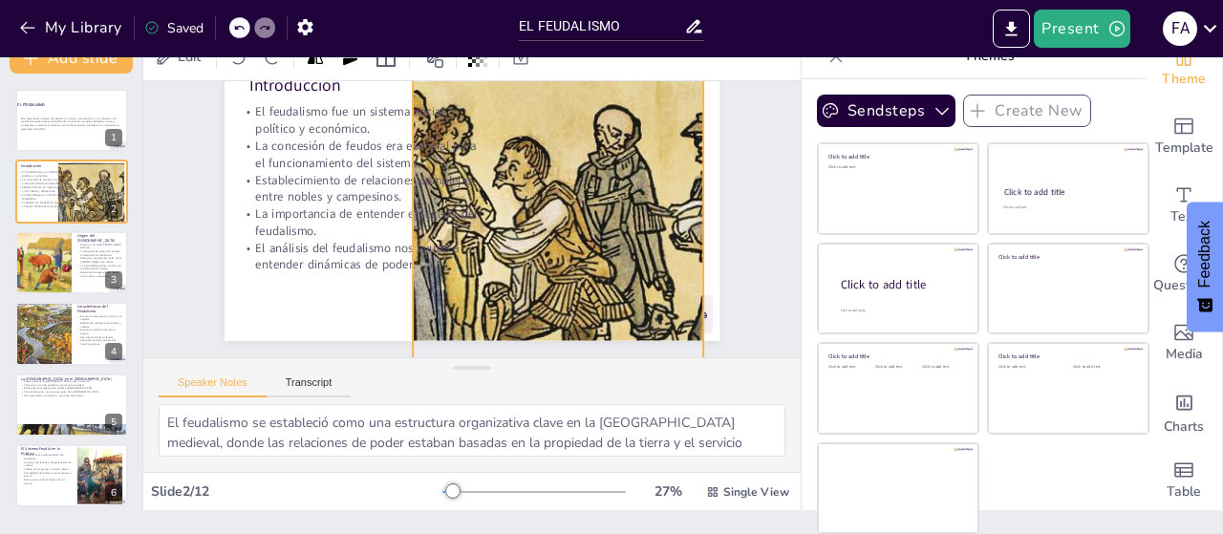
drag, startPoint x: 481, startPoint y: 322, endPoint x: 388, endPoint y: 346, distance: 95.7
click at [388, 346] on div "Slide 1 EL FEUDALISMO Esta presentación explora el feudalismo, su origen, carac…" at bounding box center [472, 219] width 682 height 343
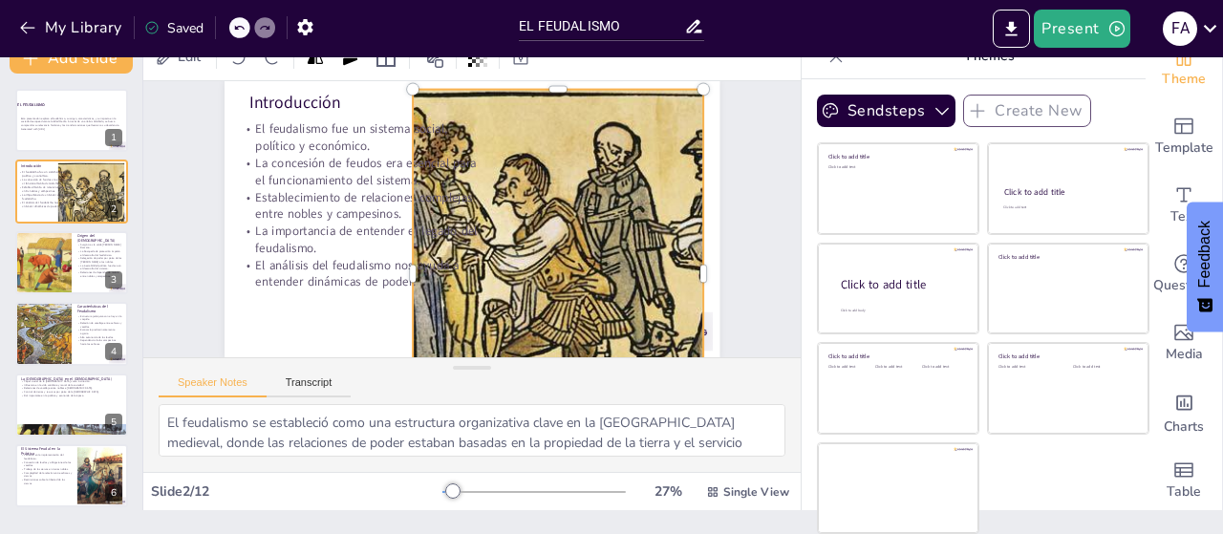
scroll to position [53, 0]
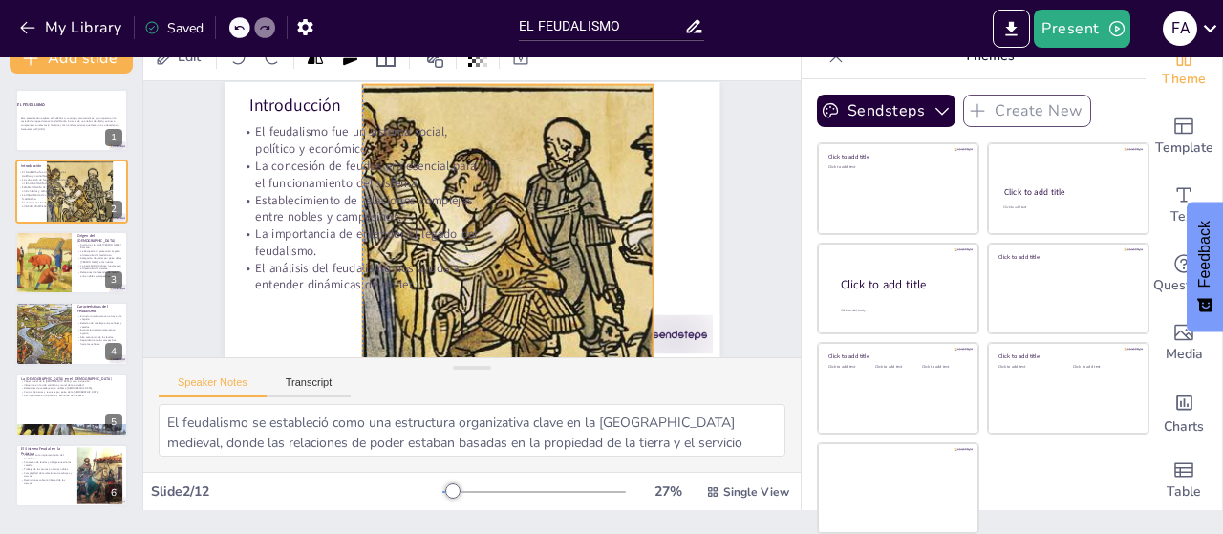
drag, startPoint x: 618, startPoint y: 242, endPoint x: 572, endPoint y: 234, distance: 47.5
click at [572, 234] on div at bounding box center [503, 272] width 572 height 422
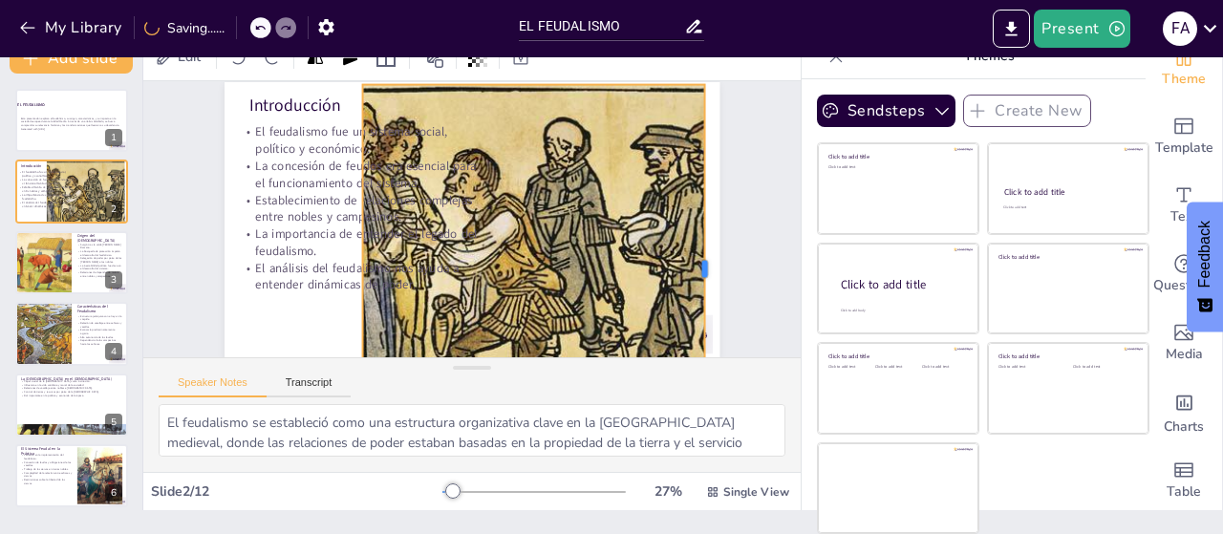
drag, startPoint x: 632, startPoint y: 266, endPoint x: 683, endPoint y: 260, distance: 51.9
click at [683, 260] on div at bounding box center [685, 340] width 128 height 355
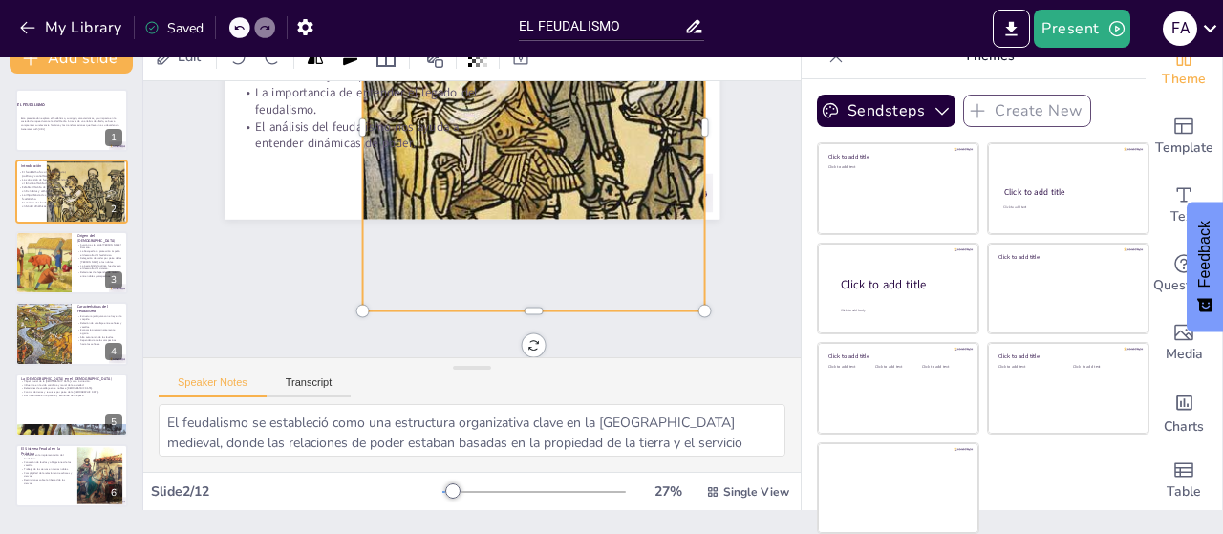
scroll to position [197, 0]
click at [513, 307] on div "Slide 1 EL FEUDALISMO Esta presentación explora el feudalismo, su origen, carac…" at bounding box center [472, 219] width 658 height 276
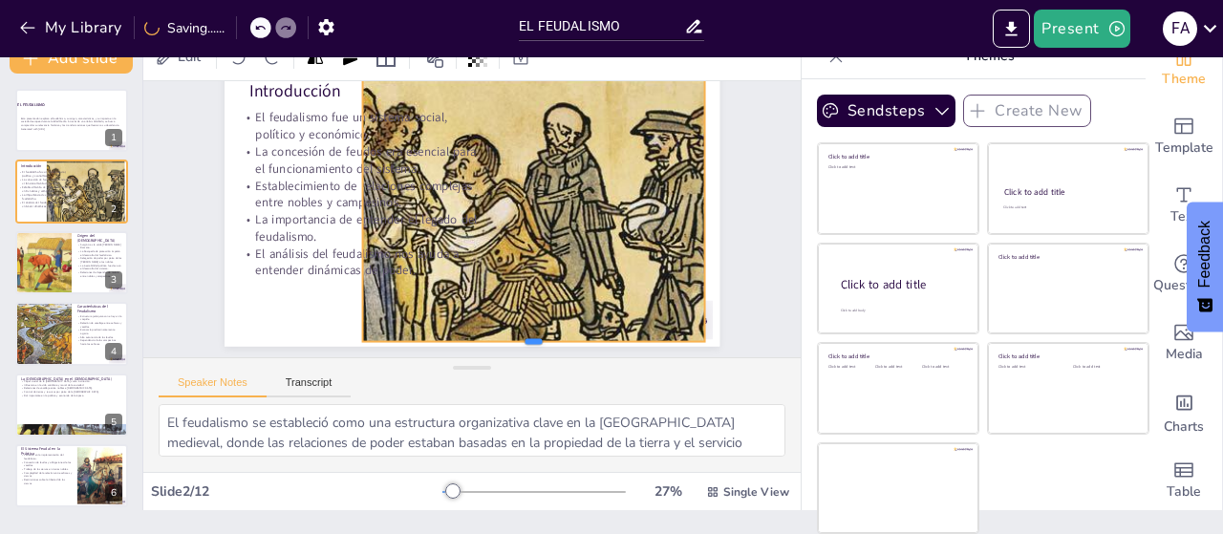
drag, startPoint x: 514, startPoint y: 310, endPoint x: 539, endPoint y: 213, distance: 99.7
click at [539, 213] on div "Introducción El feudalismo fue un sistema social, político y económico. La conc…" at bounding box center [473, 207] width 522 height 329
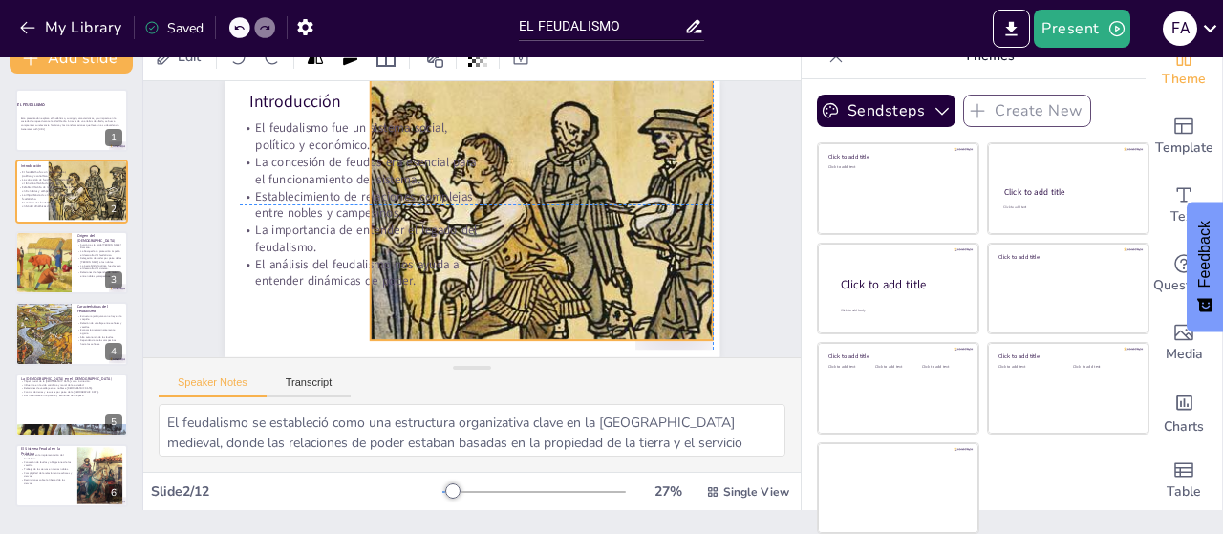
scroll to position [73, 0]
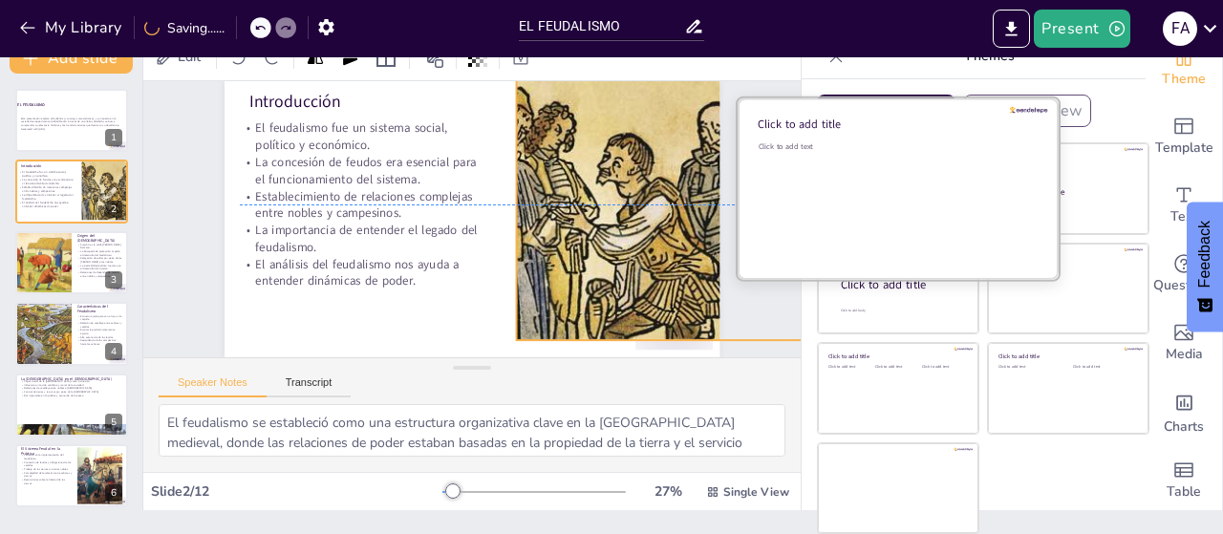
drag, startPoint x: 632, startPoint y: 219, endPoint x: 786, endPoint y: 217, distance: 153.9
click at [786, 217] on div "Document fonts Akatab Recently used Akatab Mulish Popular fonts Lato Montserrat…" at bounding box center [611, 295] width 1223 height 477
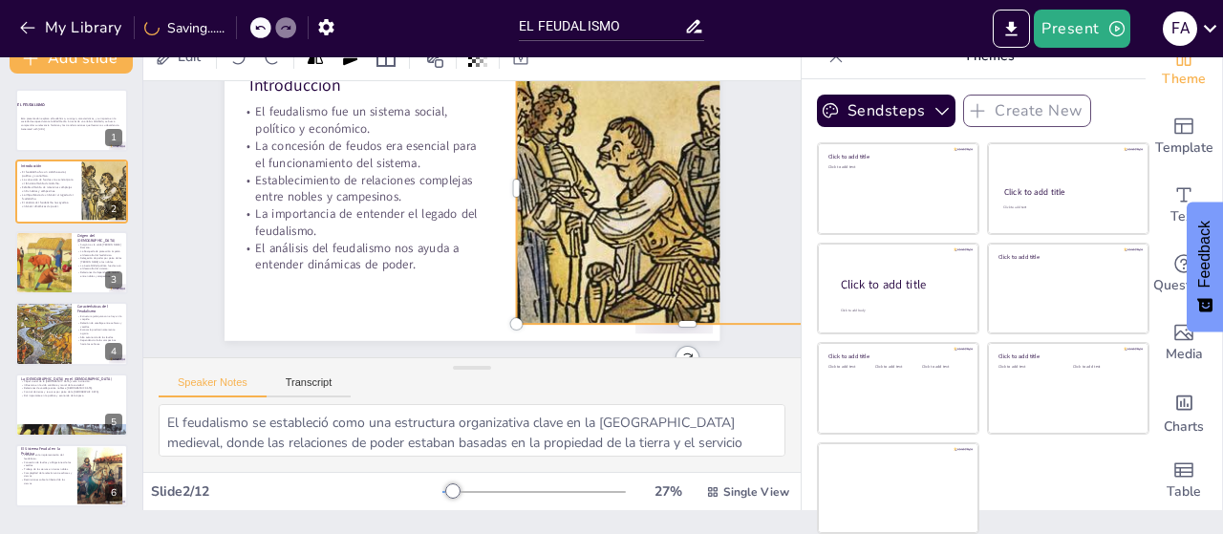
scroll to position [83, 0]
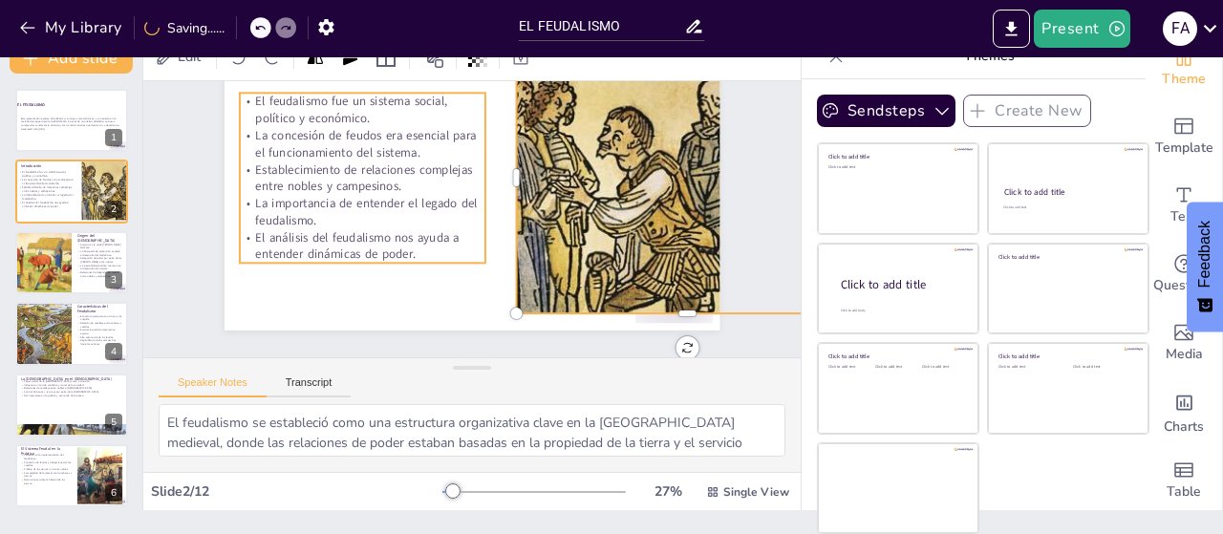
drag, startPoint x: 439, startPoint y: 245, endPoint x: 429, endPoint y: 258, distance: 16.4
click at [439, 246] on p "El análisis del feudalismo nos ayuda a entender dinámicas de poder." at bounding box center [360, 223] width 248 height 84
checkbox input "true"
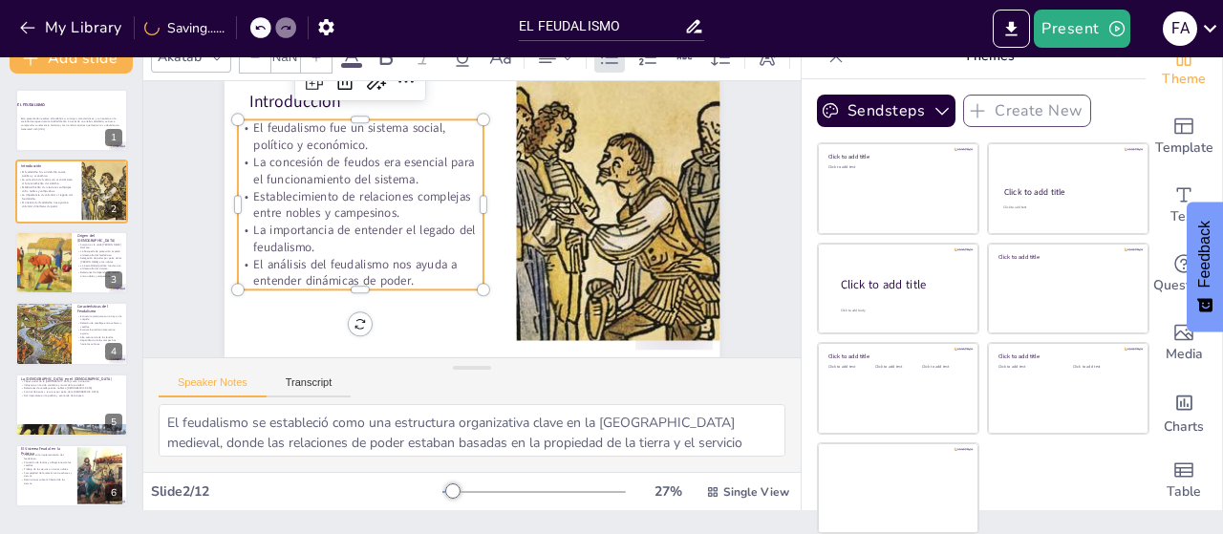
type input "35.3"
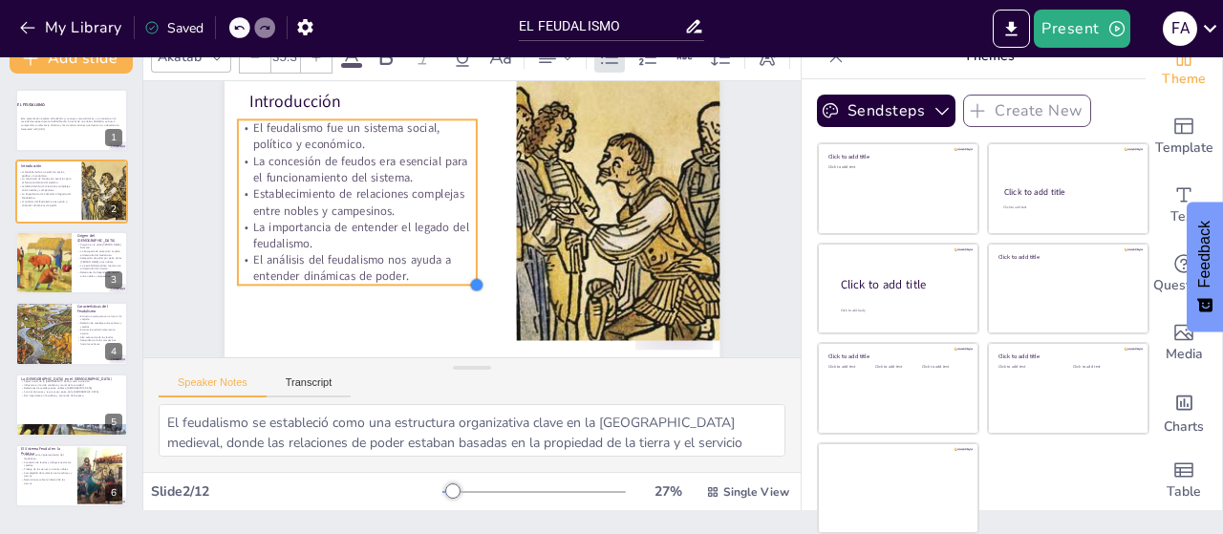
checkbox input "true"
type input "34.3"
checkbox input "true"
type input "32.1"
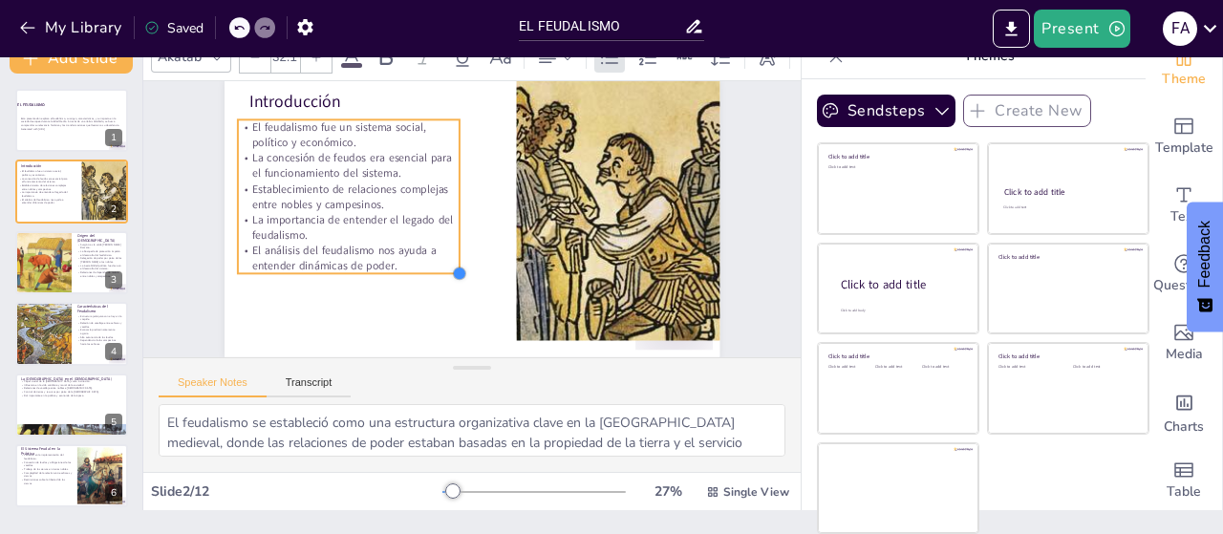
checkbox input "true"
type input "31.9"
checkbox input "true"
type input "31.7"
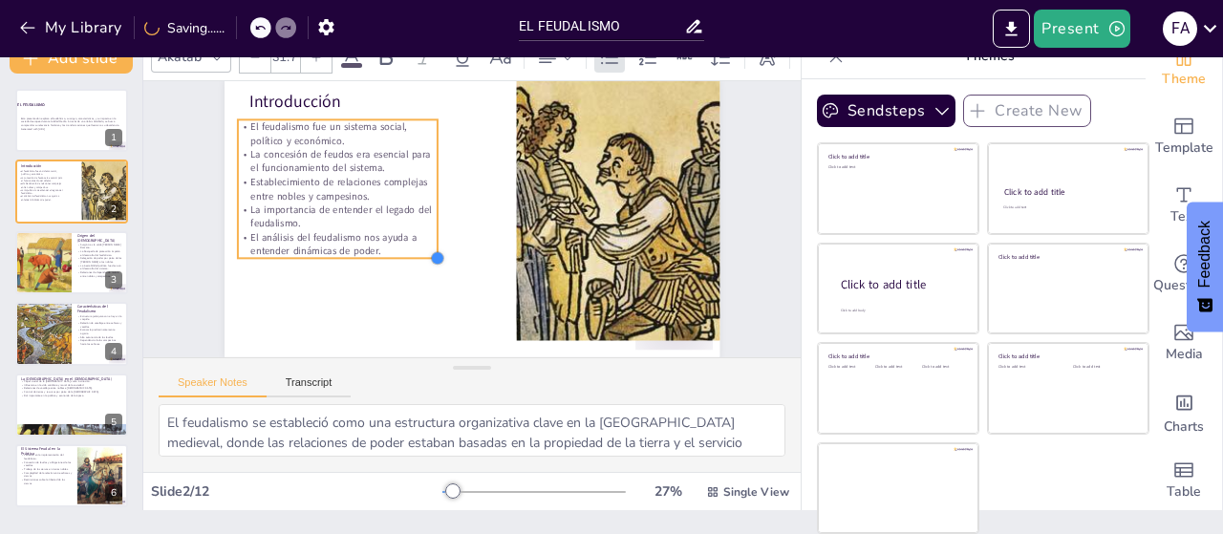
checkbox input "true"
type input "31.5"
checkbox input "true"
type input "28.7"
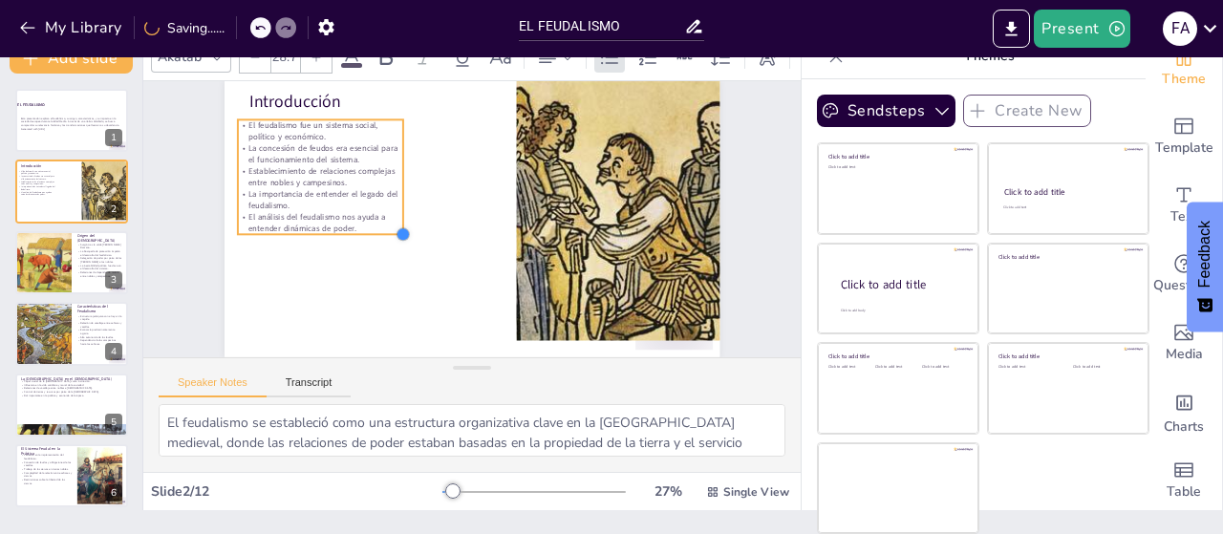
checkbox input "true"
type input "26.2"
checkbox input "true"
type input "23.8"
checkbox input "true"
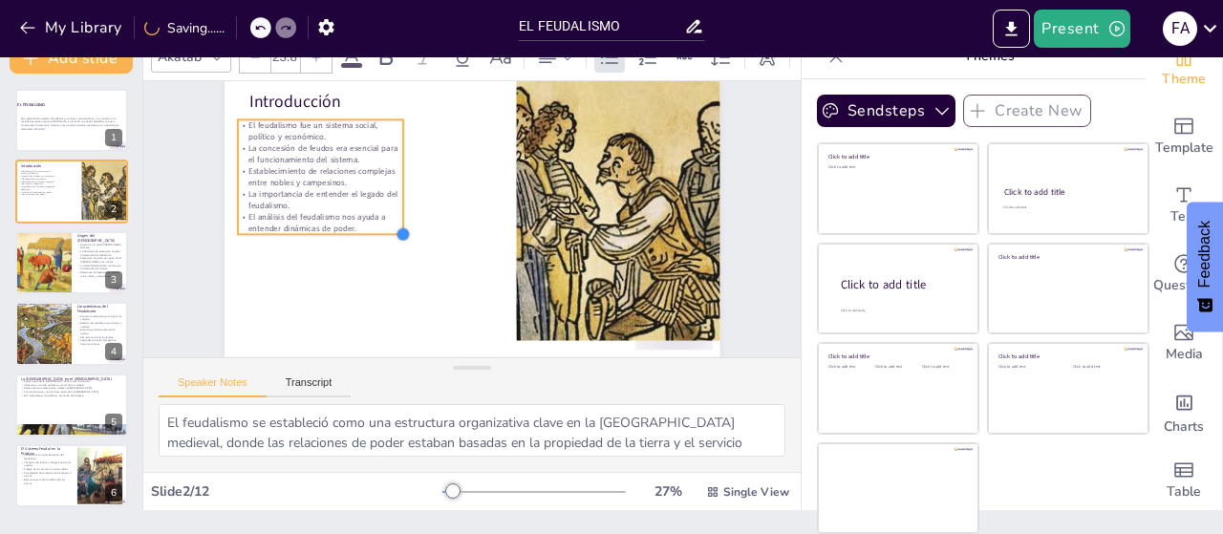
type input "22.2"
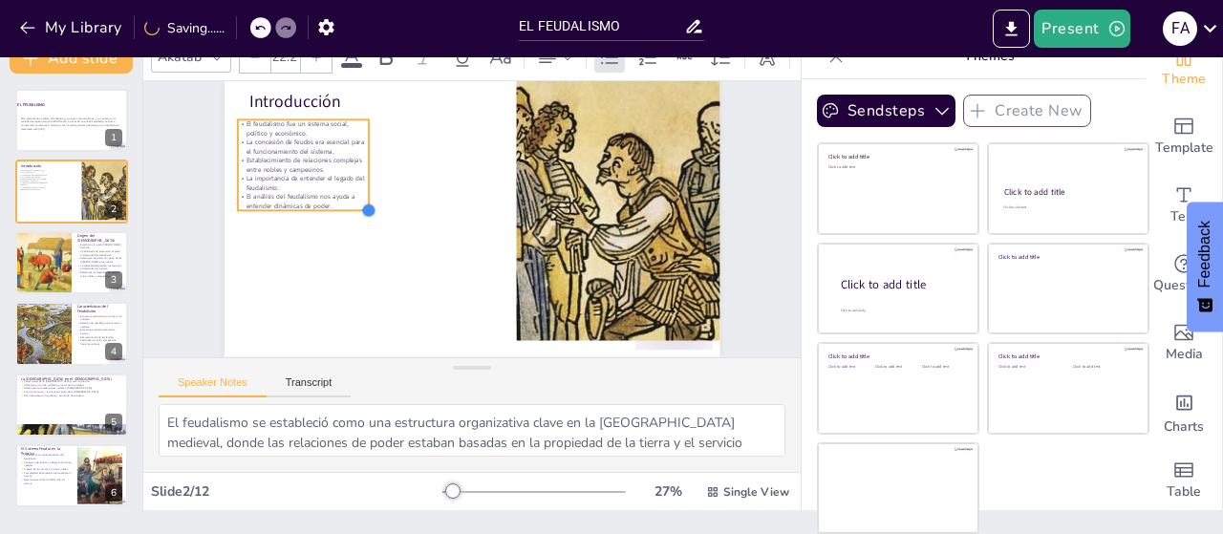
checkbox input "true"
type input "20.8"
checkbox input "true"
type input "18.8"
checkbox input "true"
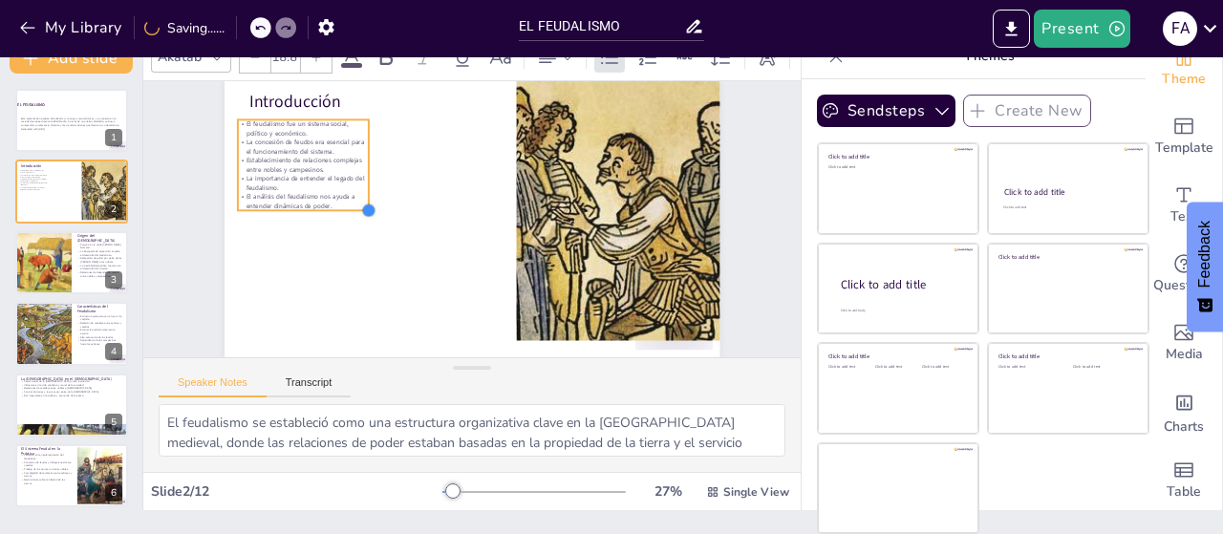
type input "12.9"
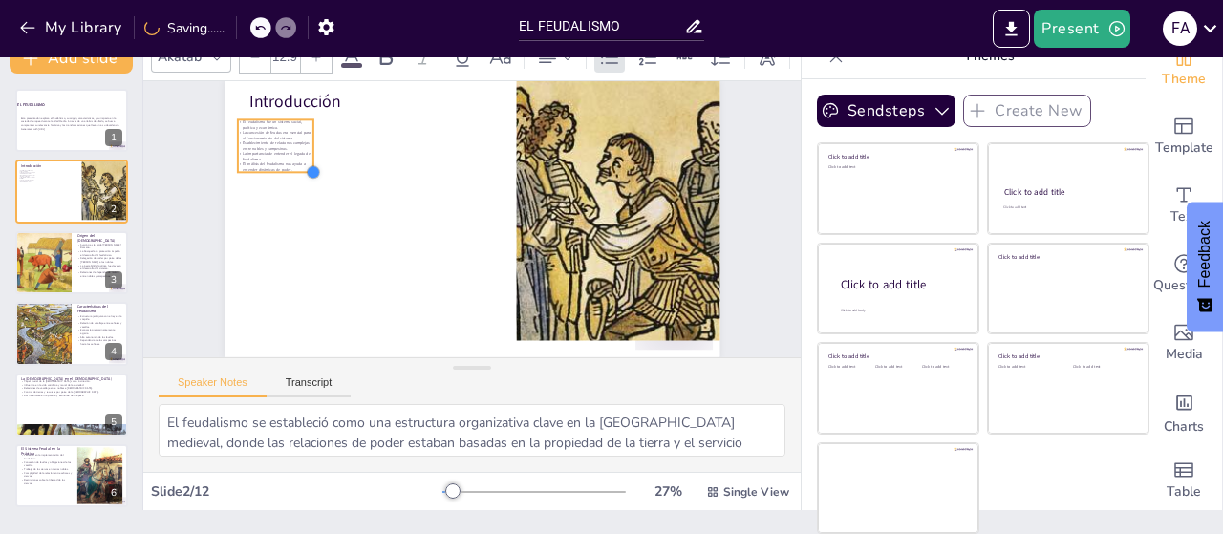
checkbox input "true"
type input "11.5"
checkbox input "true"
type input "10.9"
checkbox input "true"
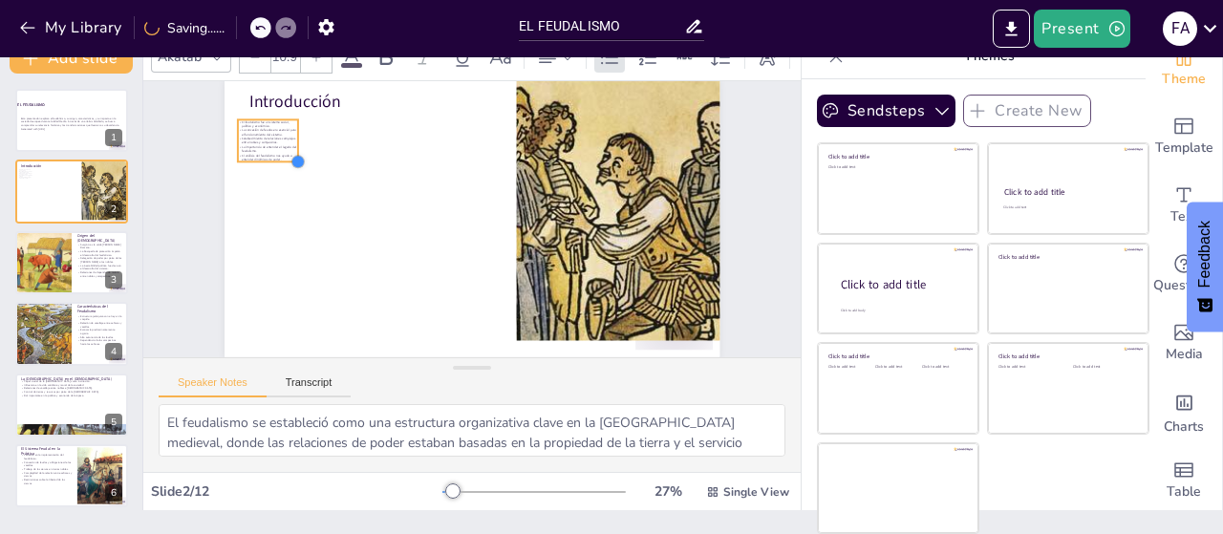
type input "9.9"
checkbox input "true"
type input "8.7"
checkbox input "true"
type input "7.9"
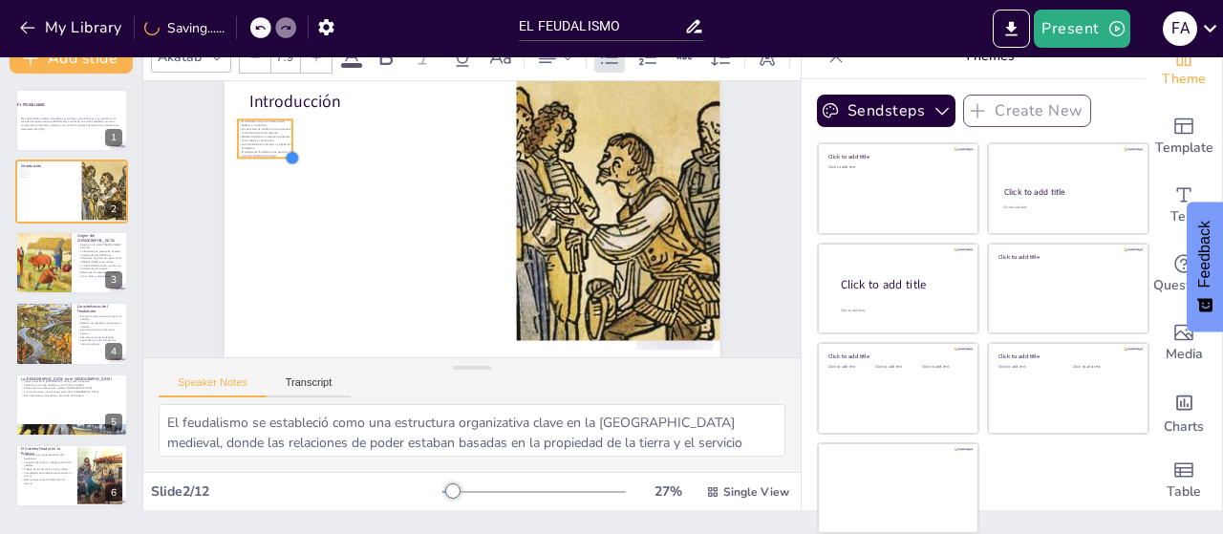
drag, startPoint x: 458, startPoint y: 267, endPoint x: 264, endPoint y: 135, distance: 234.6
click at [285, 150] on div at bounding box center [292, 157] width 15 height 15
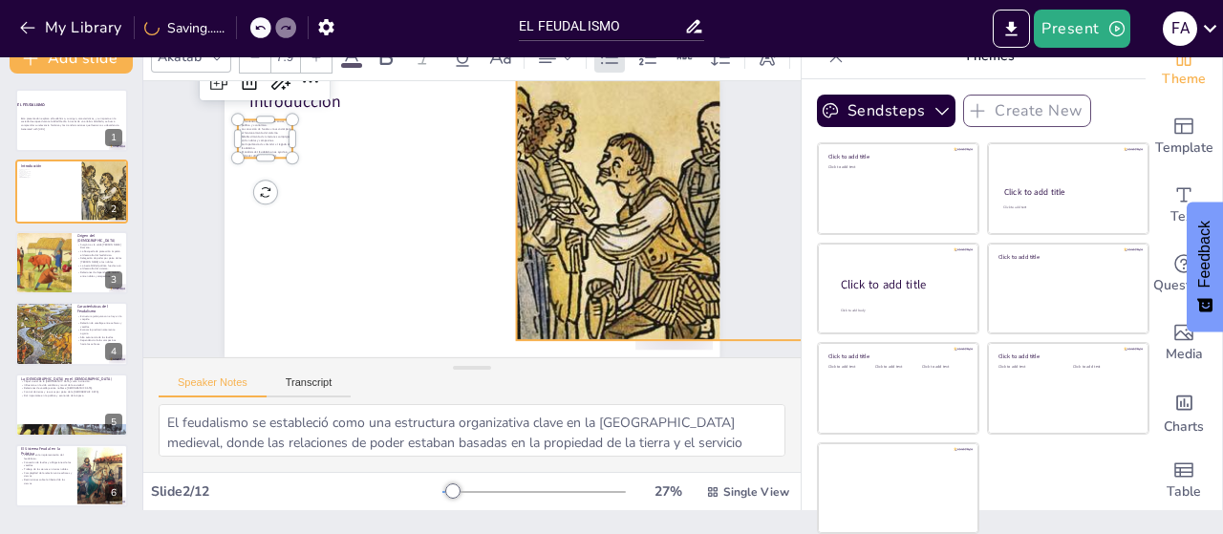
click at [568, 153] on div at bounding box center [661, 253] width 535 height 368
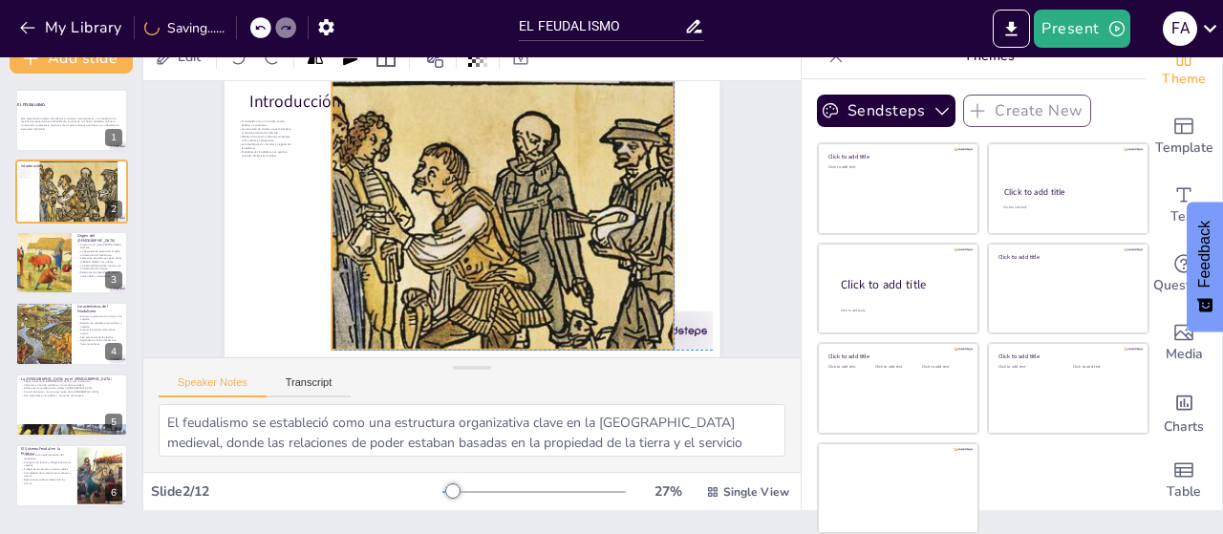
drag, startPoint x: 530, startPoint y: 185, endPoint x: 412, endPoint y: 190, distance: 118.6
click at [412, 190] on div at bounding box center [473, 263] width 572 height 422
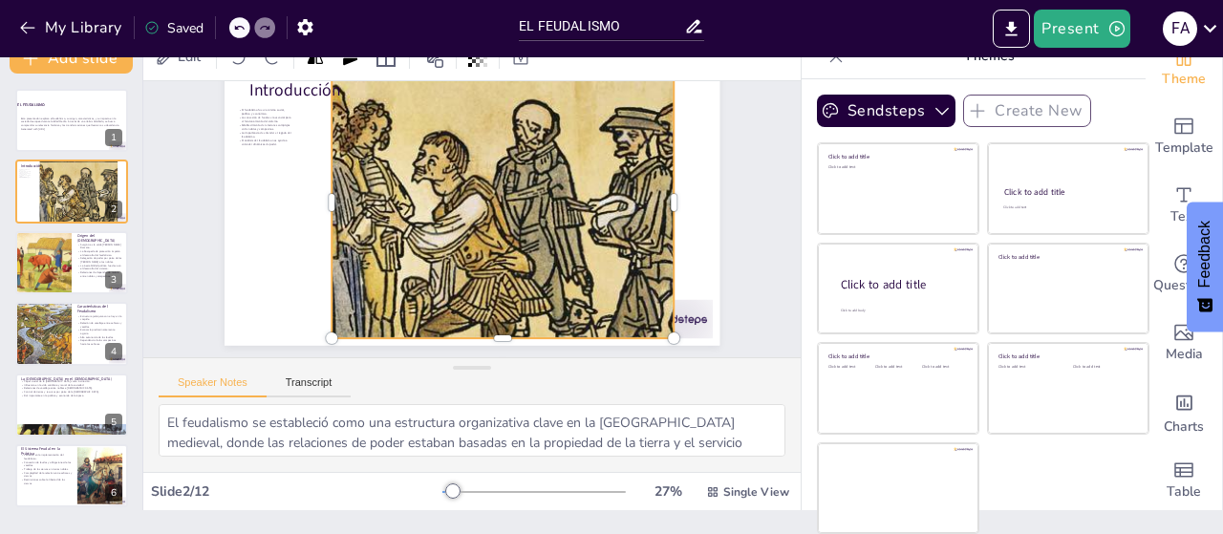
scroll to position [96, 0]
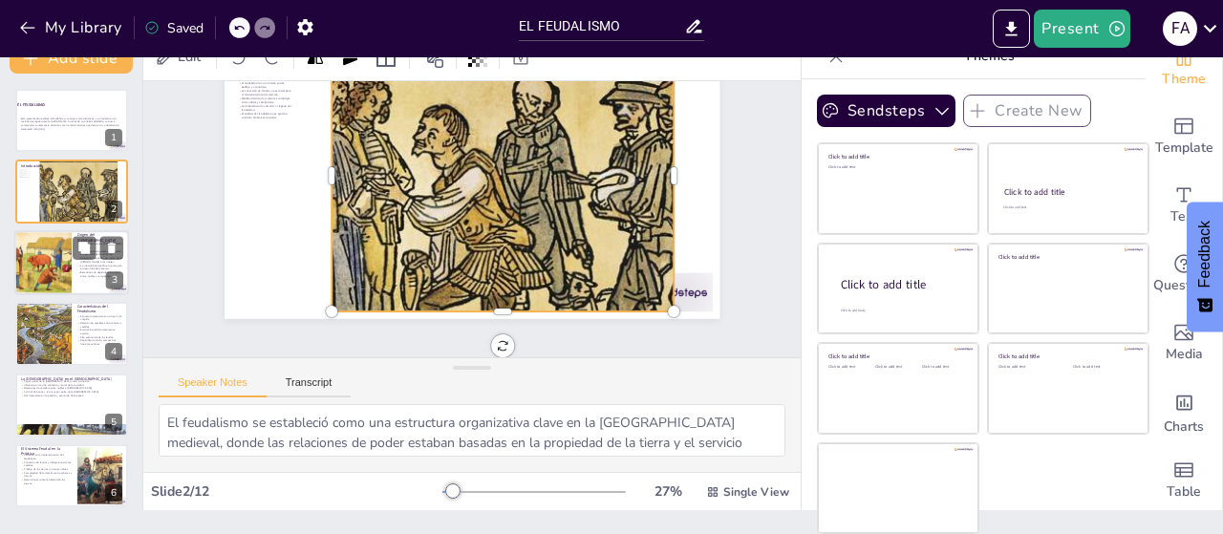
checkbox input "true"
click at [92, 269] on p "La inestabilidad política fue clave en el desarrollo del sistema." at bounding box center [100, 267] width 46 height 7
type textarea "Lo ipsum dol Sitamet Consec adi el seddoe tempori utl etdol m al enimadminimve …"
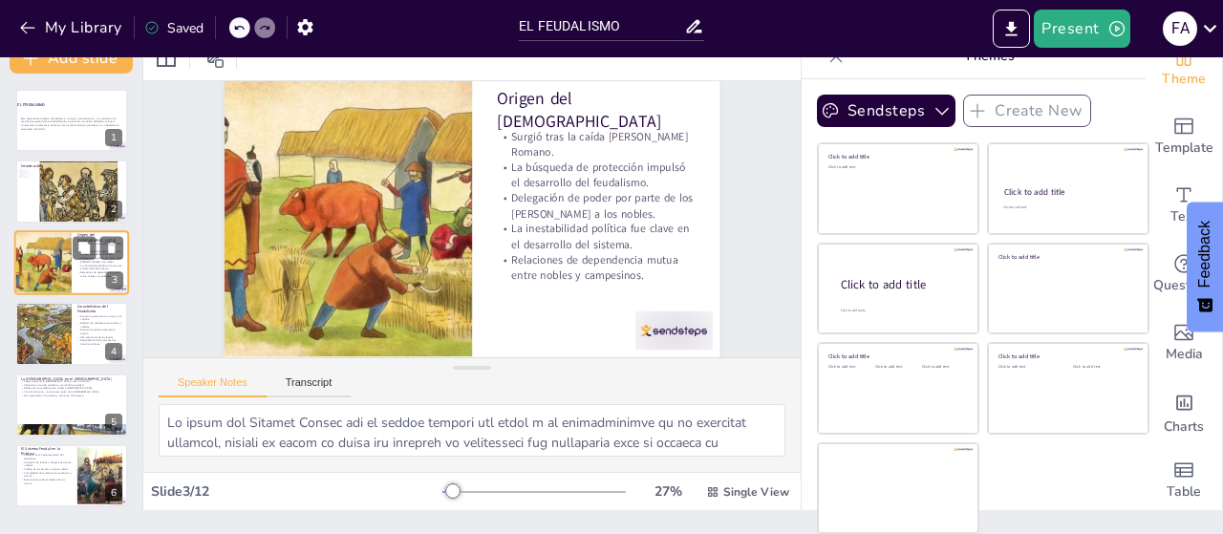
scroll to position [0, 0]
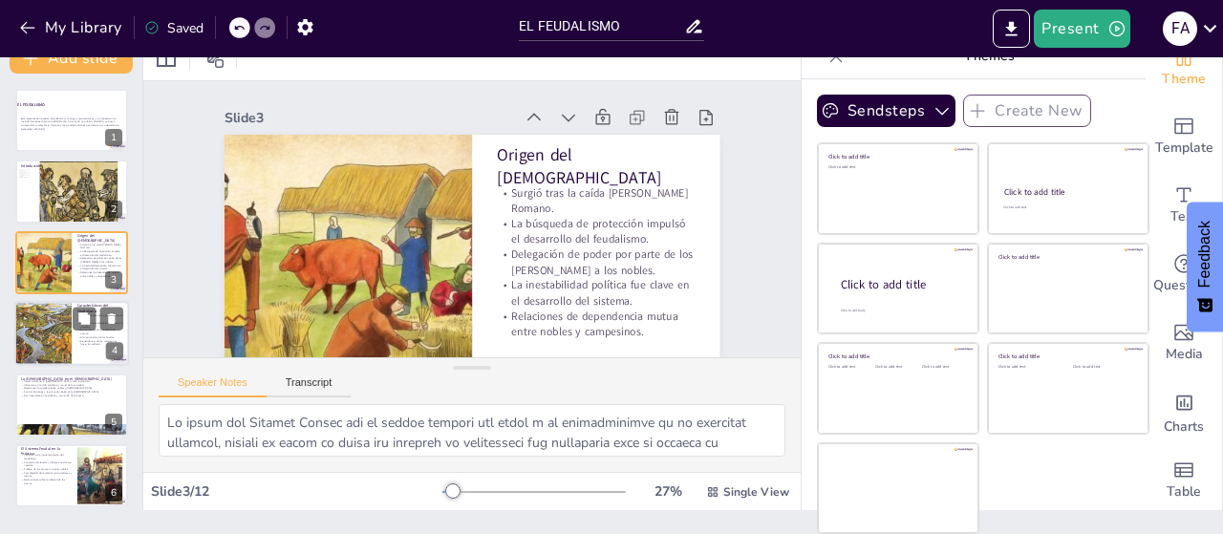
checkbox input "true"
click at [76, 338] on div at bounding box center [71, 333] width 115 height 65
type textarea "La estructura jerárquica del feudalismo definía las relaciones de poder en la s…"
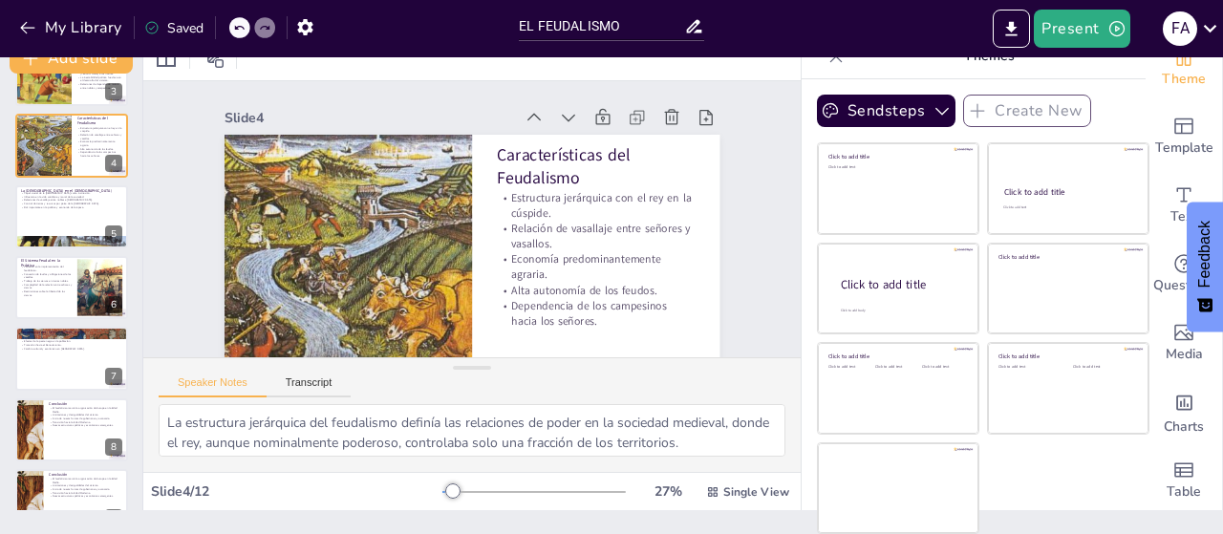
scroll to position [195, 0]
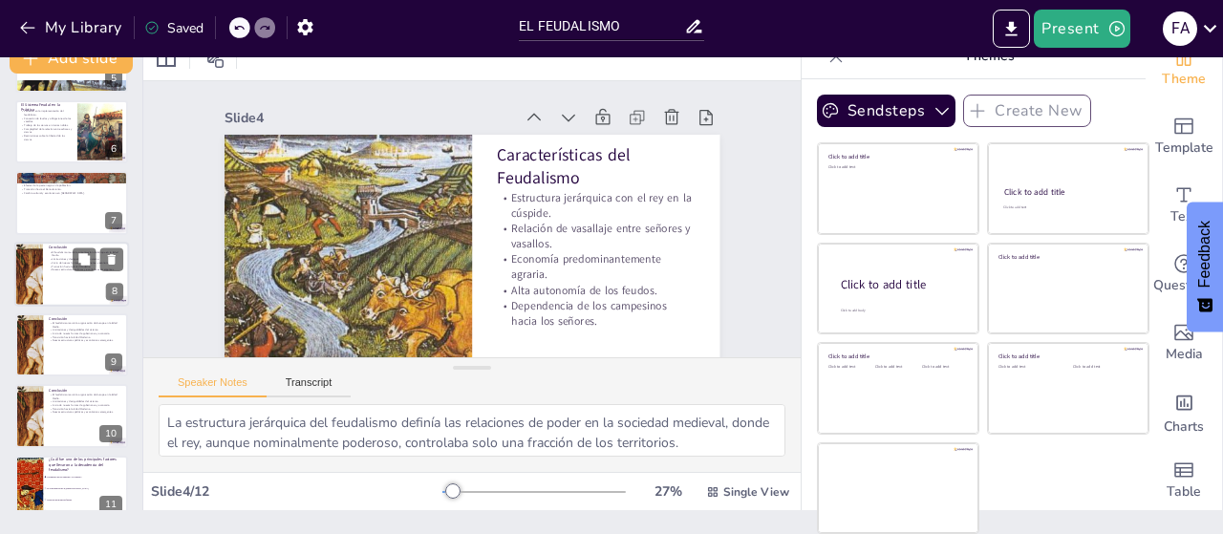
checkbox input "true"
click at [61, 272] on div at bounding box center [71, 274] width 115 height 65
type textarea "El feudalismo fue fundamental para la organización de la sociedad medieval, est…"
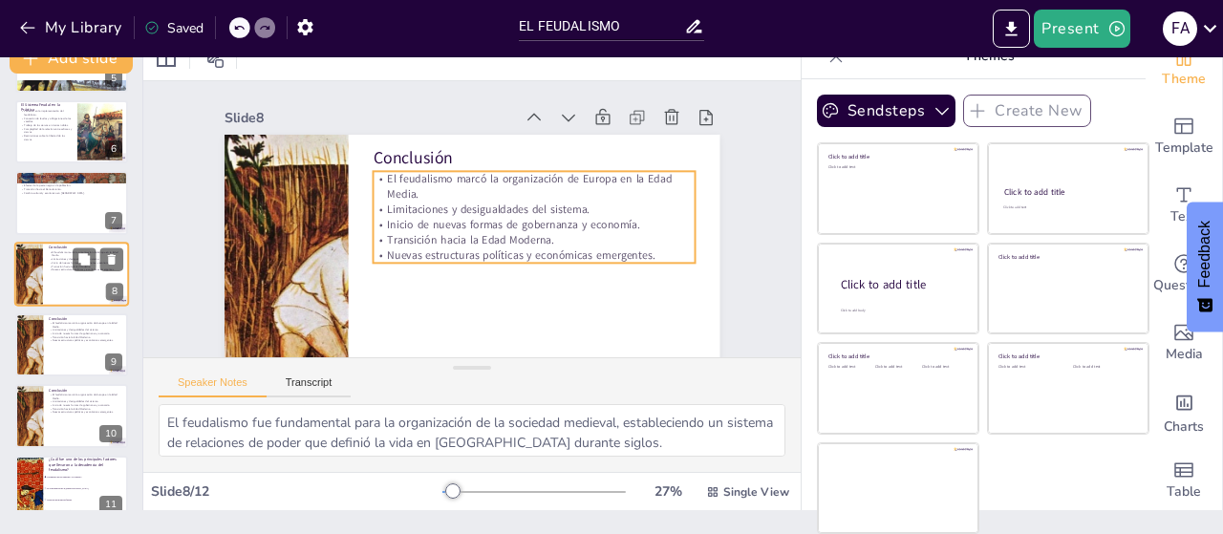
scroll to position [326, 0]
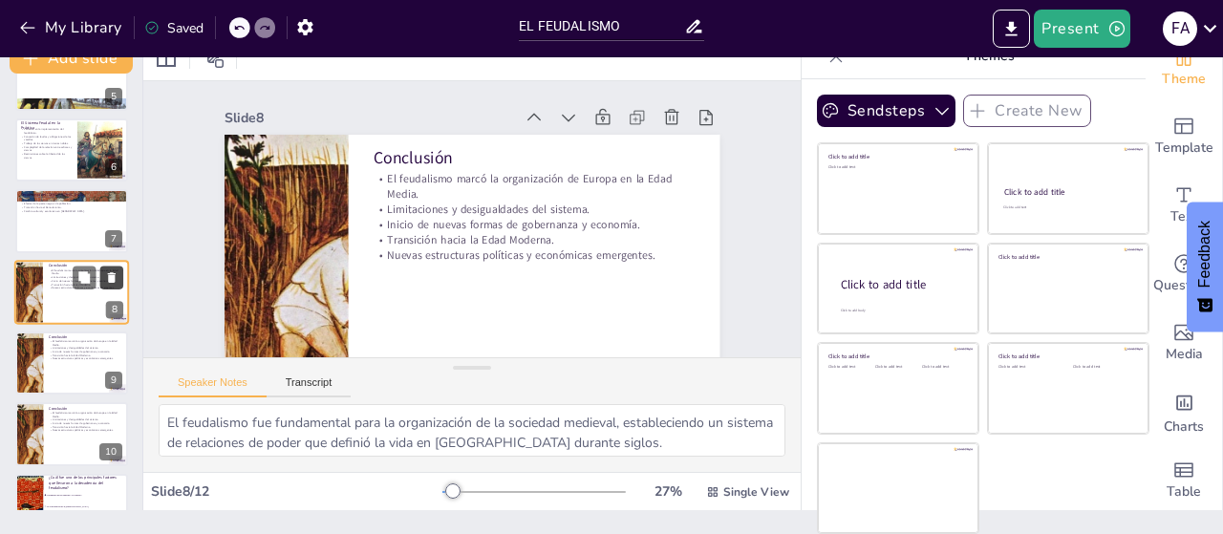
checkbox input "true"
click at [114, 280] on icon at bounding box center [112, 277] width 8 height 11
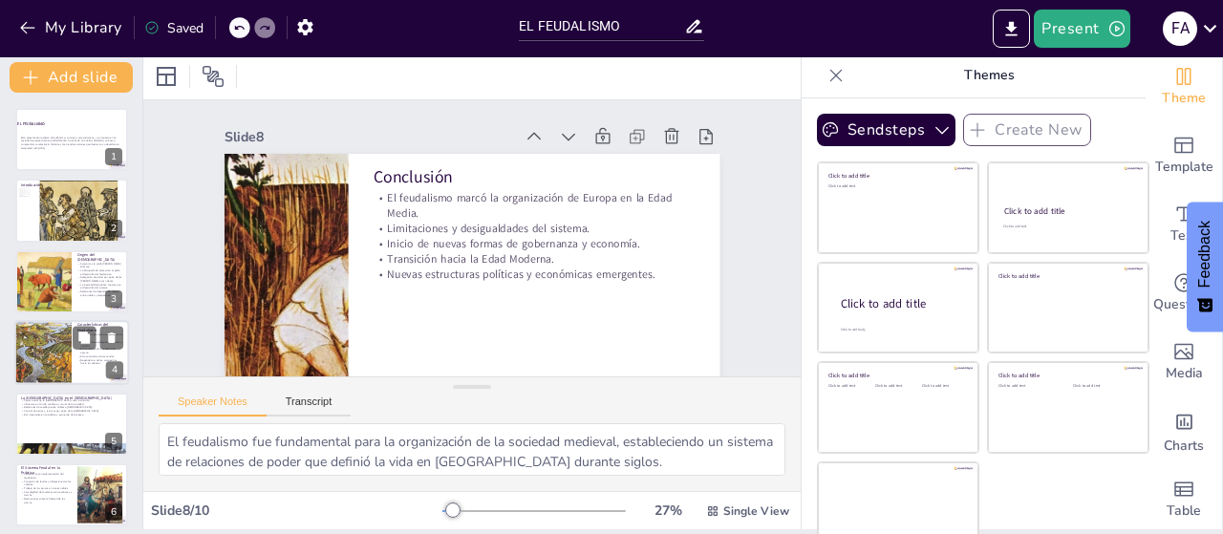
scroll to position [0, 0]
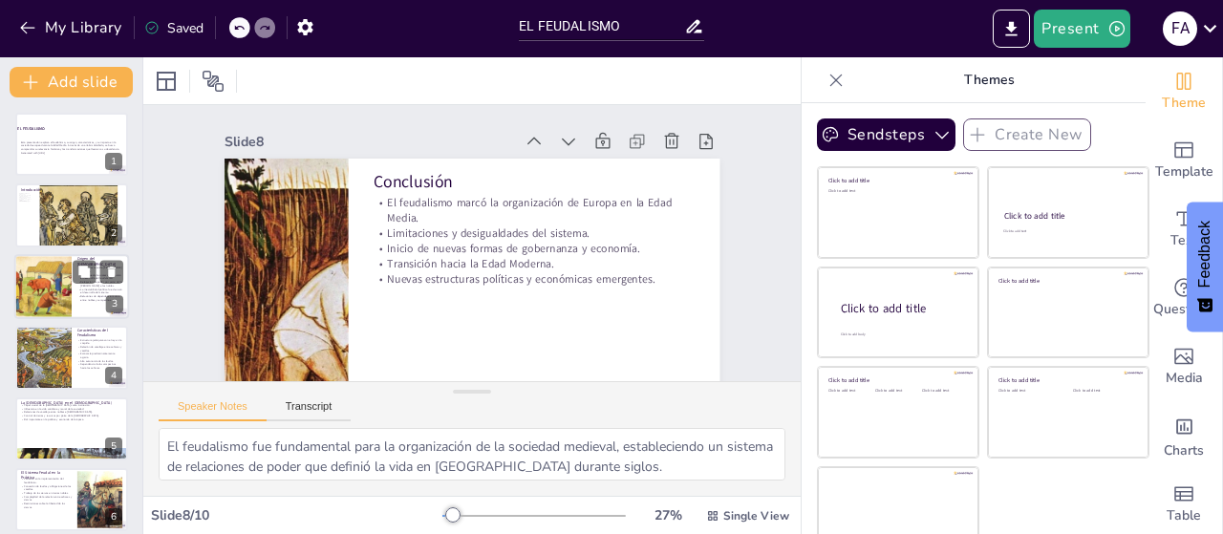
checkbox input "true"
click at [66, 289] on div at bounding box center [42, 286] width 129 height 65
type textarea "Lo ipsum dol Sitamet Consec adi el seddoe tempori utl etdol m al enimadminimve …"
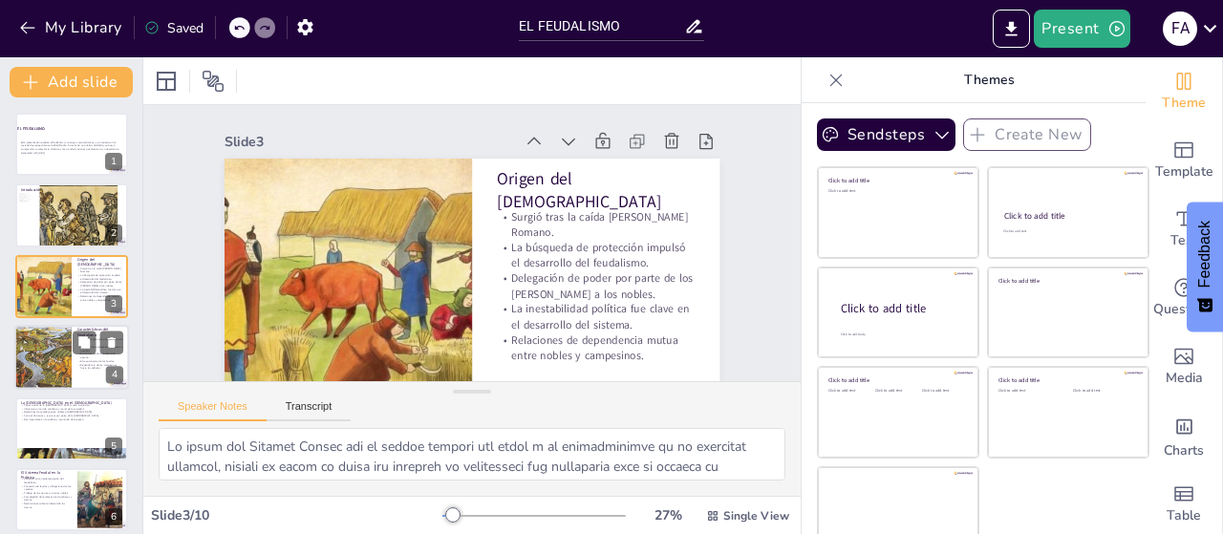
checkbox input "true"
click at [95, 360] on p "Alta autonomía de los feudos." at bounding box center [100, 361] width 46 height 4
type textarea "La estructura jerárquica del feudalismo definía las relaciones de poder en la s…"
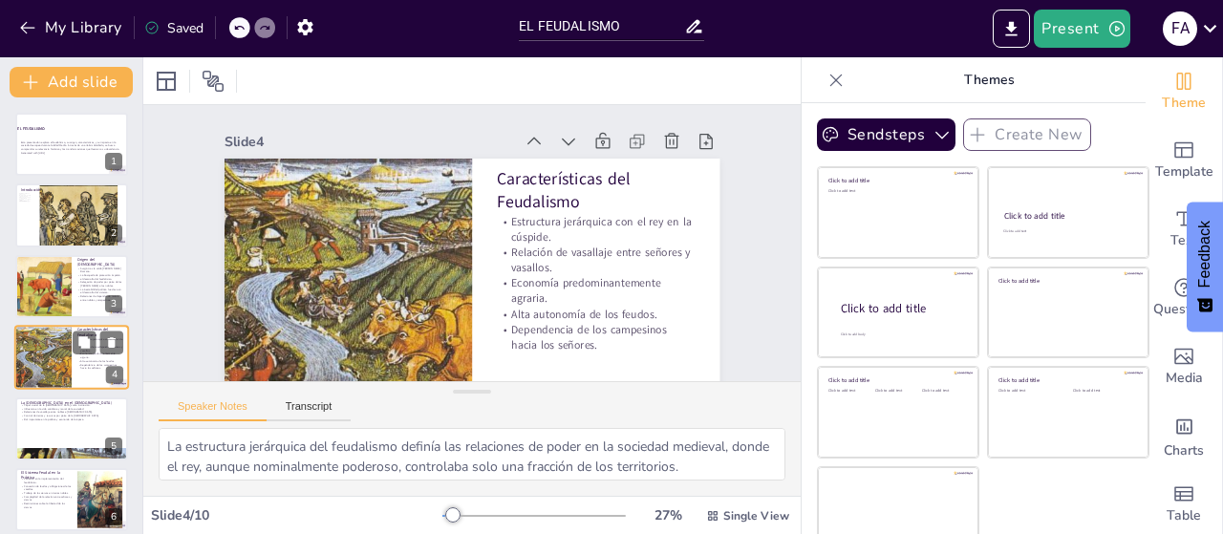
scroll to position [41, 0]
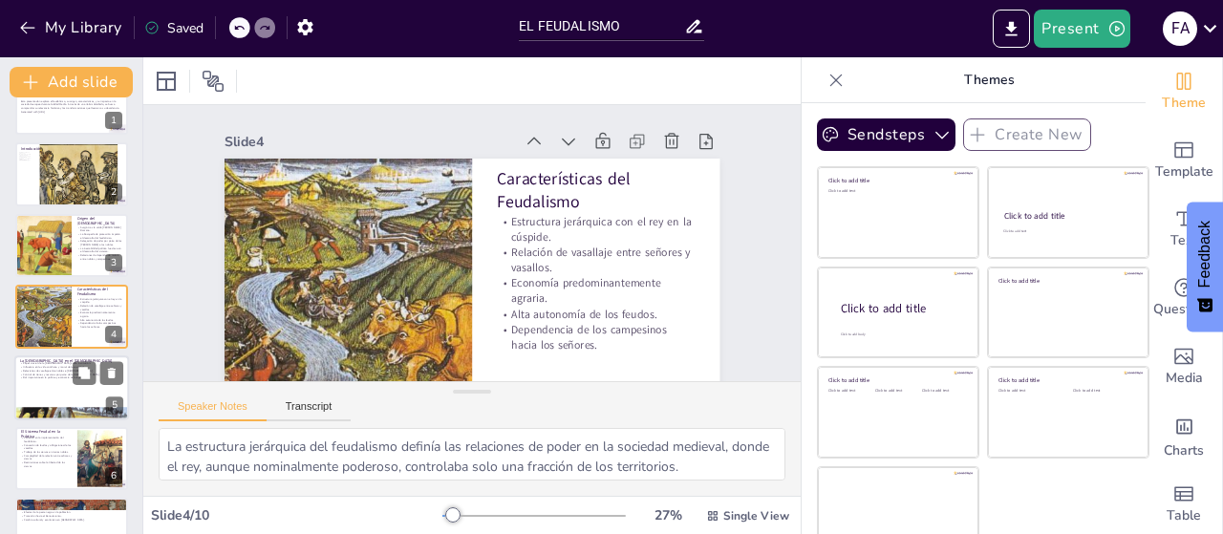
checkbox input "true"
click at [49, 389] on div at bounding box center [71, 388] width 115 height 65
type textarea "La [DEMOGRAPHIC_DATA] [DEMOGRAPHIC_DATA] no solo fue una institución religiosa,…"
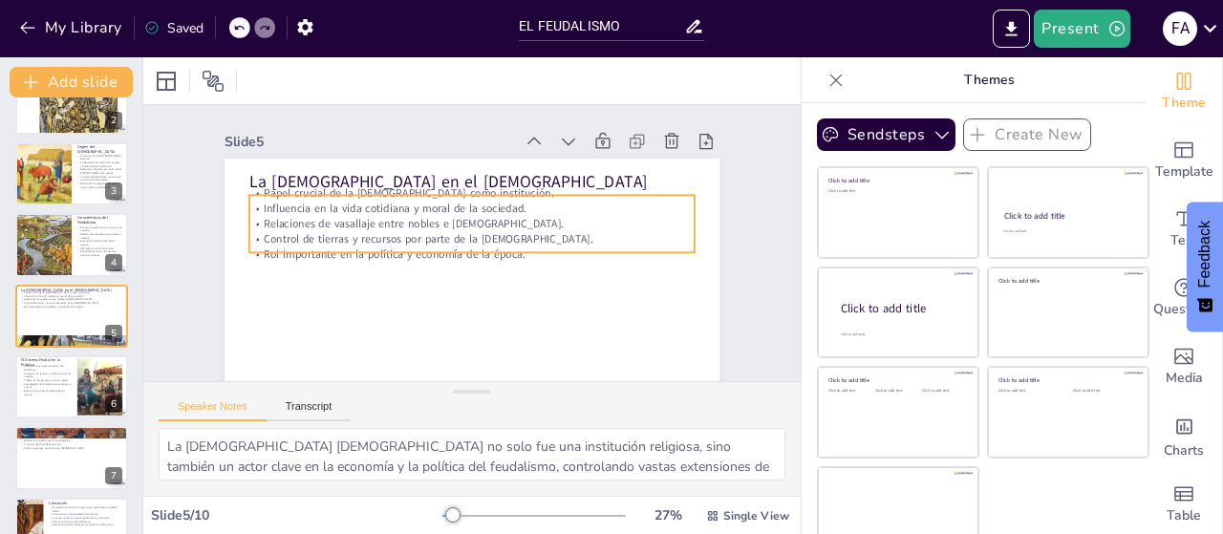
click at [452, 194] on div "La Iglesia en el Feudalismo Papel crucial de la Iglesia como institución. Influ…" at bounding box center [467, 297] width 522 height 329
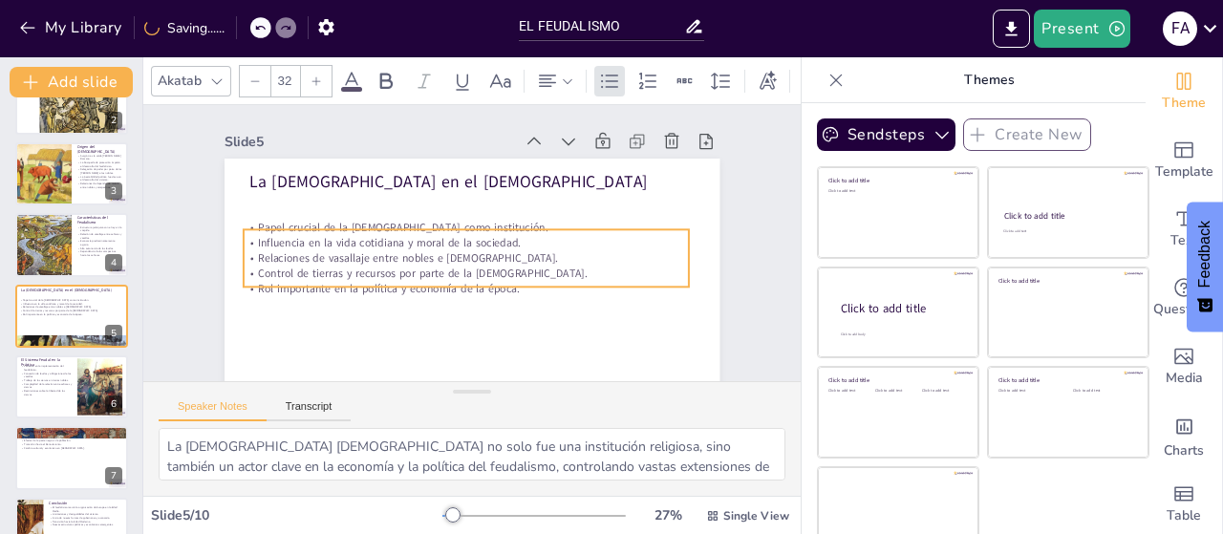
drag, startPoint x: 485, startPoint y: 250, endPoint x: 479, endPoint y: 285, distance: 34.9
click at [479, 285] on p "Rol importante en la política y economía de la época." at bounding box center [467, 289] width 446 height 15
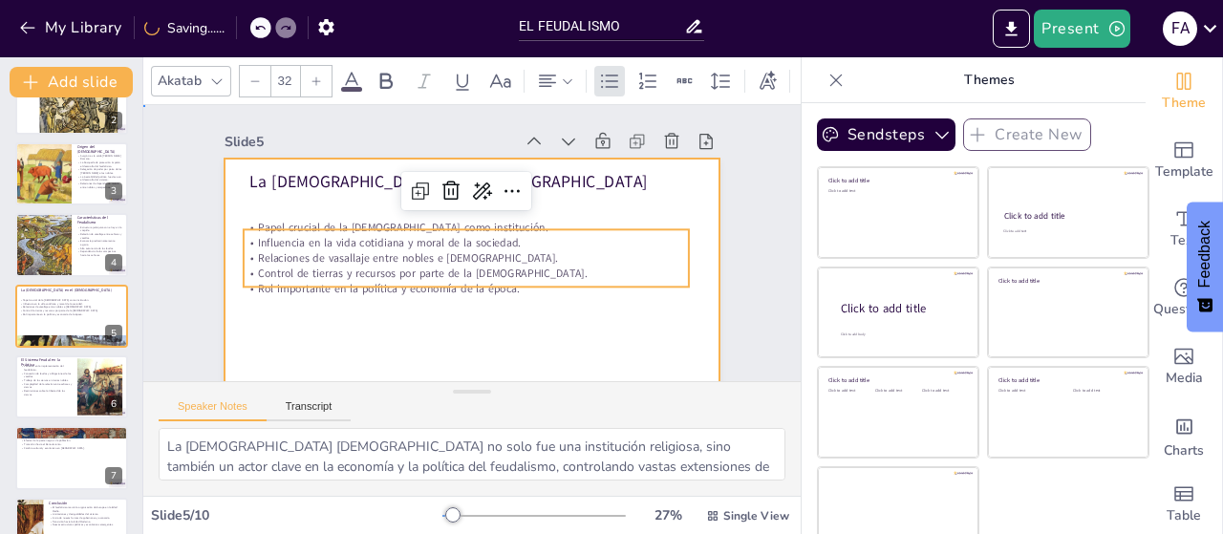
click at [608, 204] on div at bounding box center [467, 297] width 522 height 329
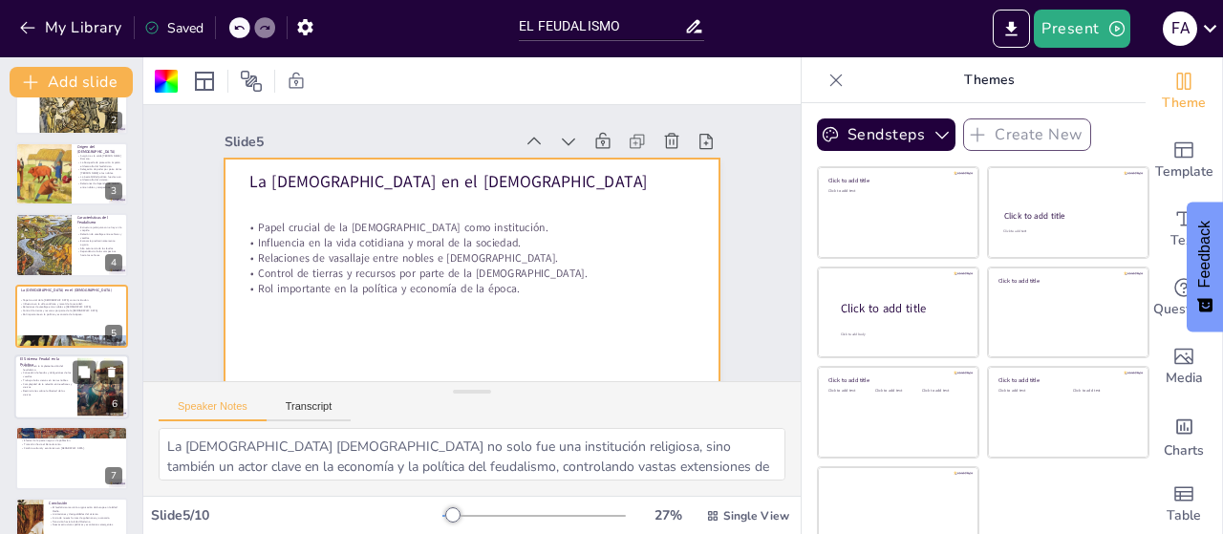
checkbox input "true"
click at [66, 398] on div at bounding box center [71, 387] width 115 height 65
type textarea "El feudalismo no era un sistema uniforme y su implementación variaba según la r…"
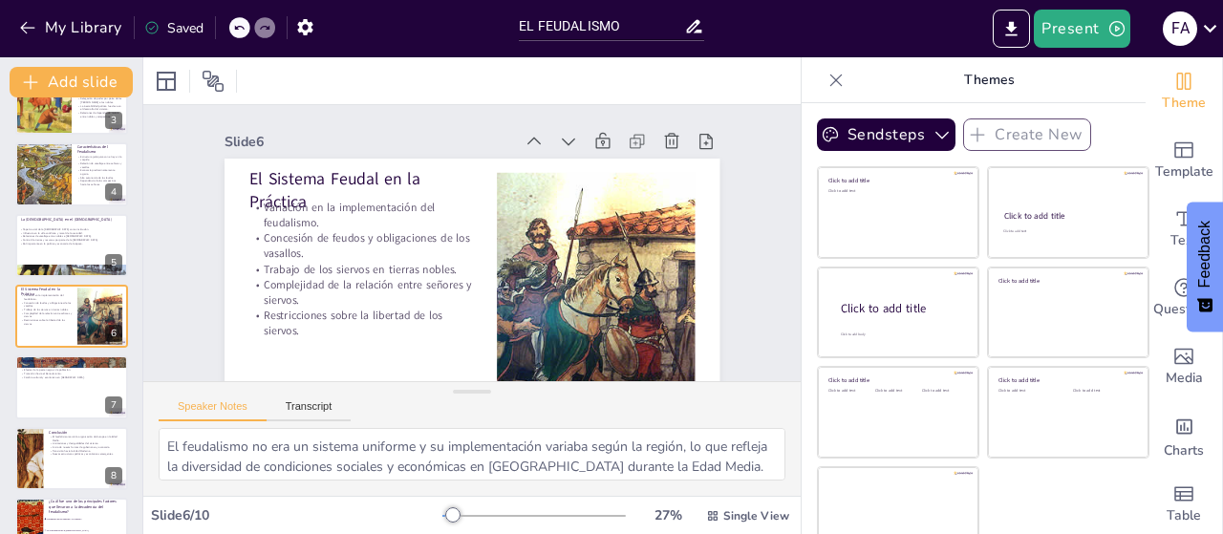
scroll to position [198, 0]
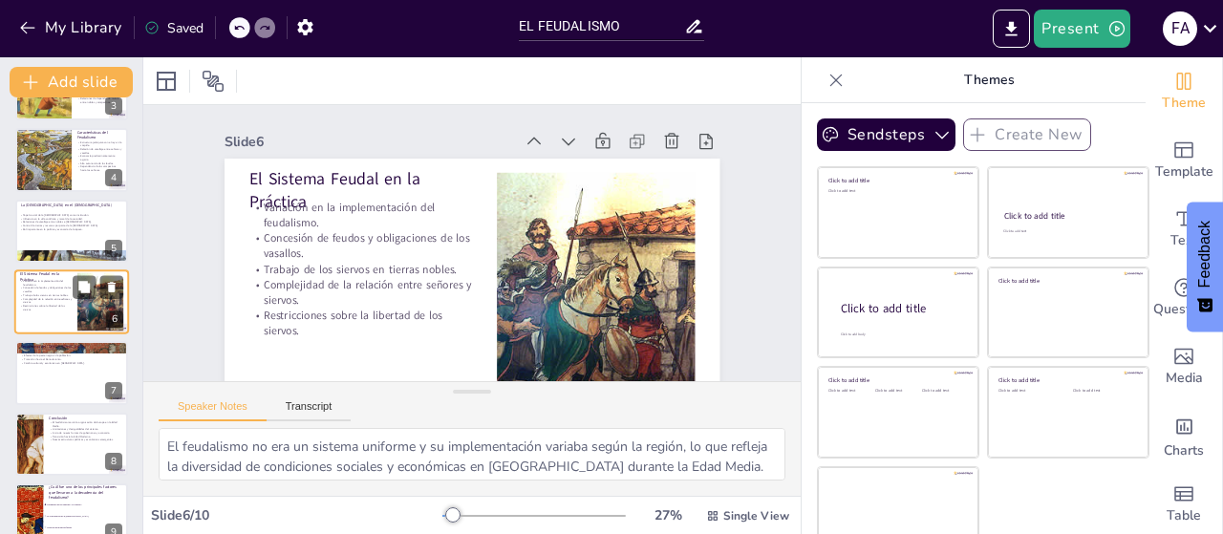
checkbox input "true"
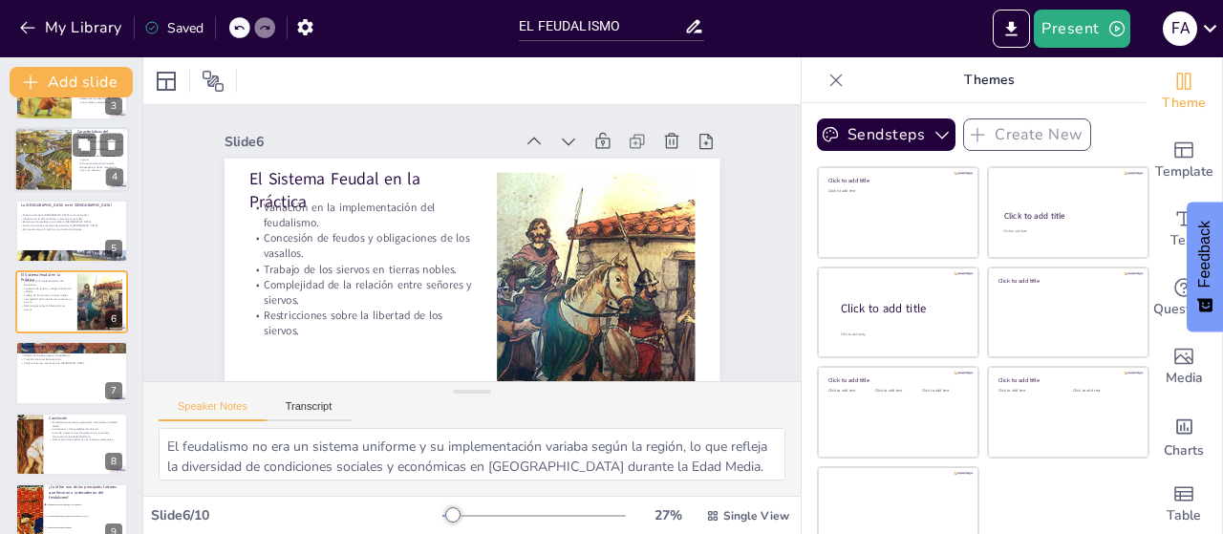
checkbox input "true"
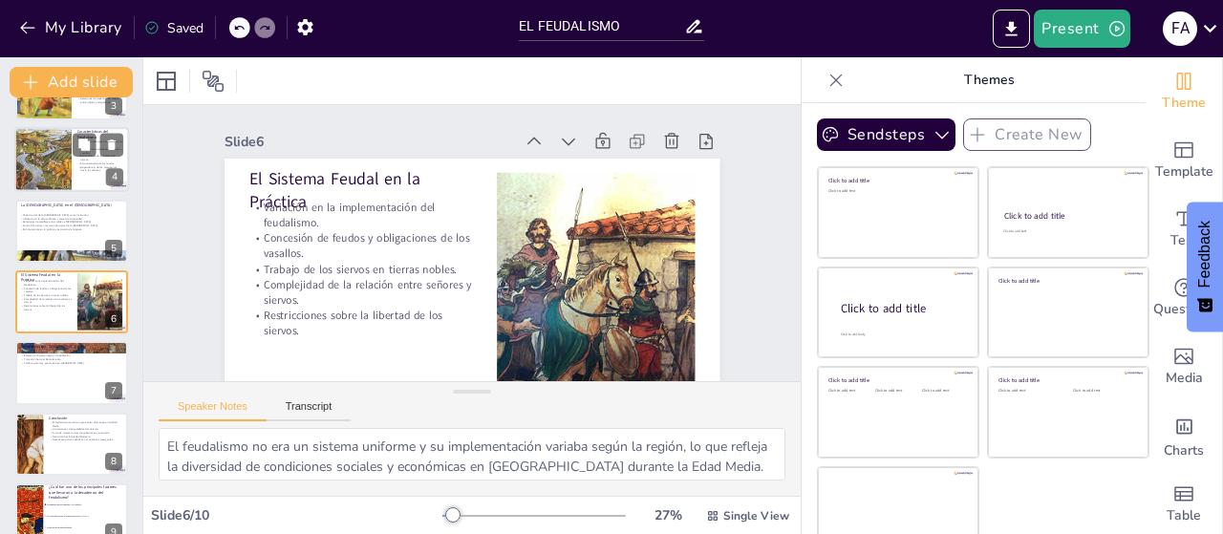
checkbox input "true"
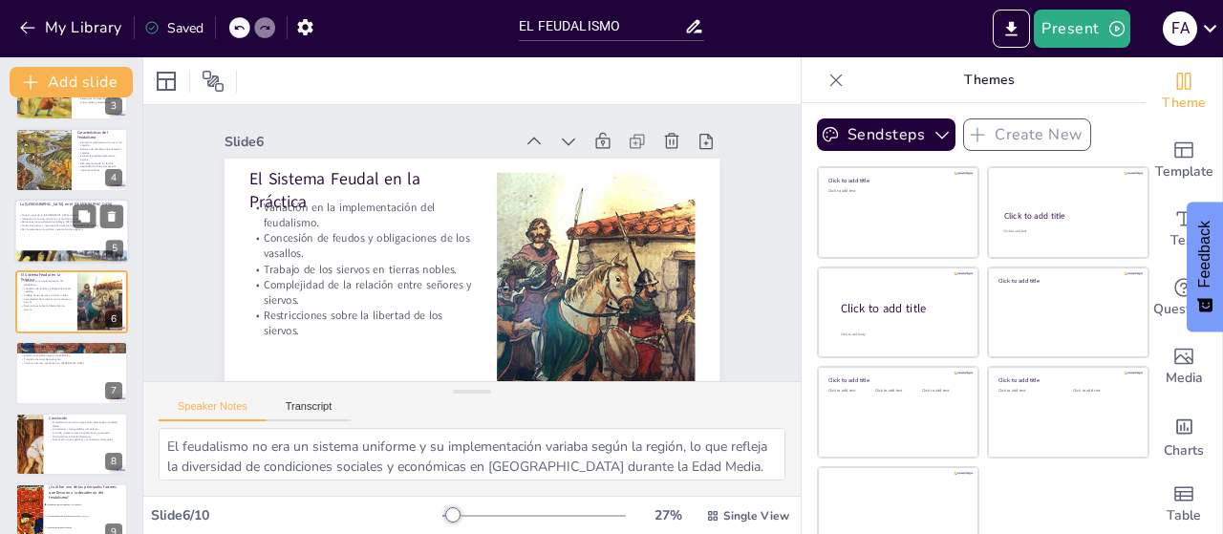
checkbox input "true"
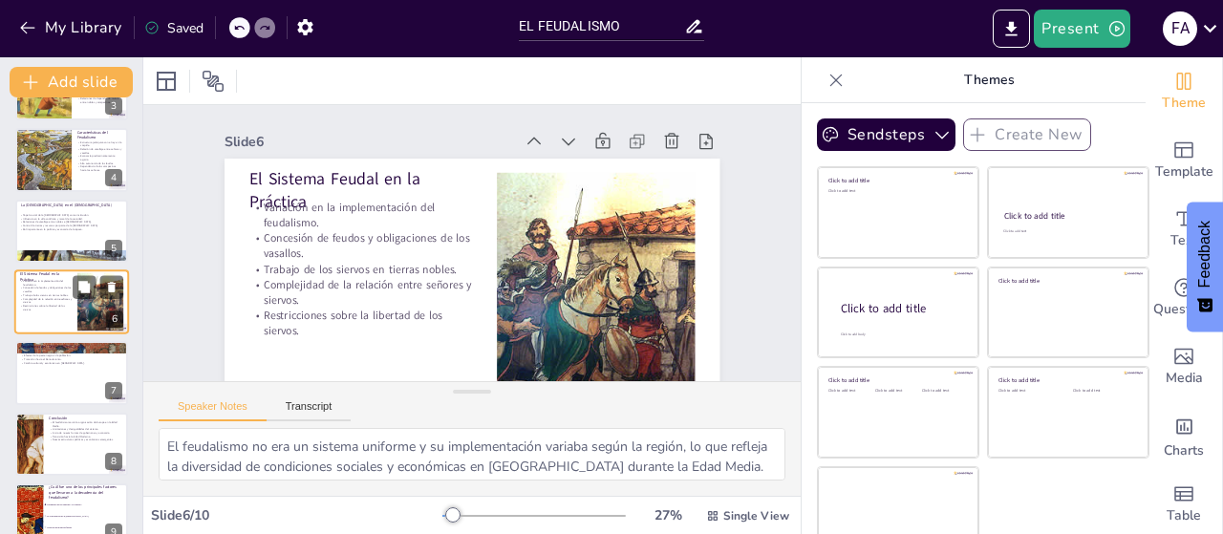
checkbox input "true"
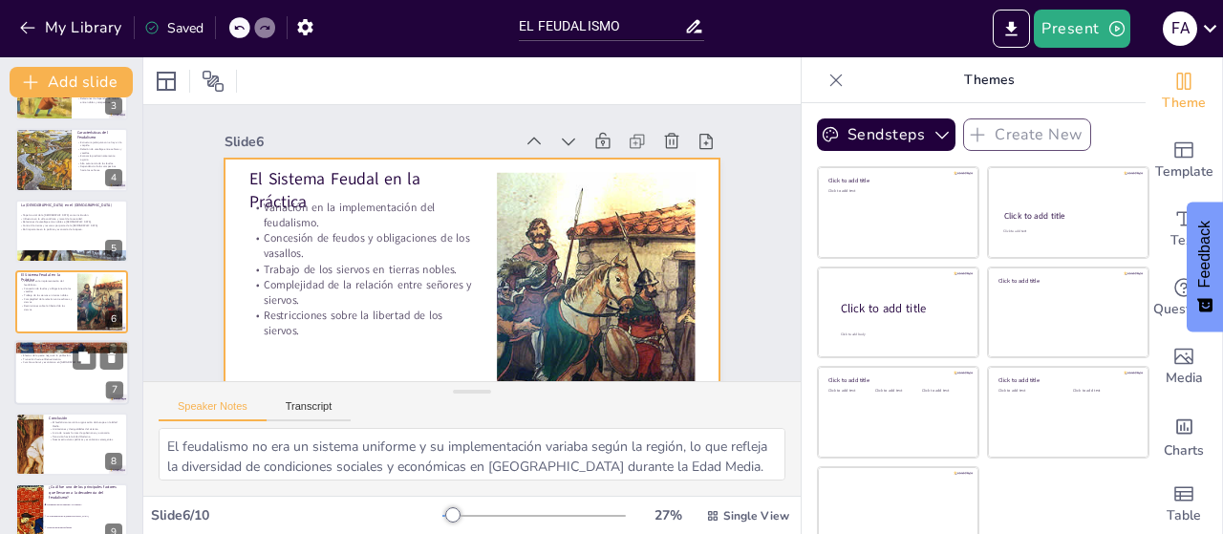
checkbox input "true"
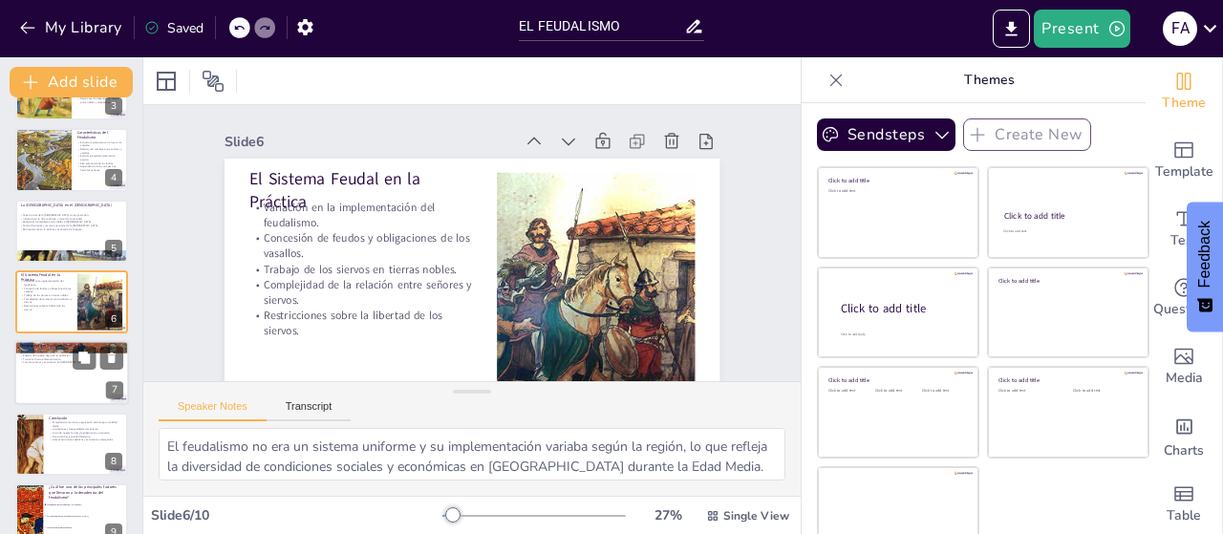
checkbox input "true"
click at [63, 387] on div at bounding box center [71, 372] width 113 height 63
type textarea "El crecimiento de las ciudades y el comercio fue un factor crucial en la decade…"
checkbox input "true"
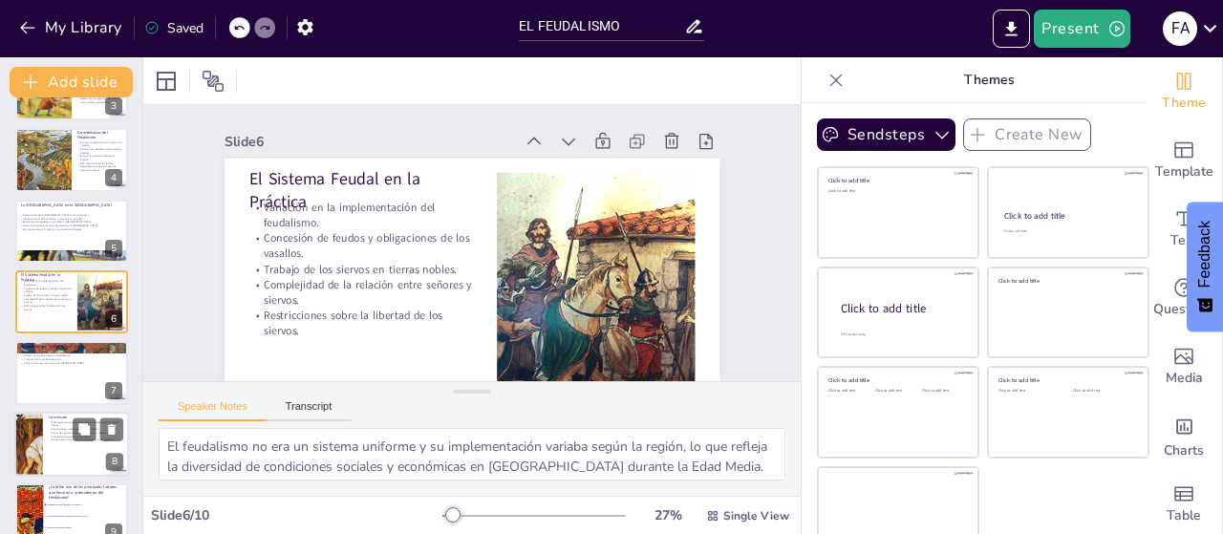
checkbox input "true"
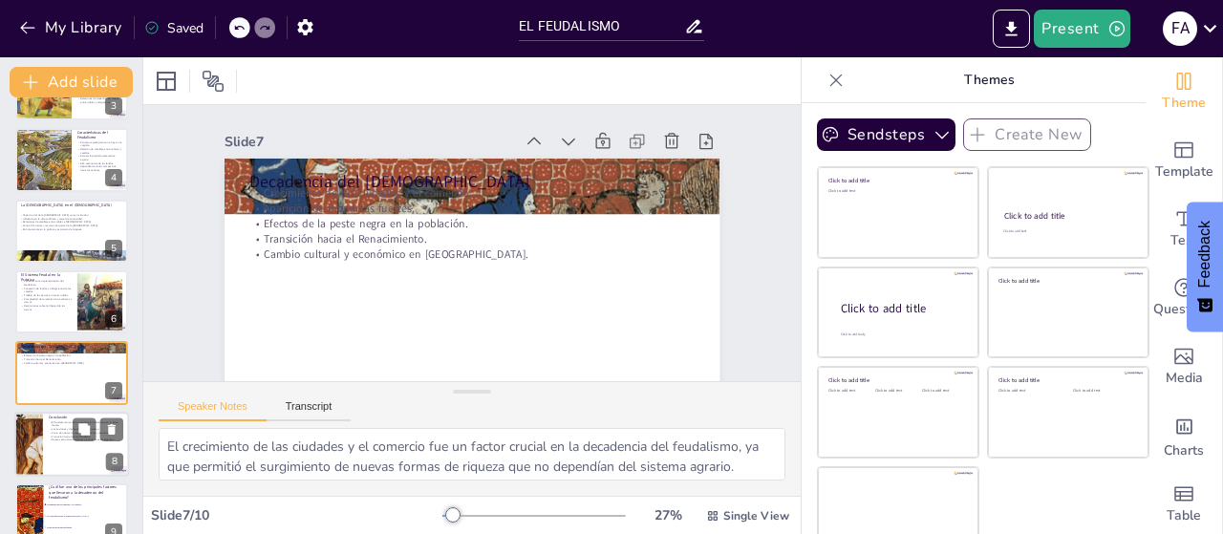
scroll to position [254, 0]
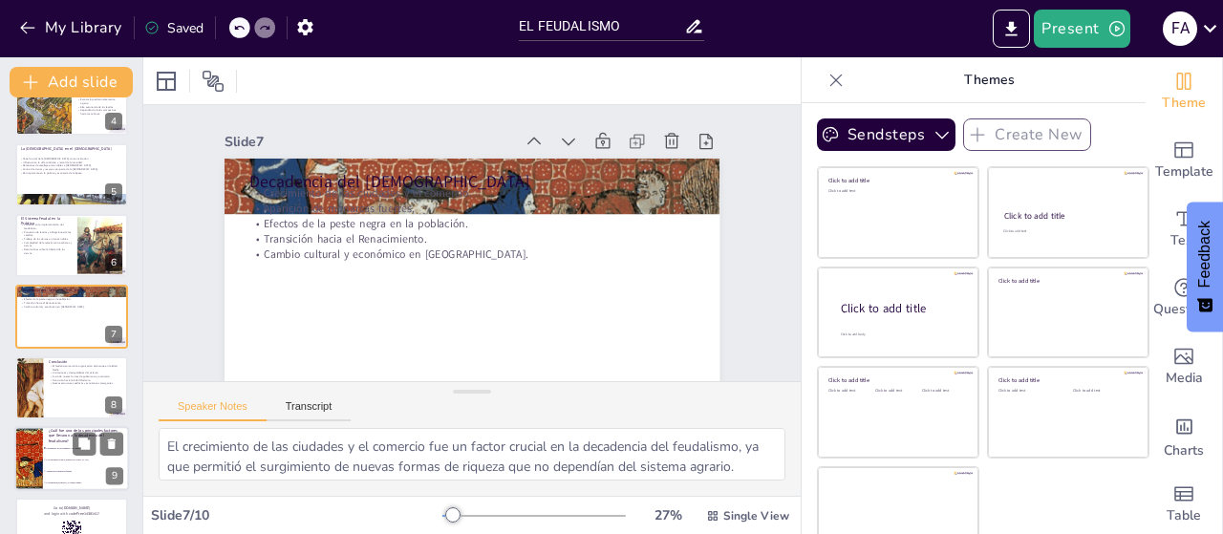
checkbox input "true"
click at [43, 463] on li "La consolidación de la [DEMOGRAPHIC_DATA]" at bounding box center [86, 459] width 86 height 11
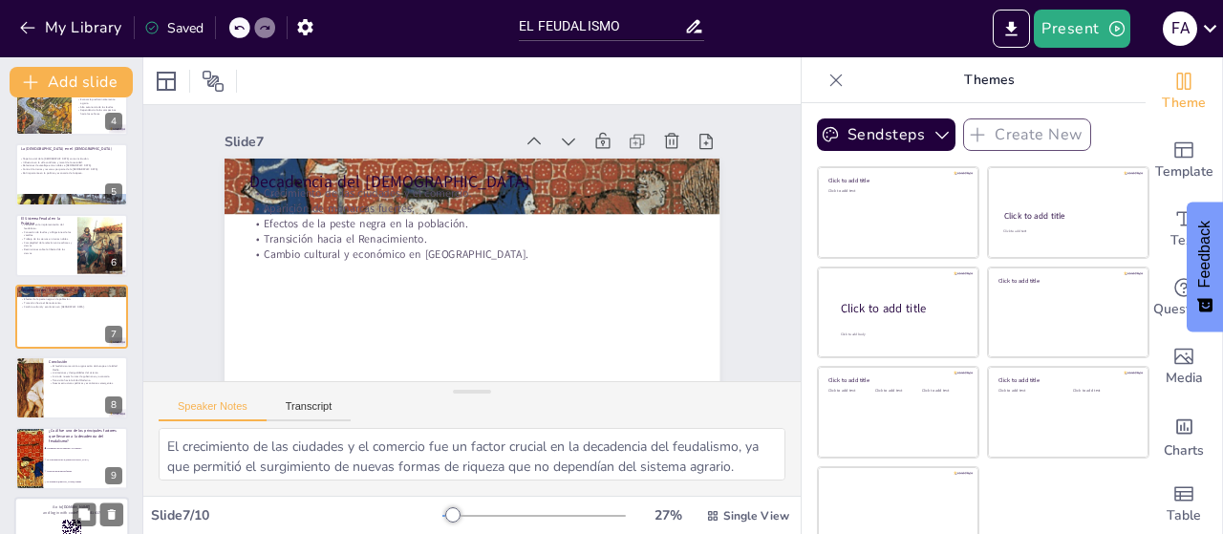
type textarea "La respuesta correcta es el crecimiento de las ciudades y el comercio, que se m…"
checkbox input "true"
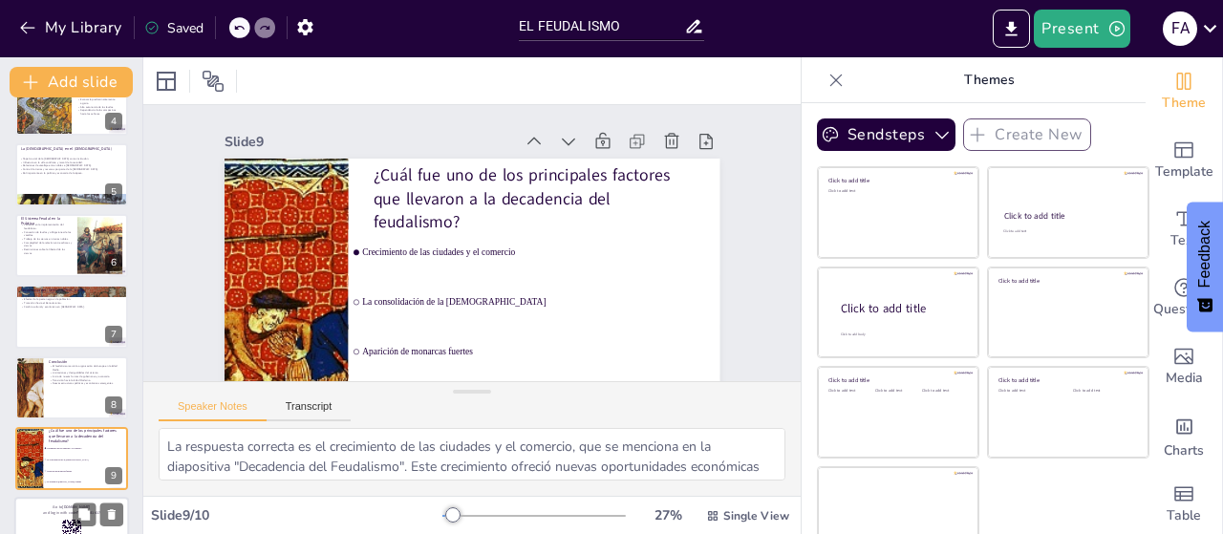
scroll to position [297, 0]
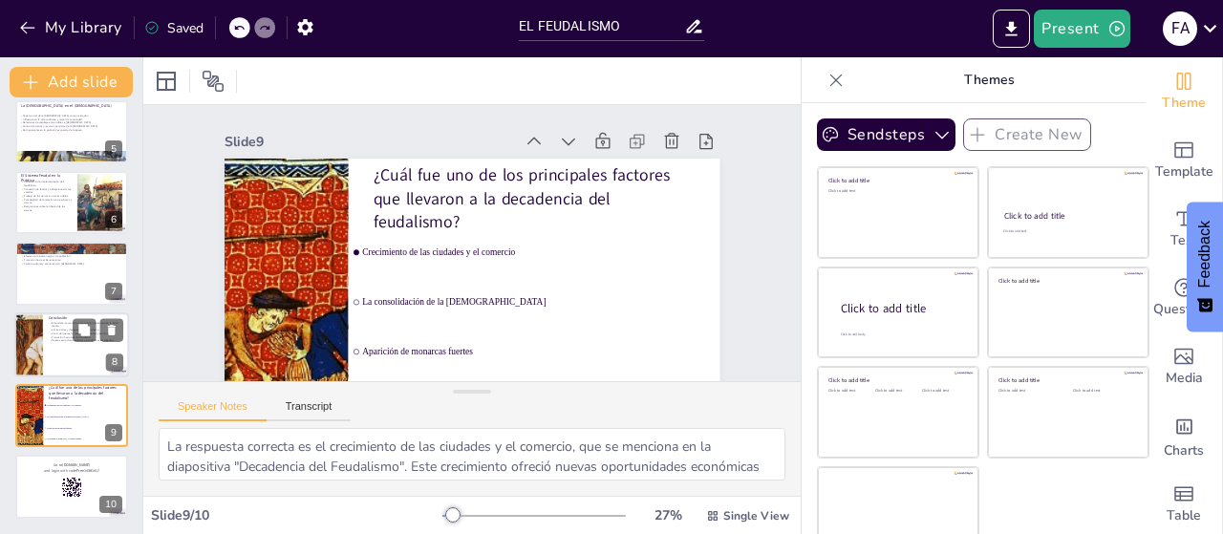
checkbox input "true"
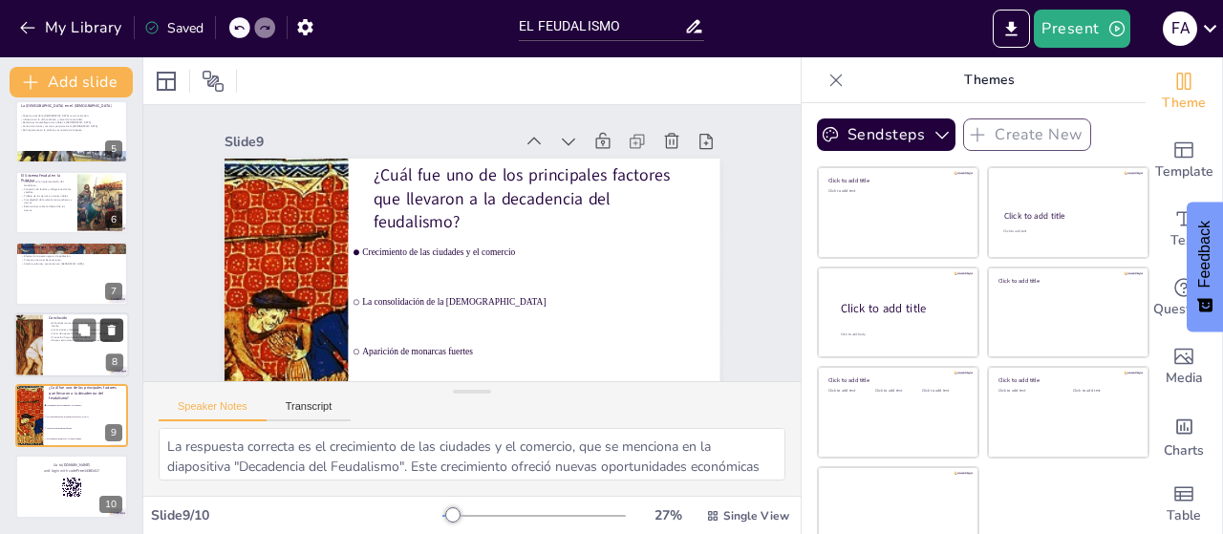
checkbox input "true"
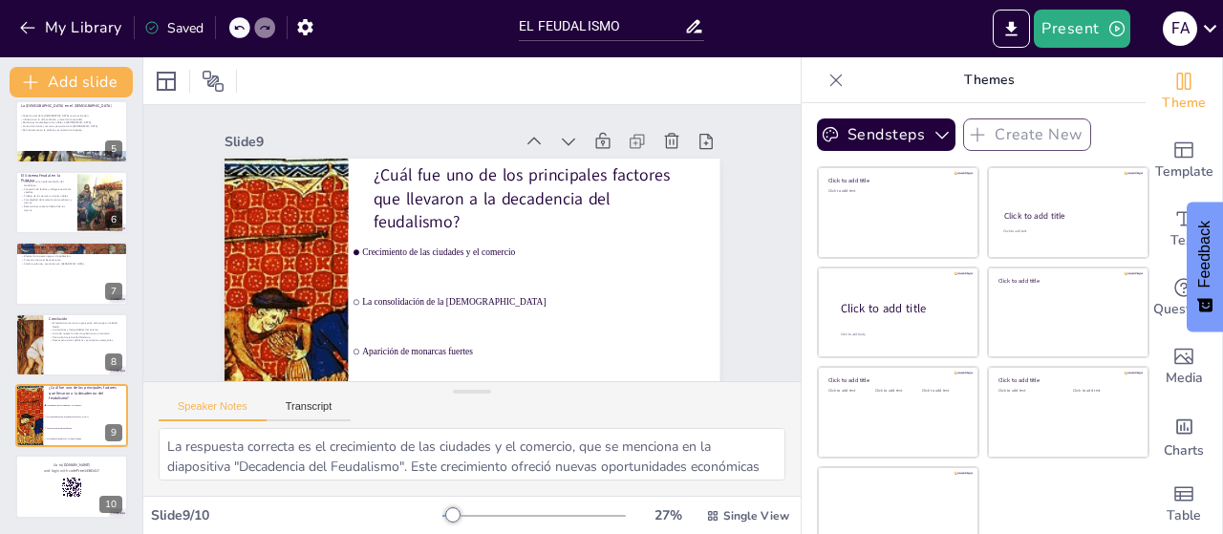
checkbox input "true"
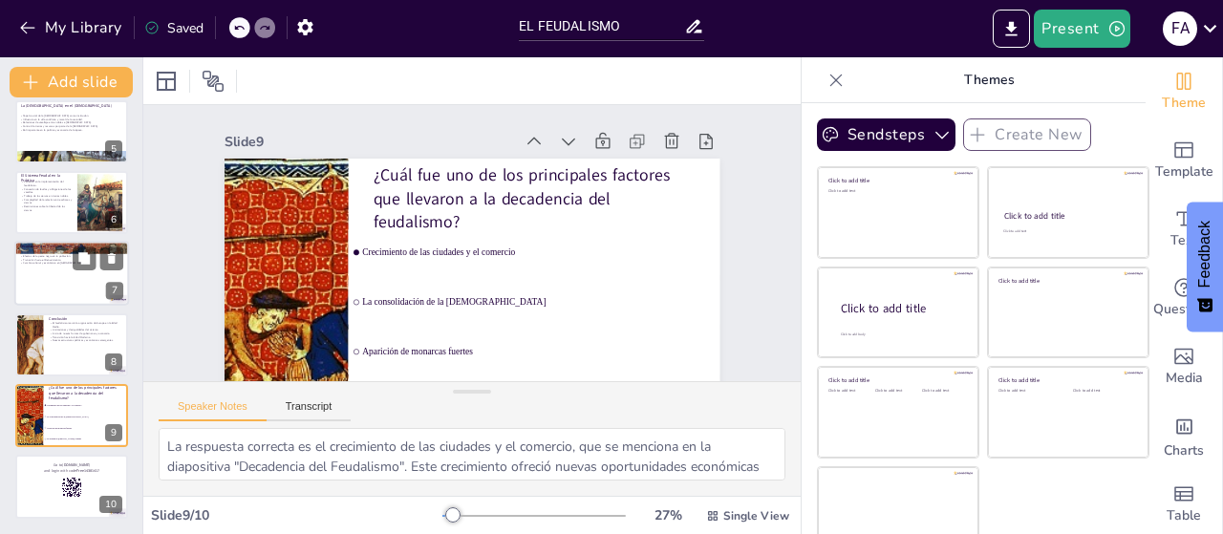
checkbox input "true"
click at [68, 265] on p "Cambio cultural y económico en [GEOGRAPHIC_DATA]." at bounding box center [71, 264] width 103 height 4
type textarea "El crecimiento de las ciudades y el comercio fue un factor crucial en la decade…"
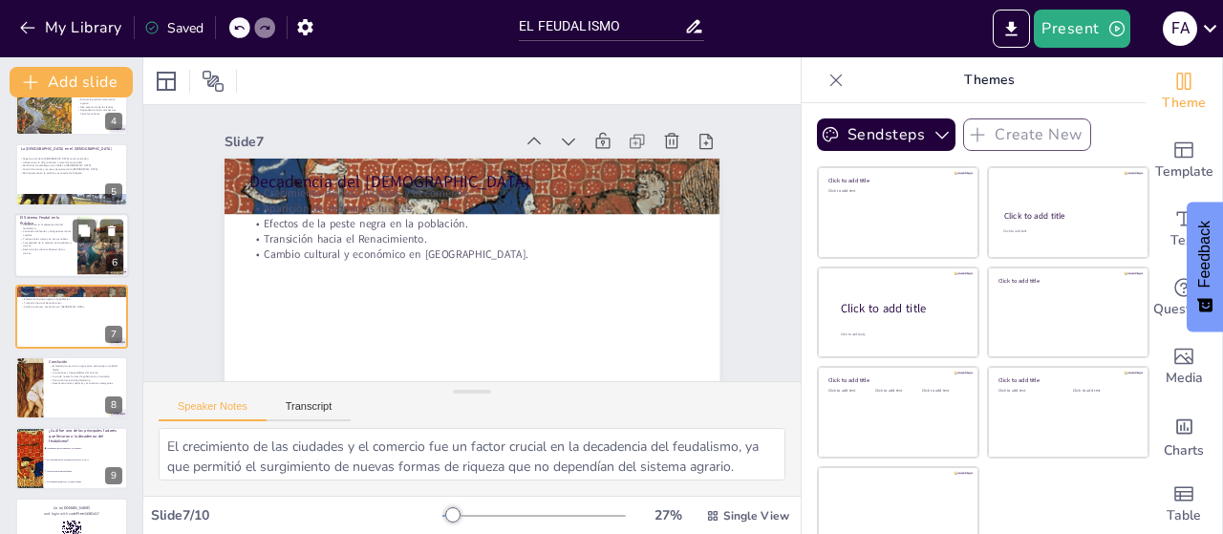
checkbox input "true"
click at [73, 253] on div at bounding box center [71, 245] width 115 height 65
type textarea "El feudalismo no era un sistema uniforme y su implementación variaba según la r…"
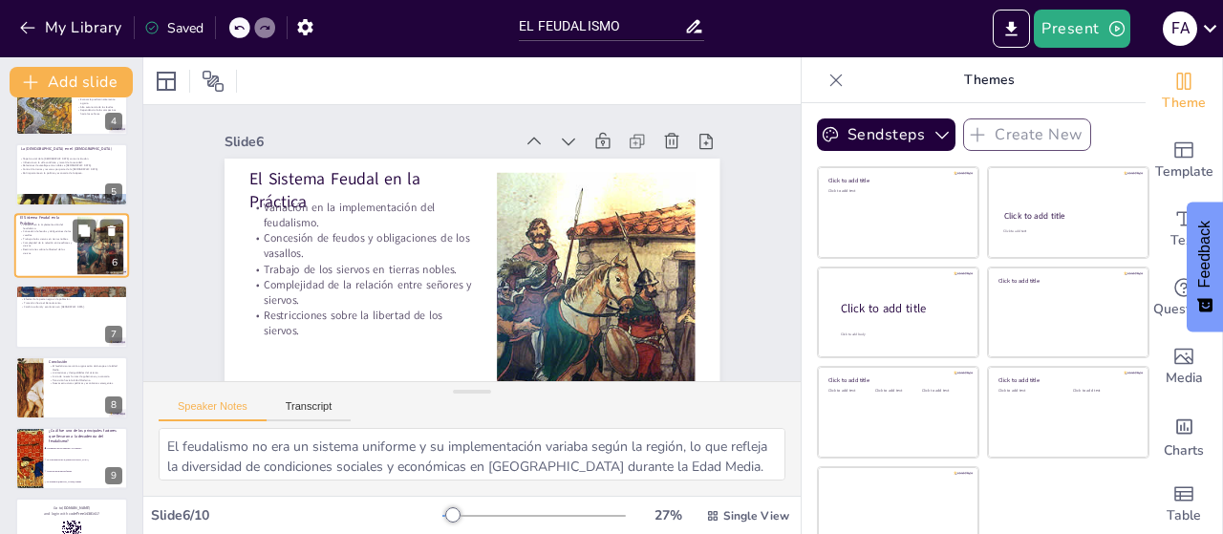
scroll to position [184, 0]
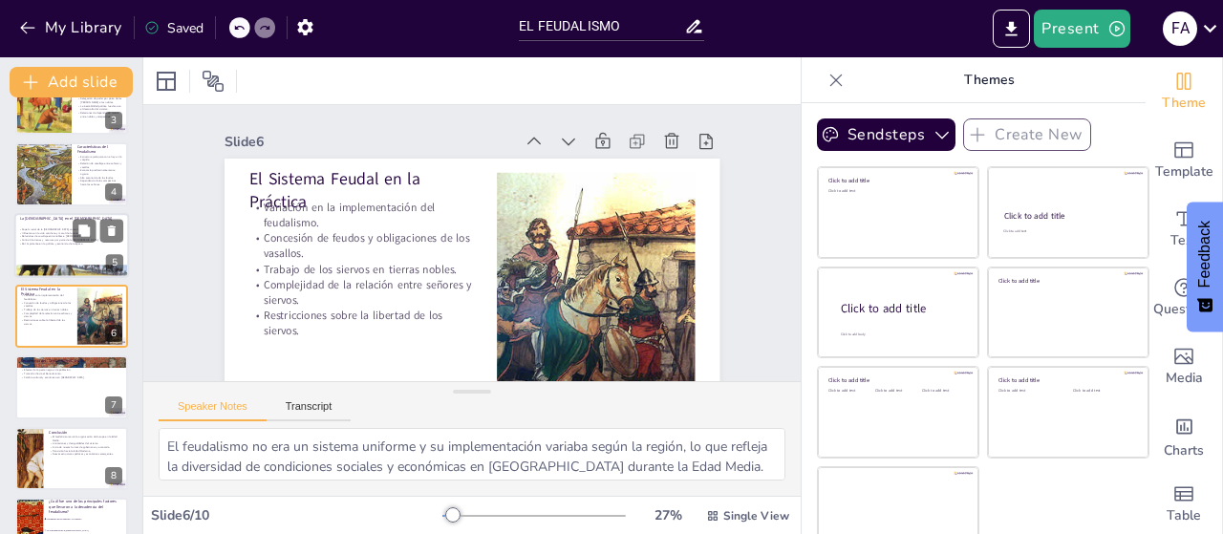
checkbox input "true"
click at [67, 242] on p "Rol importante en la política y economía de la época." at bounding box center [69, 244] width 103 height 4
type textarea "La [DEMOGRAPHIC_DATA] [DEMOGRAPHIC_DATA] no solo fue una institución religiosa,…"
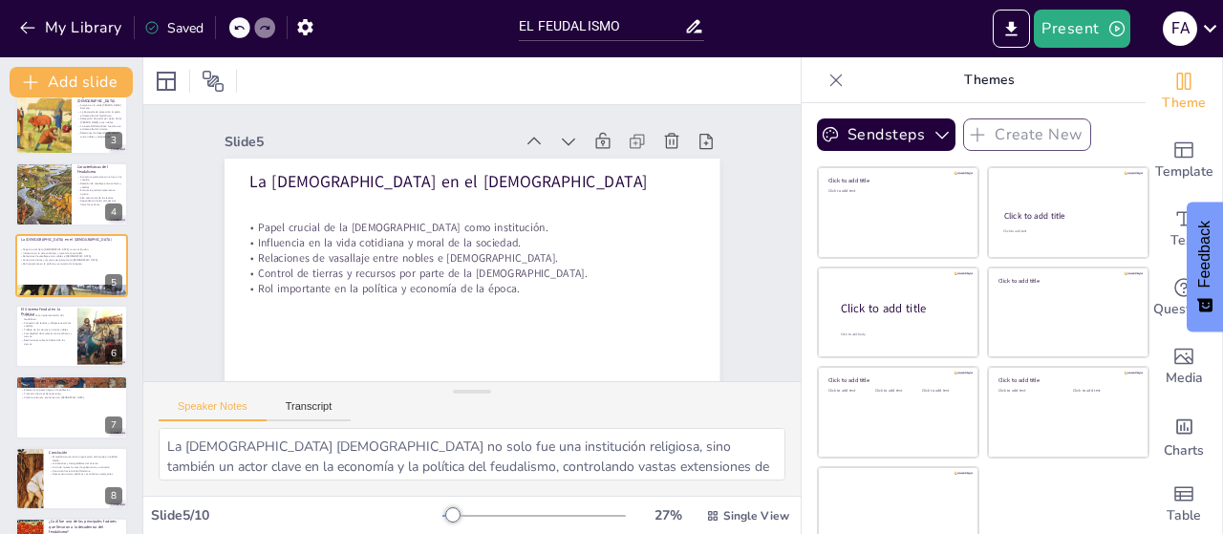
scroll to position [171, 0]
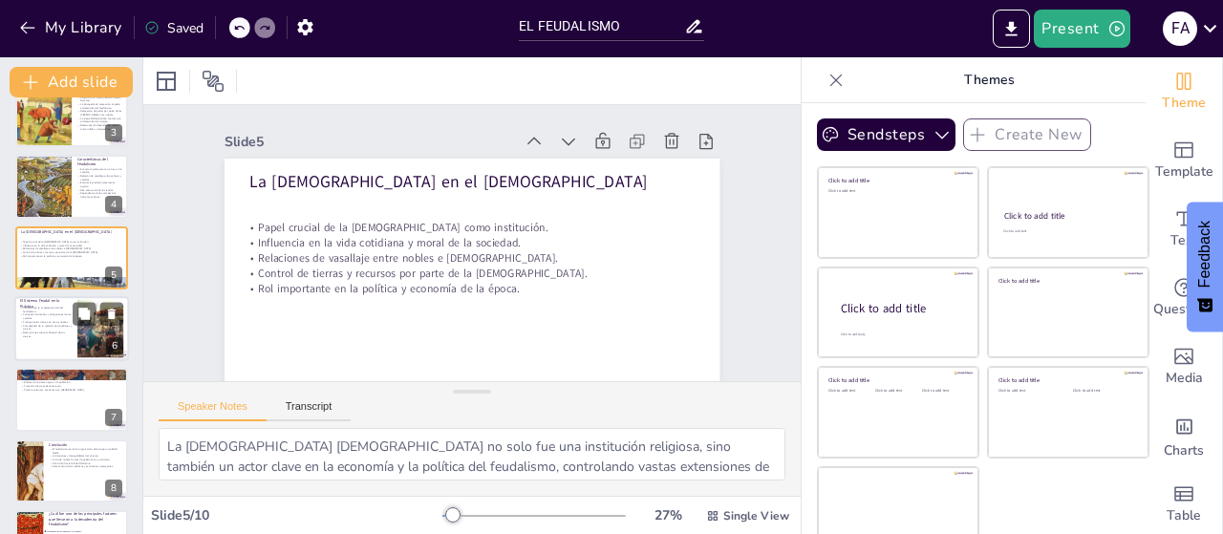
checkbox input "true"
click at [76, 333] on div at bounding box center [71, 328] width 115 height 65
type textarea "El feudalismo no era un sistema uniforme y su implementación variaba según la r…"
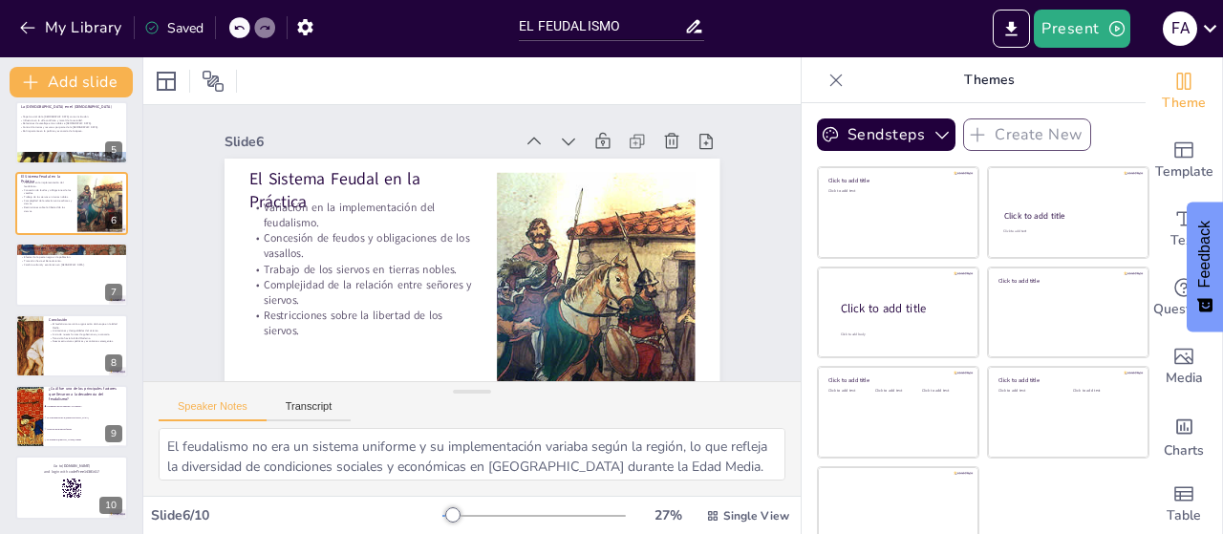
scroll to position [297, 0]
click at [432, 178] on p "El Sistema Feudal en la Práctica" at bounding box center [488, 121] width 113 height 227
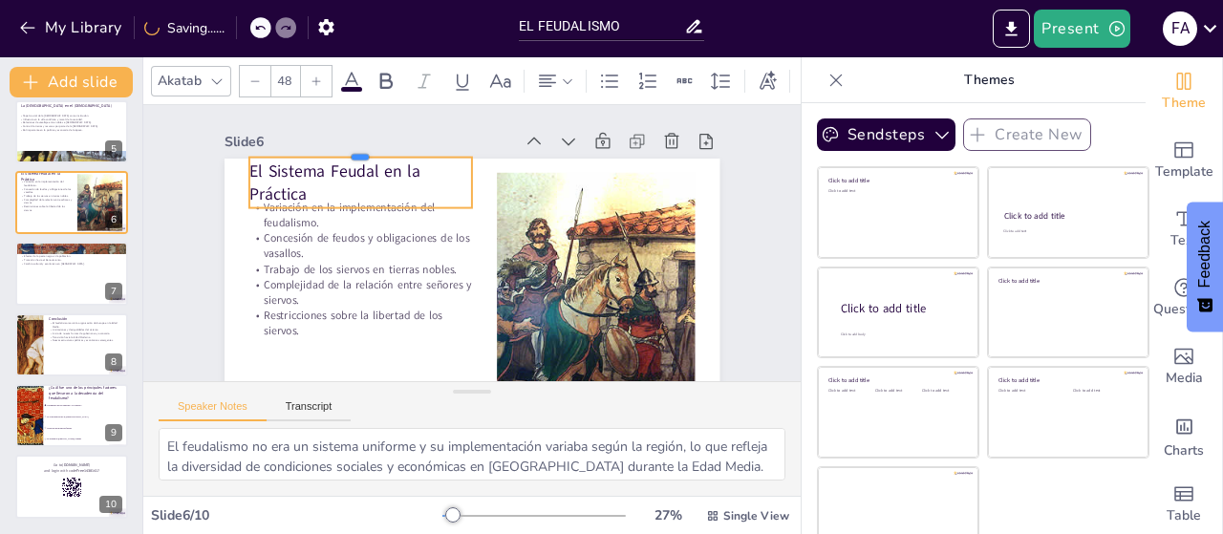
drag, startPoint x: 320, startPoint y: 169, endPoint x: 320, endPoint y: 154, distance: 15.3
click at [320, 154] on div at bounding box center [371, 138] width 224 height 38
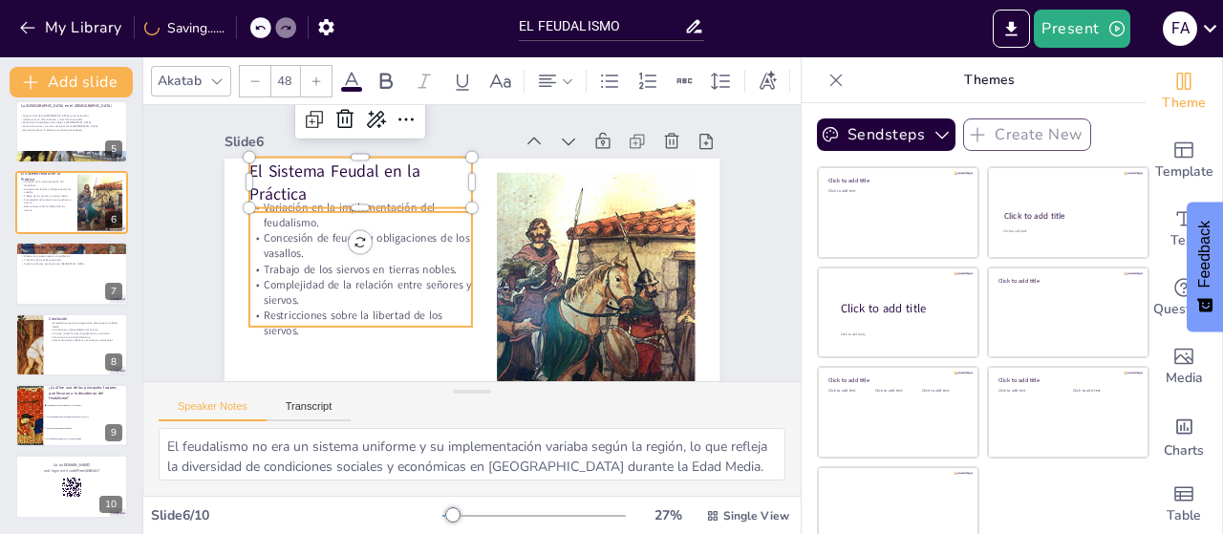
click at [334, 281] on p "Complejidad de la relación entre señores y siervos." at bounding box center [360, 292] width 223 height 31
checkbox input "true"
type input "32"
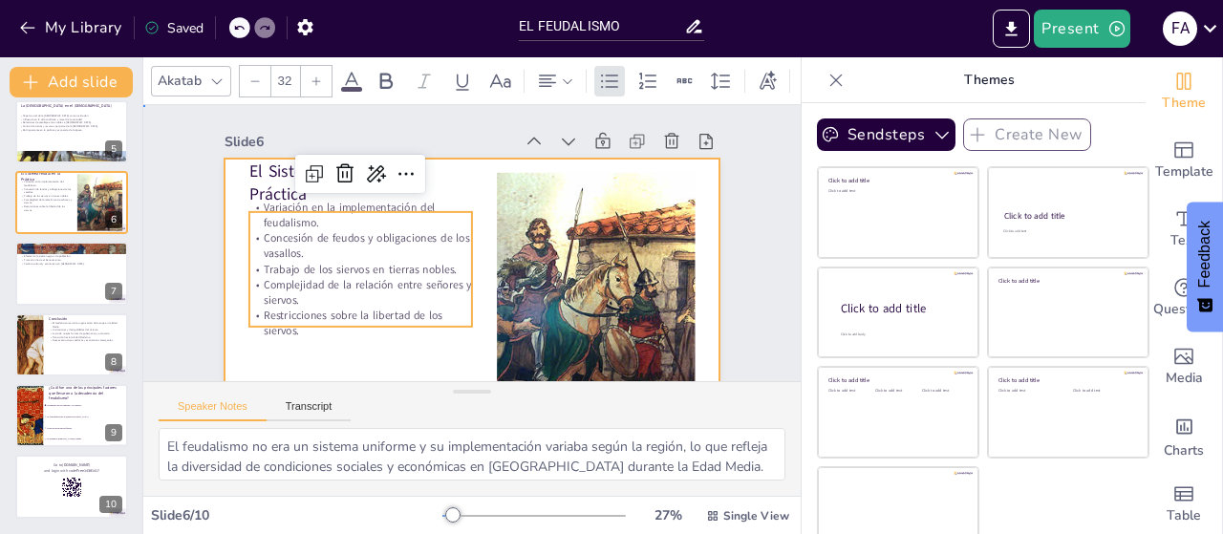
click at [409, 340] on div at bounding box center [467, 297] width 522 height 329
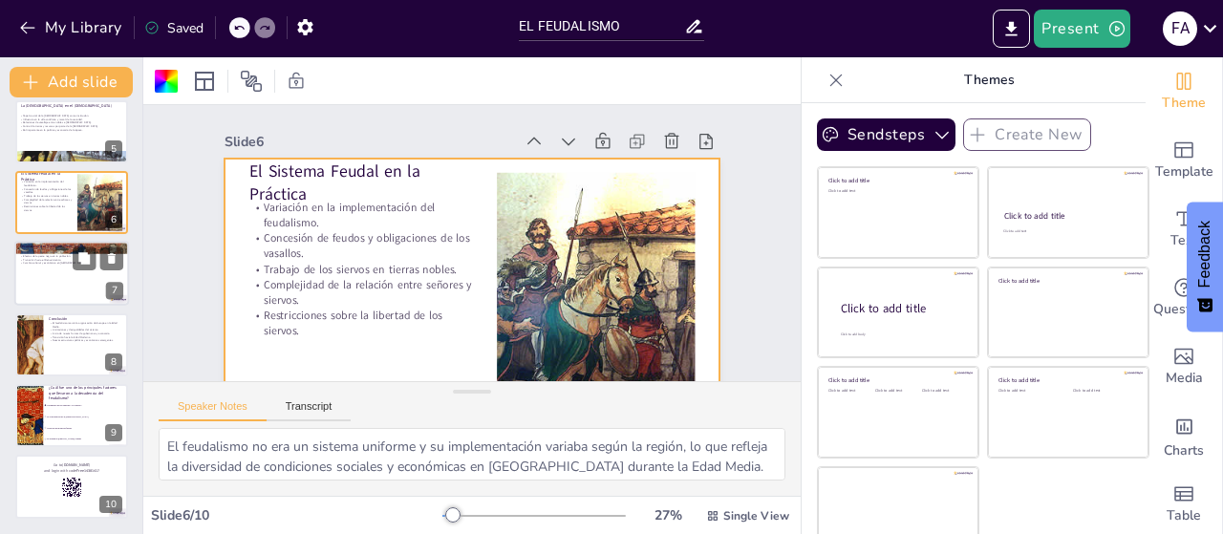
checkbox input "true"
click at [77, 268] on button at bounding box center [84, 259] width 23 height 23
type textarea "El crecimiento de las ciudades y el comercio fue un factor crucial en la decade…"
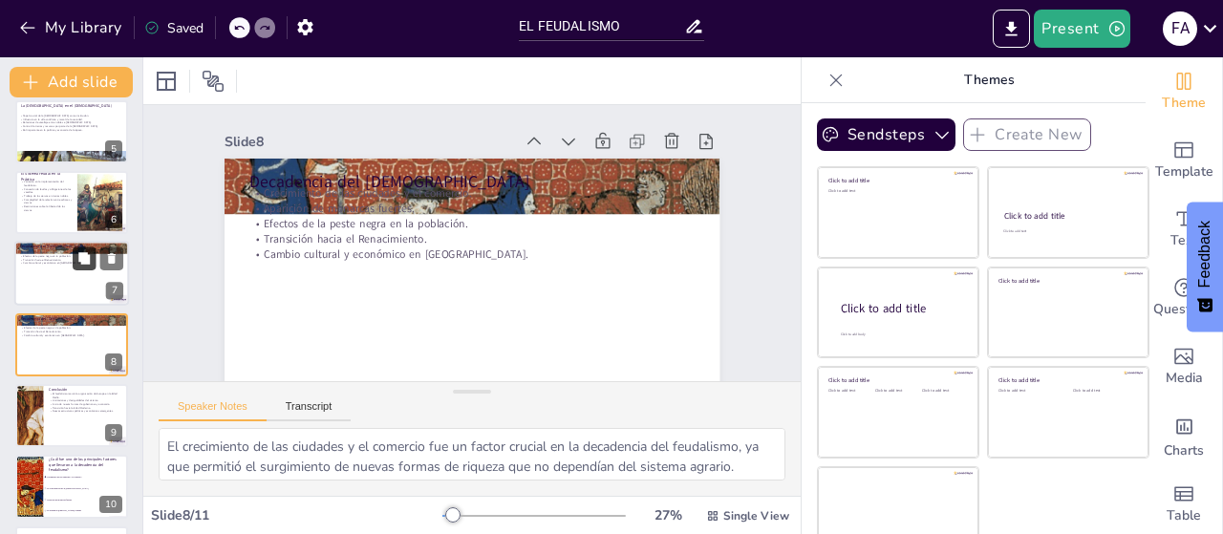
scroll to position [54, 0]
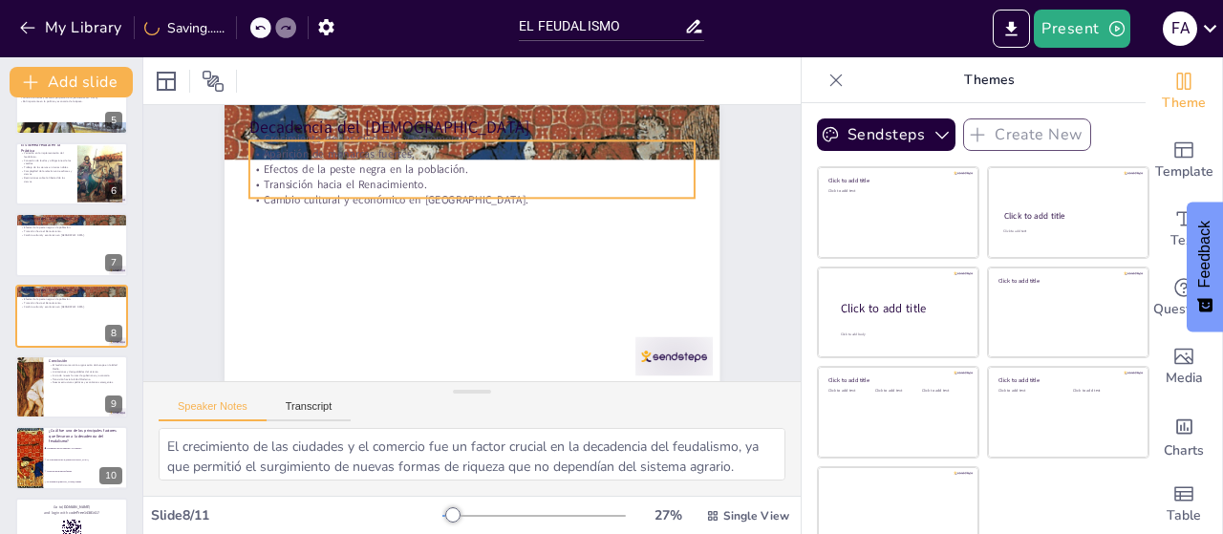
click at [593, 148] on p "Aparición de monarcas fuertes." at bounding box center [472, 153] width 446 height 15
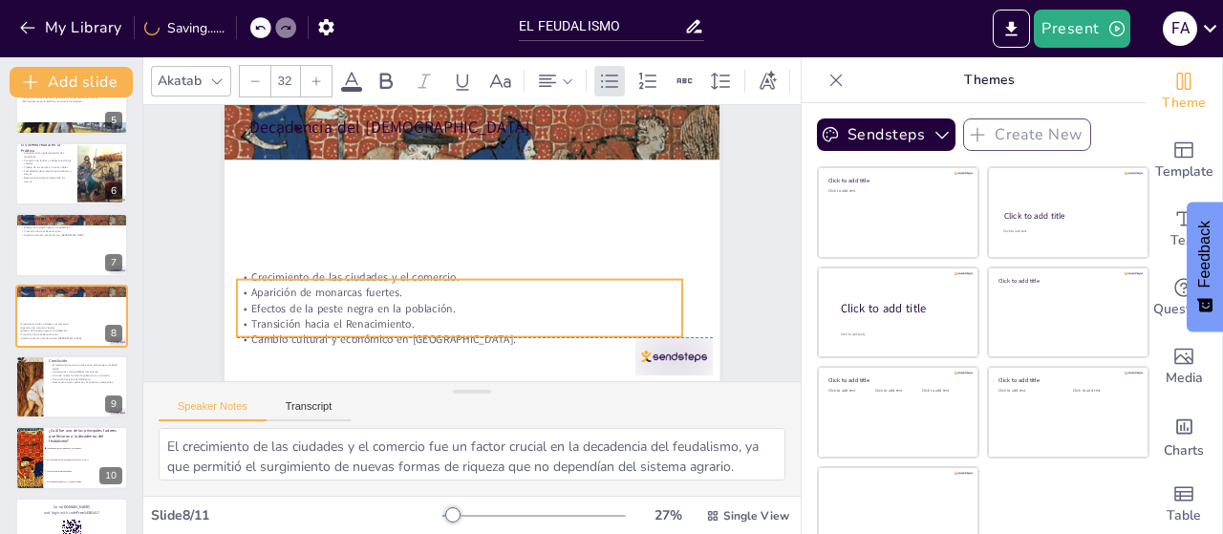
drag, startPoint x: 465, startPoint y: 197, endPoint x: 453, endPoint y: 337, distance: 141.1
click at [453, 337] on p "Cambio cultural y económico en [GEOGRAPHIC_DATA]." at bounding box center [449, 338] width 445 height 62
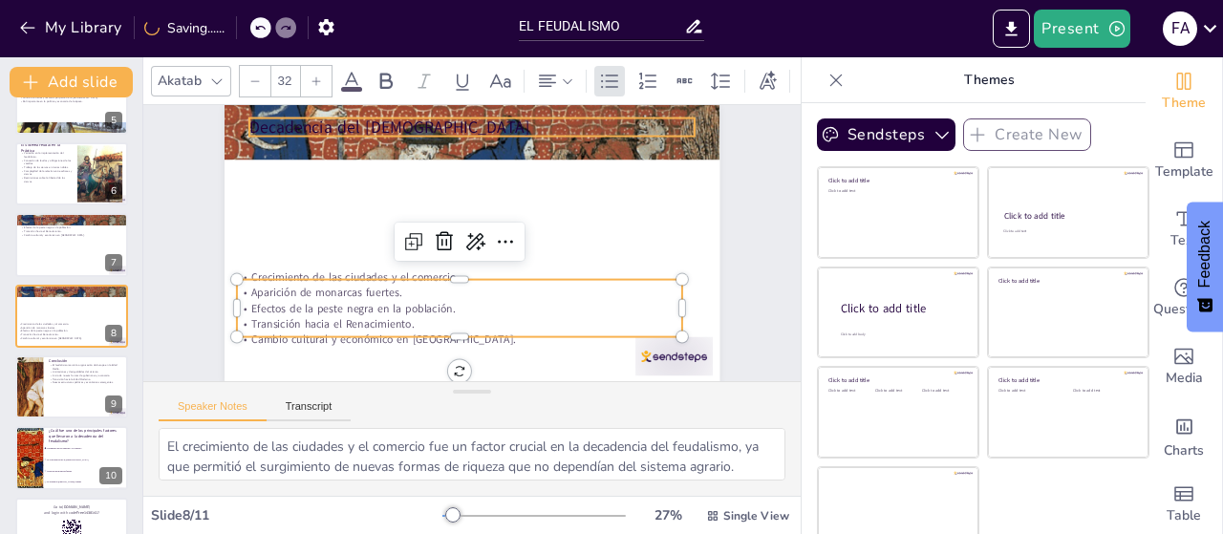
click at [364, 124] on p "Decadencia del [DEMOGRAPHIC_DATA]" at bounding box center [484, 129] width 446 height 70
checkbox input "true"
type input "48"
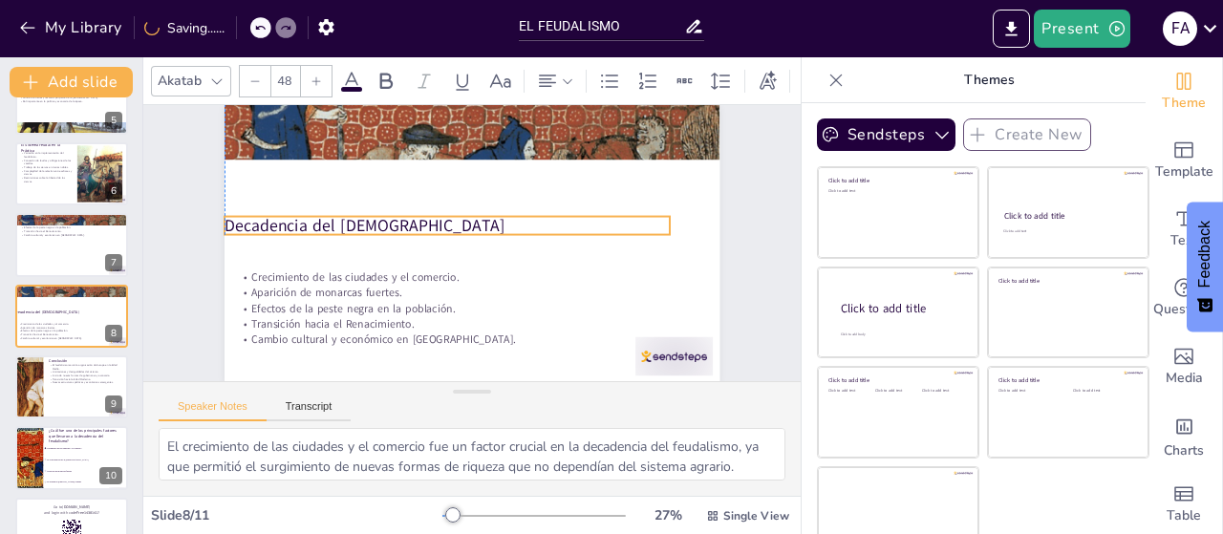
drag, startPoint x: 410, startPoint y: 134, endPoint x: 383, endPoint y: 232, distance: 102.0
click at [383, 232] on p "Decadencia del [DEMOGRAPHIC_DATA]" at bounding box center [450, 223] width 446 height 70
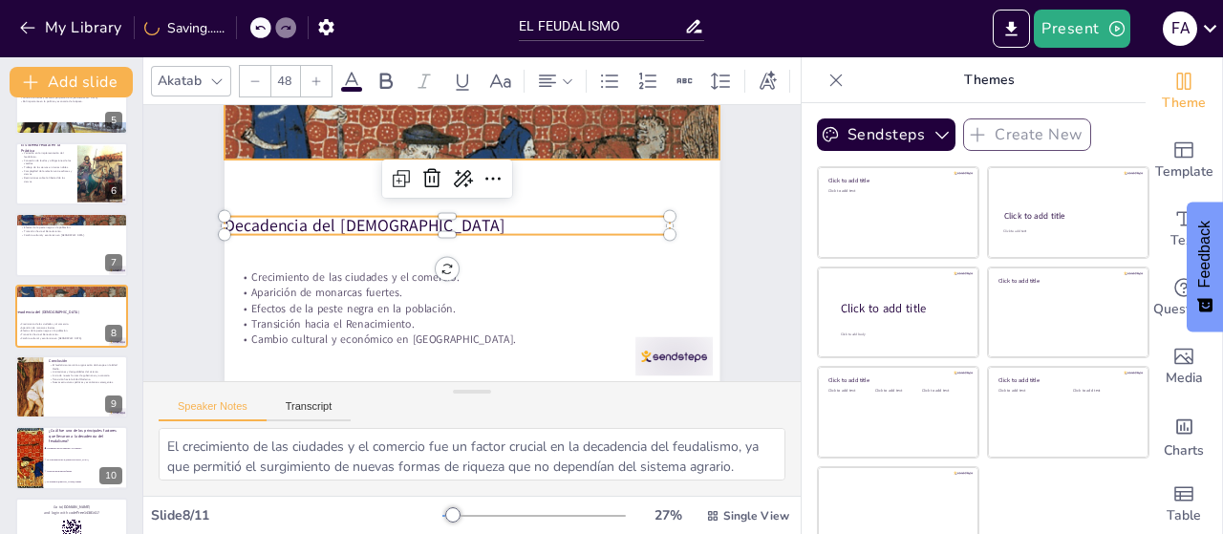
click at [421, 119] on div at bounding box center [472, 132] width 495 height 260
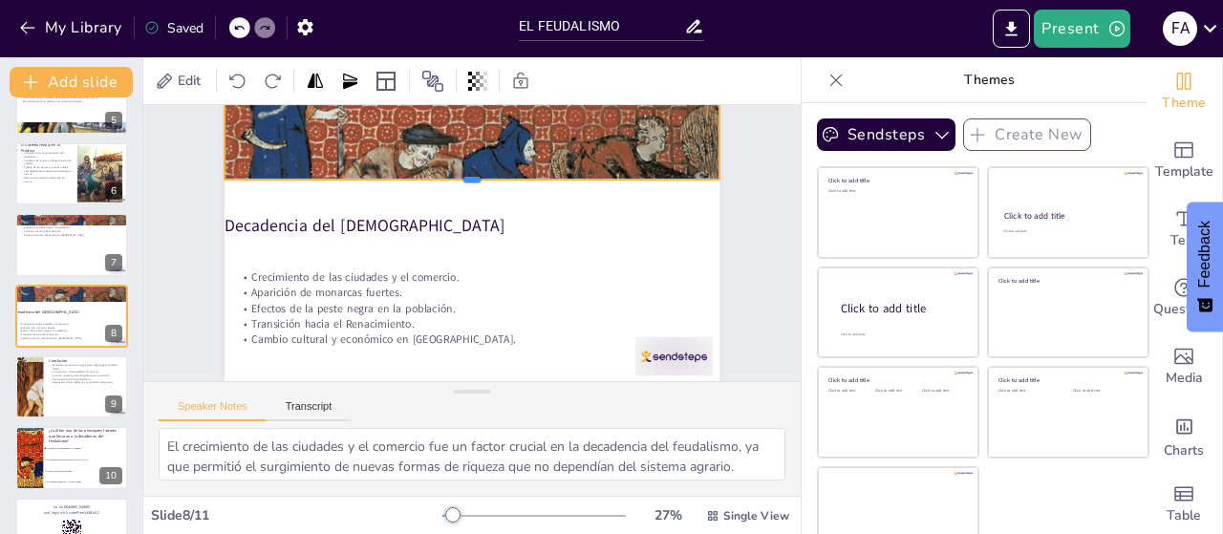
drag, startPoint x: 451, startPoint y: 160, endPoint x: 462, endPoint y: 180, distance: 22.7
click at [462, 180] on div at bounding box center [472, 187] width 495 height 15
click at [29, 239] on div at bounding box center [71, 245] width 115 height 65
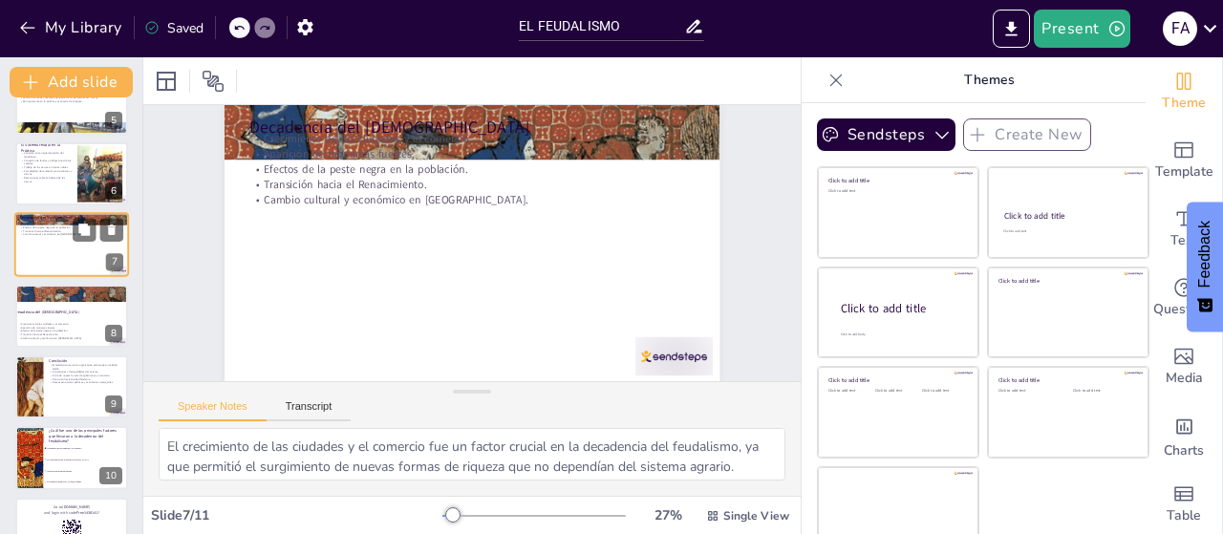
scroll to position [0, 0]
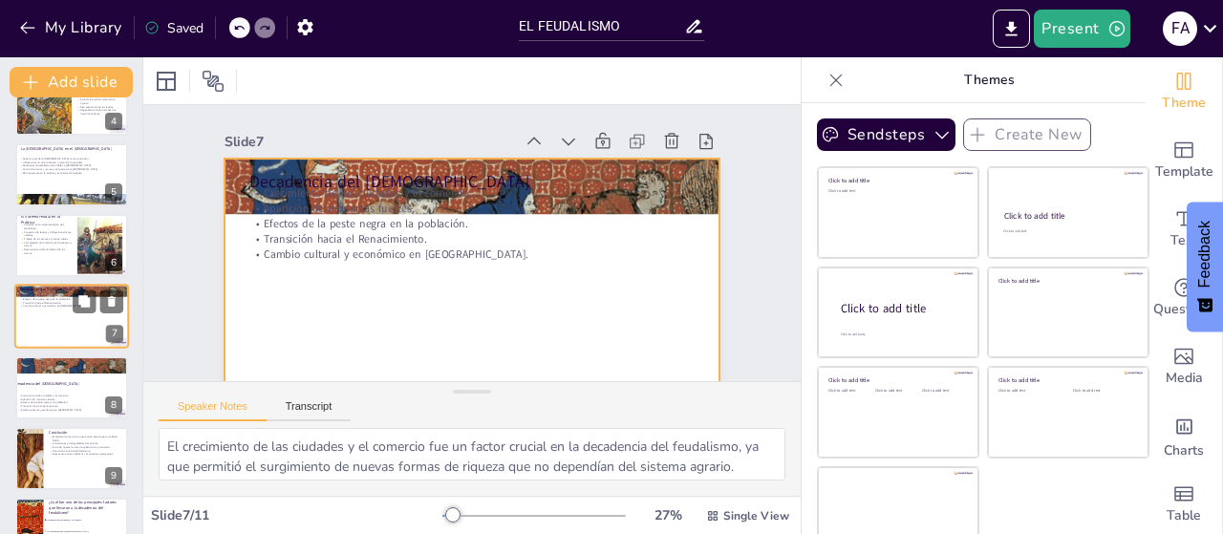
click at [76, 314] on div at bounding box center [71, 317] width 115 height 65
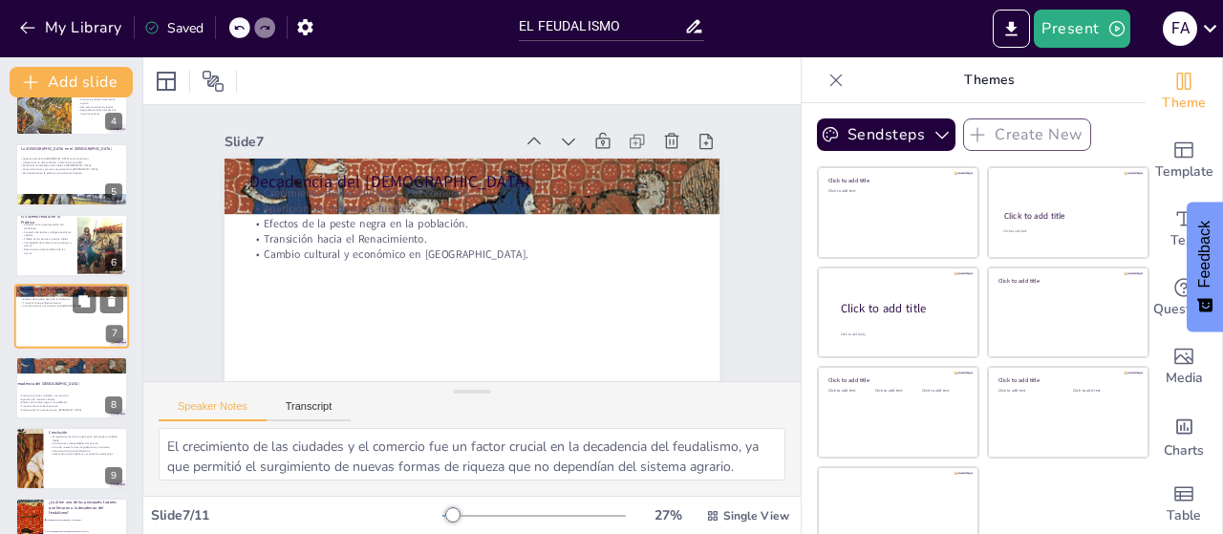
scroll to position [54, 0]
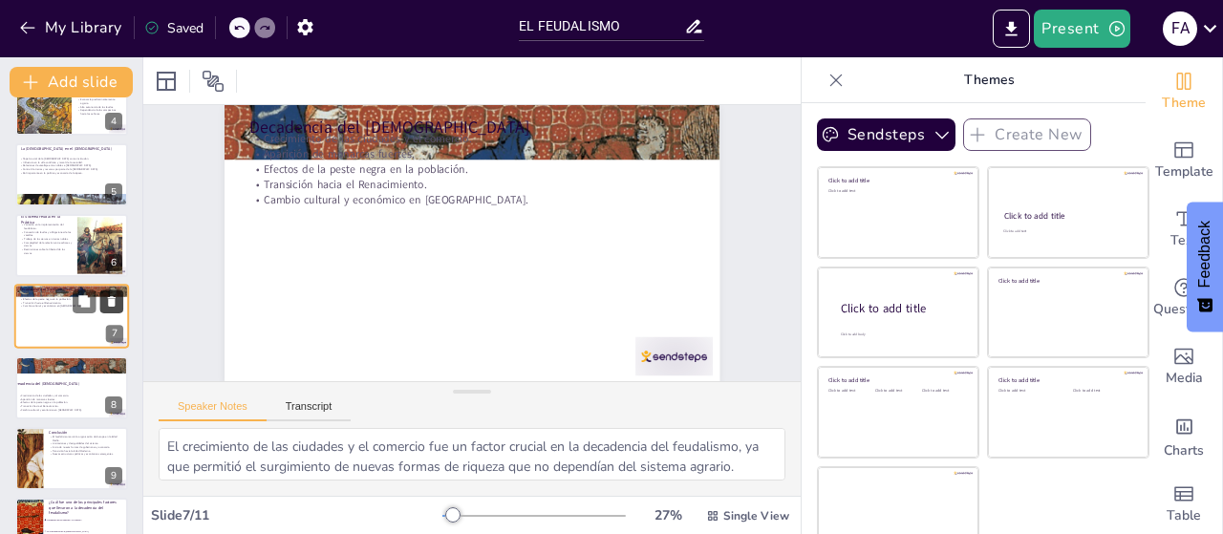
checkbox input "true"
click at [113, 300] on icon at bounding box center [112, 302] width 8 height 11
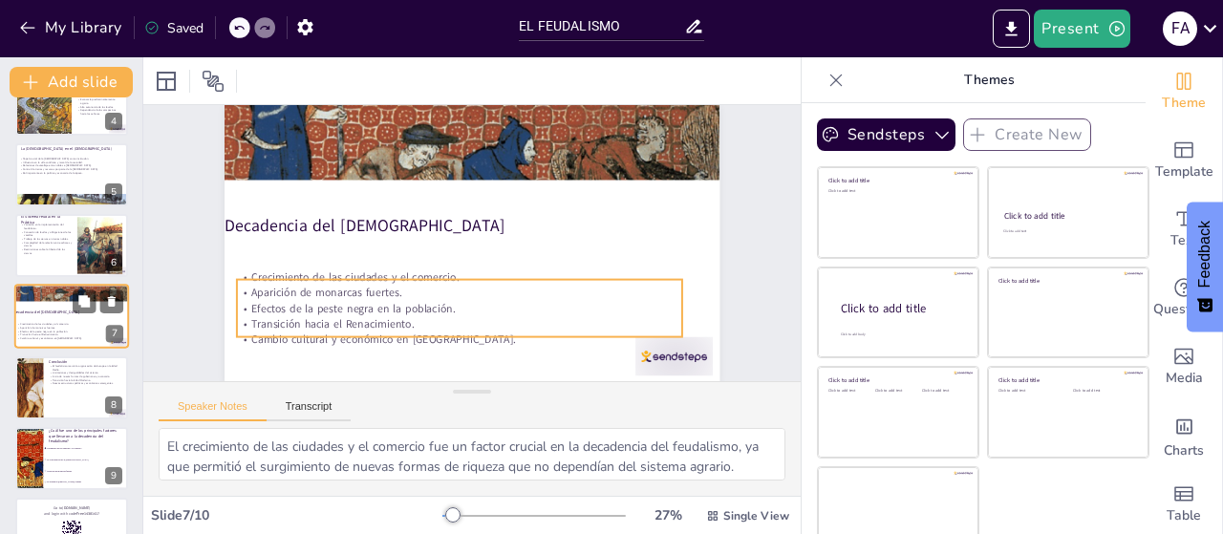
click at [38, 327] on p "Aparición de monarcas fuertes." at bounding box center [68, 329] width 103 height 4
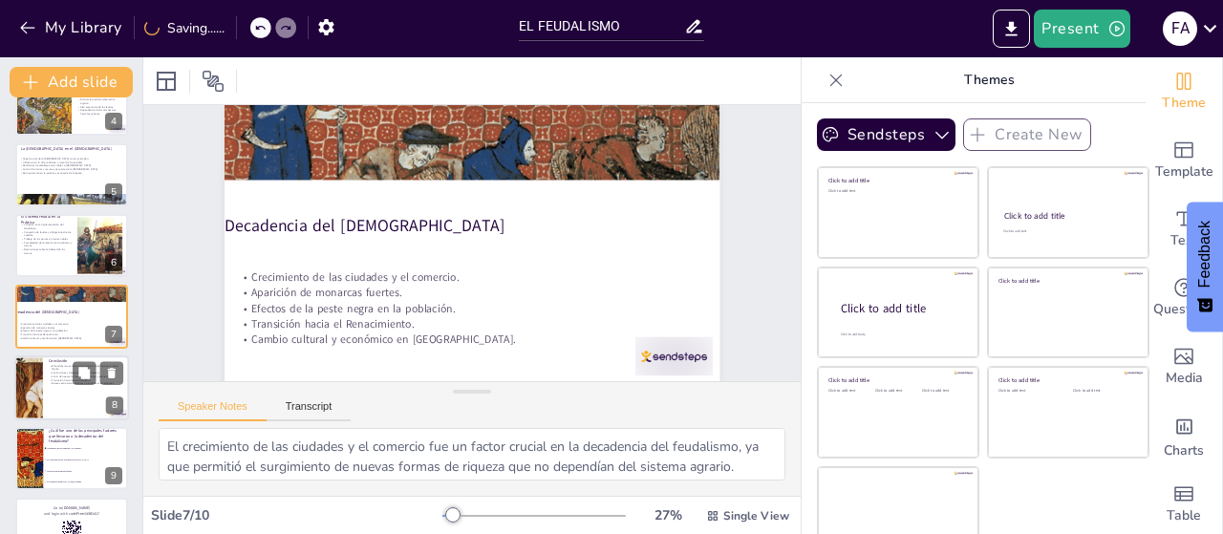
checkbox input "true"
click at [74, 390] on div at bounding box center [71, 388] width 115 height 65
type textarea "El feudalismo fue fundamental para la organización de la sociedad medieval, est…"
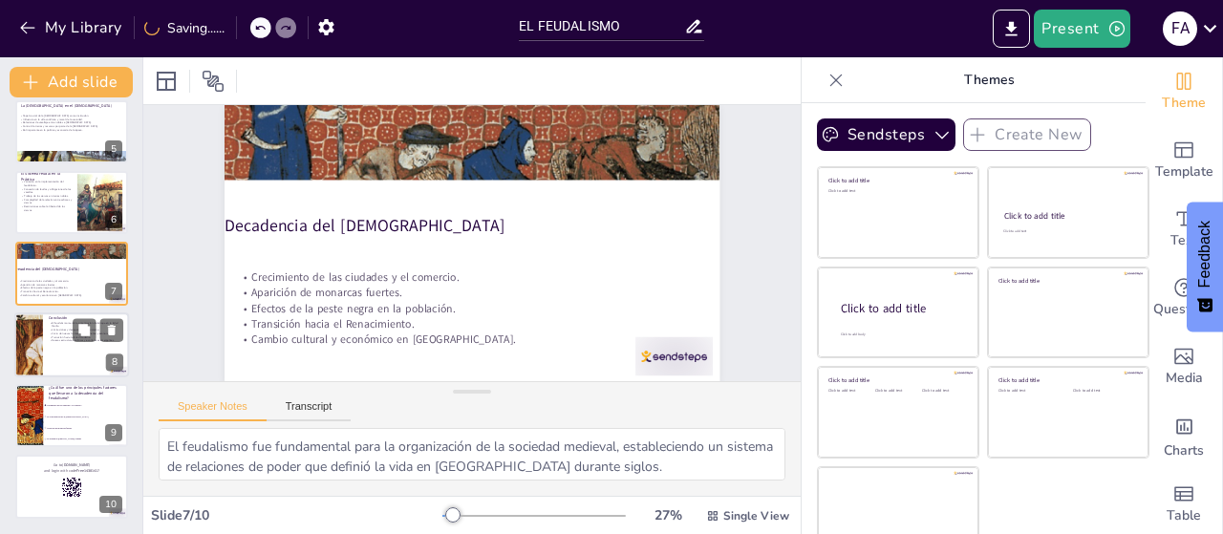
scroll to position [0, 0]
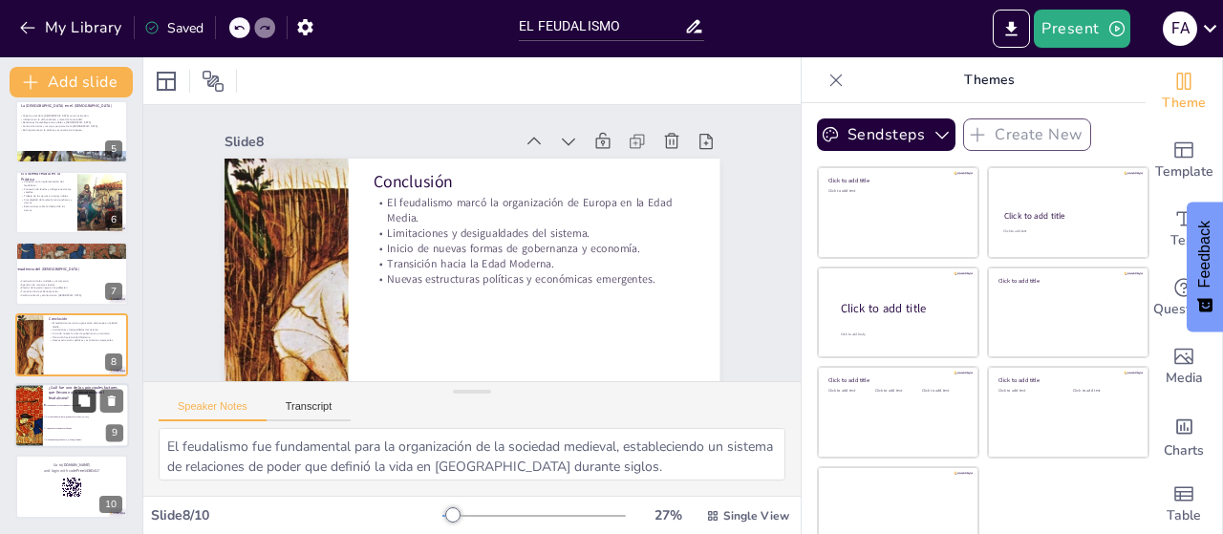
checkbox input "true"
click at [92, 412] on button at bounding box center [84, 400] width 23 height 23
type textarea "La respuesta correcta es el crecimiento de las ciudades y el comercio, que se m…"
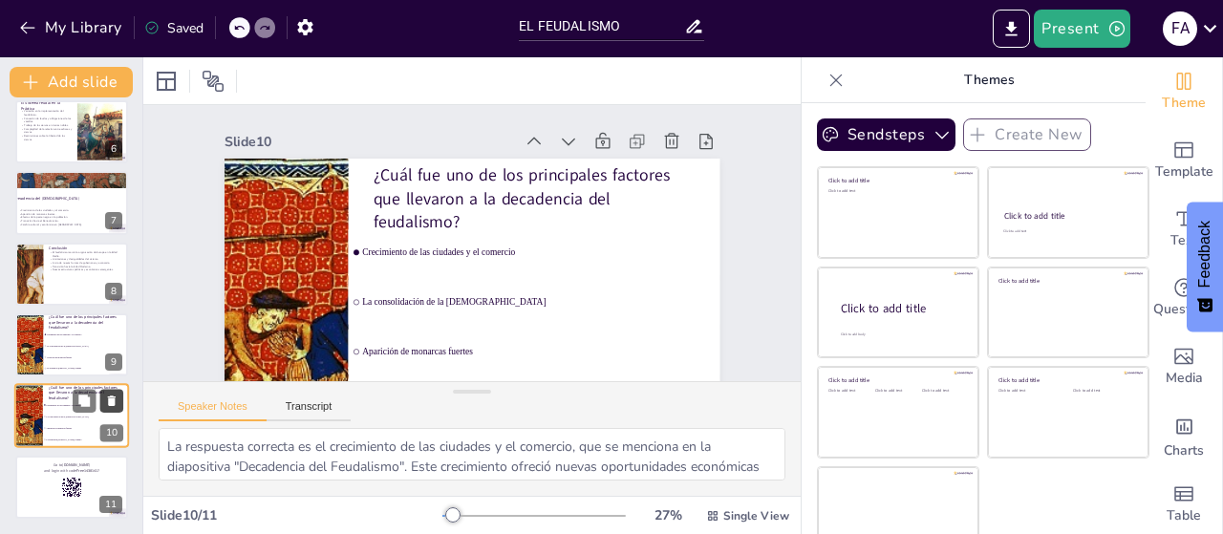
scroll to position [54, 0]
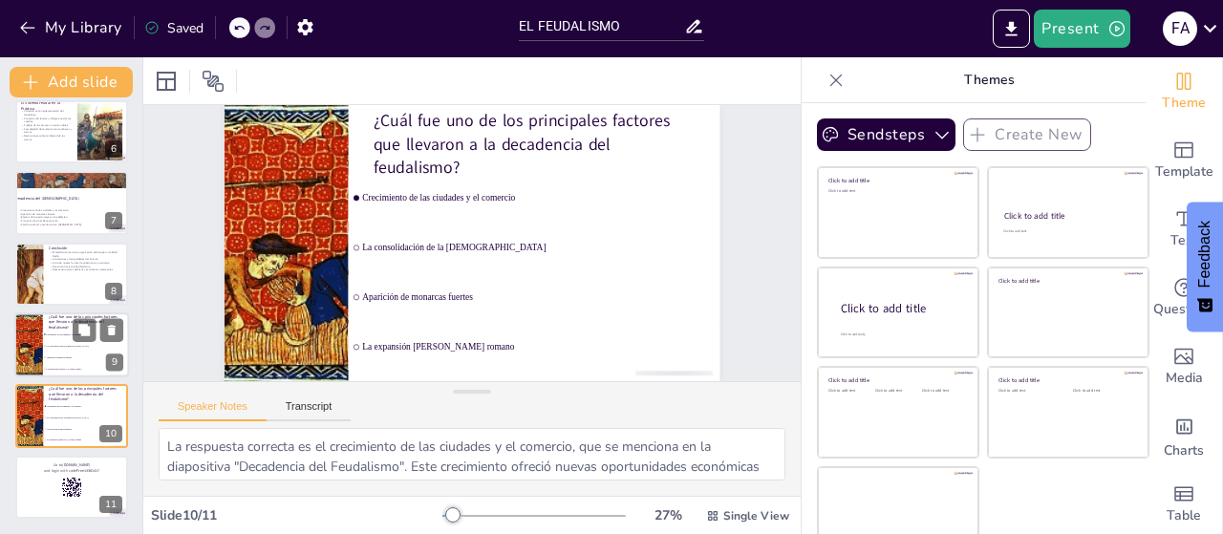
checkbox input "true"
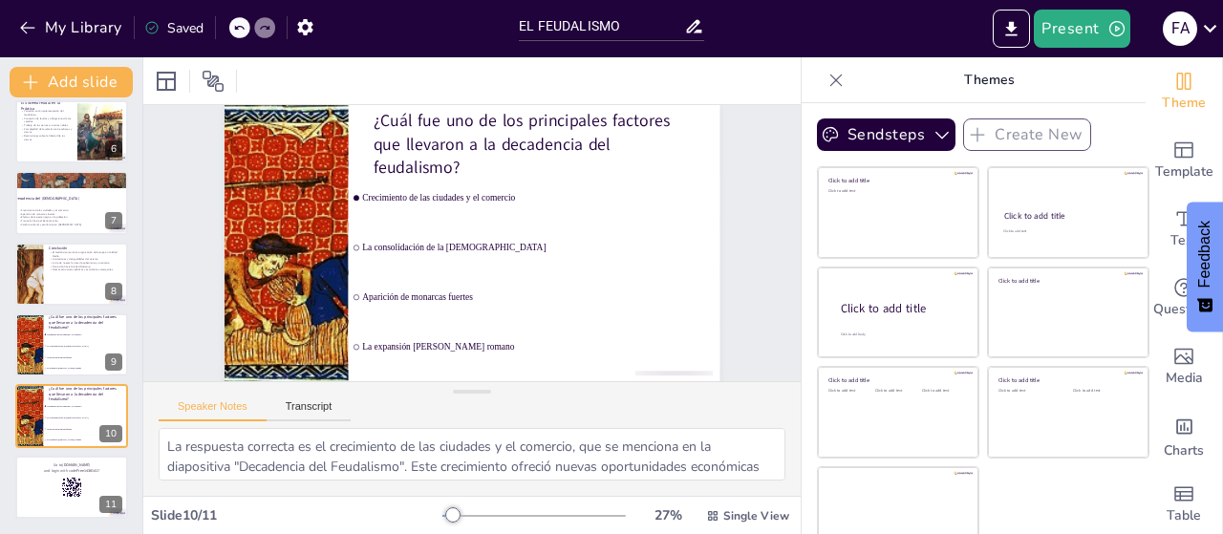
checkbox input "true"
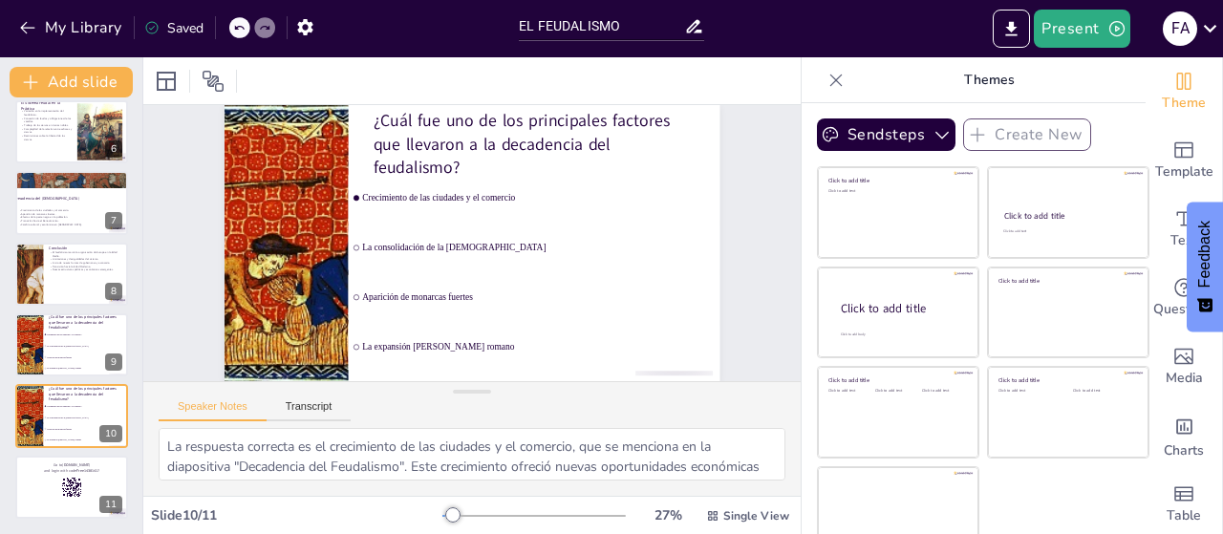
checkbox input "true"
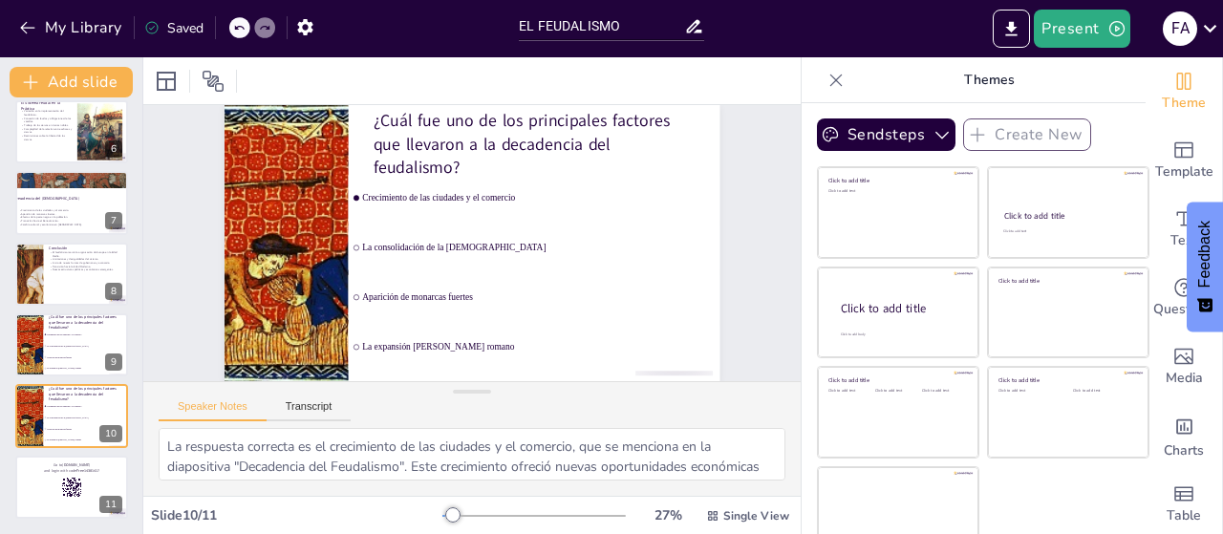
checkbox input "true"
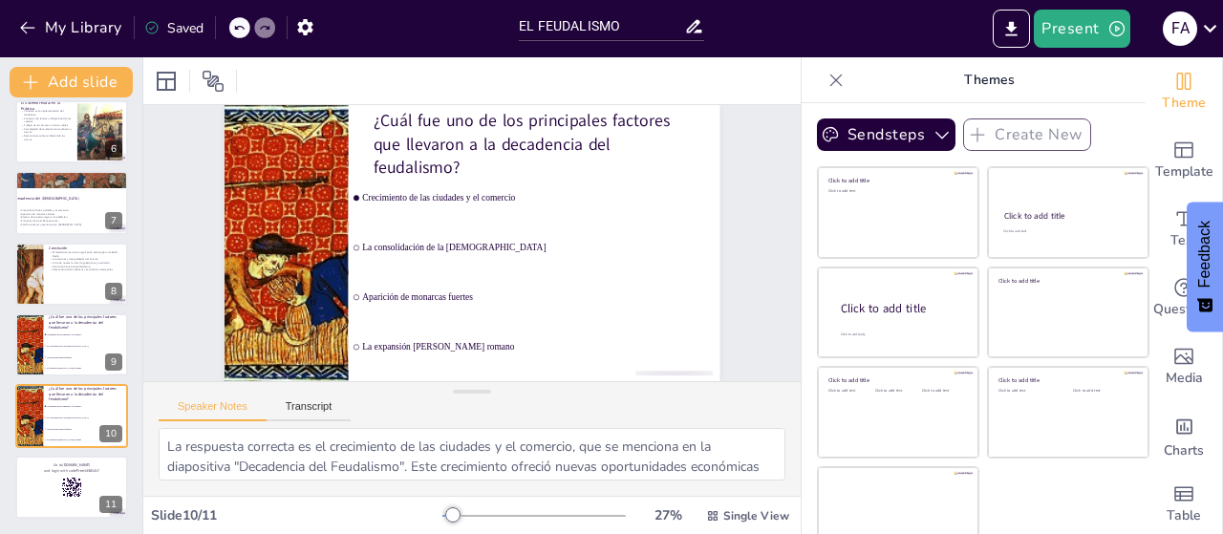
checkbox input "true"
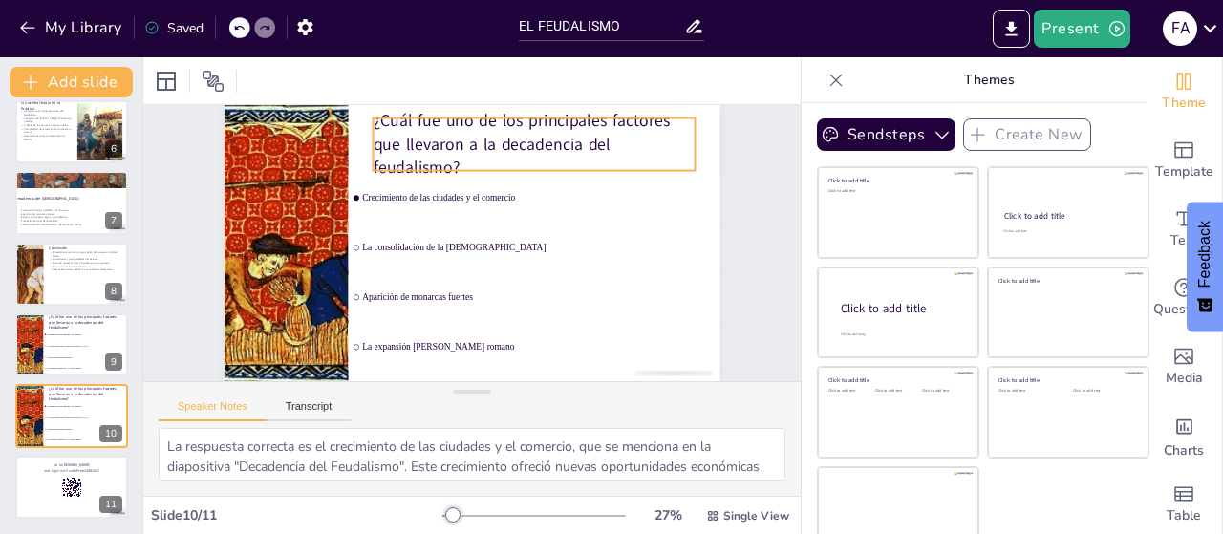
checkbox input "true"
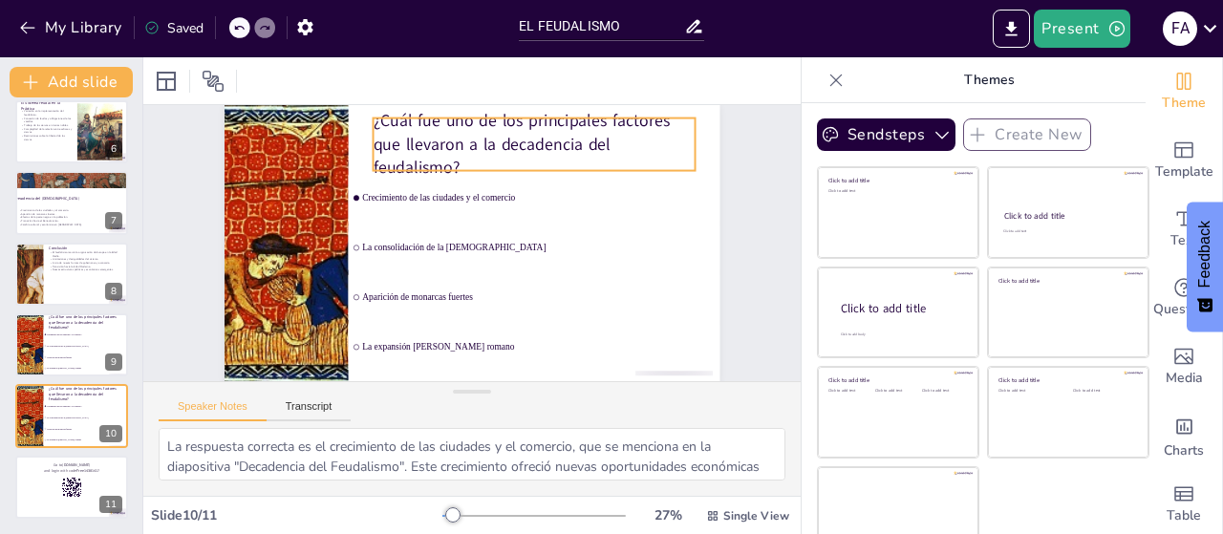
checkbox input "true"
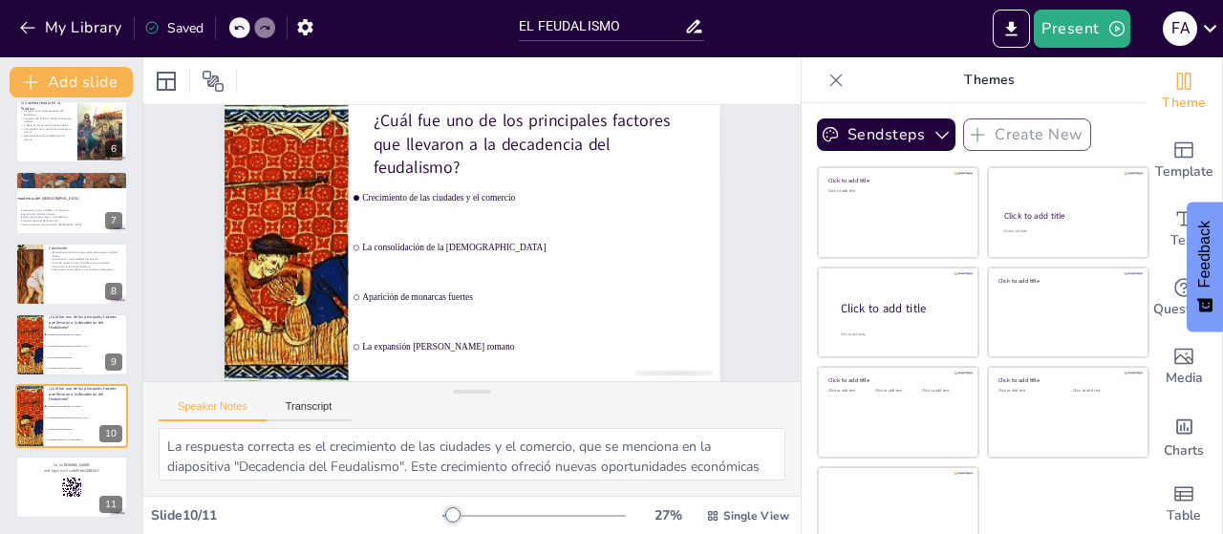
checkbox input "true"
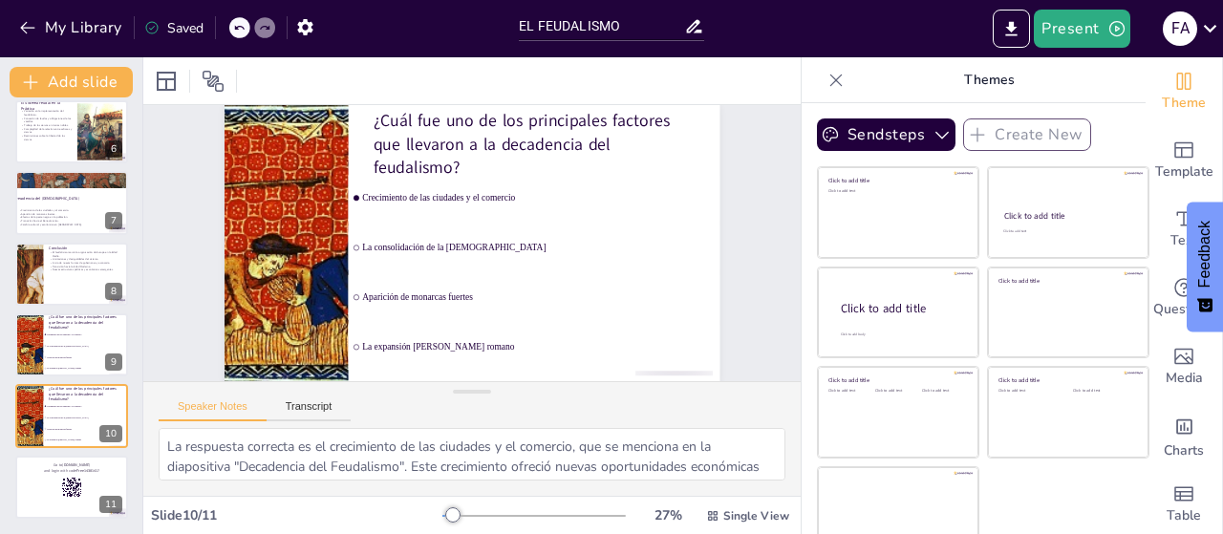
checkbox input "true"
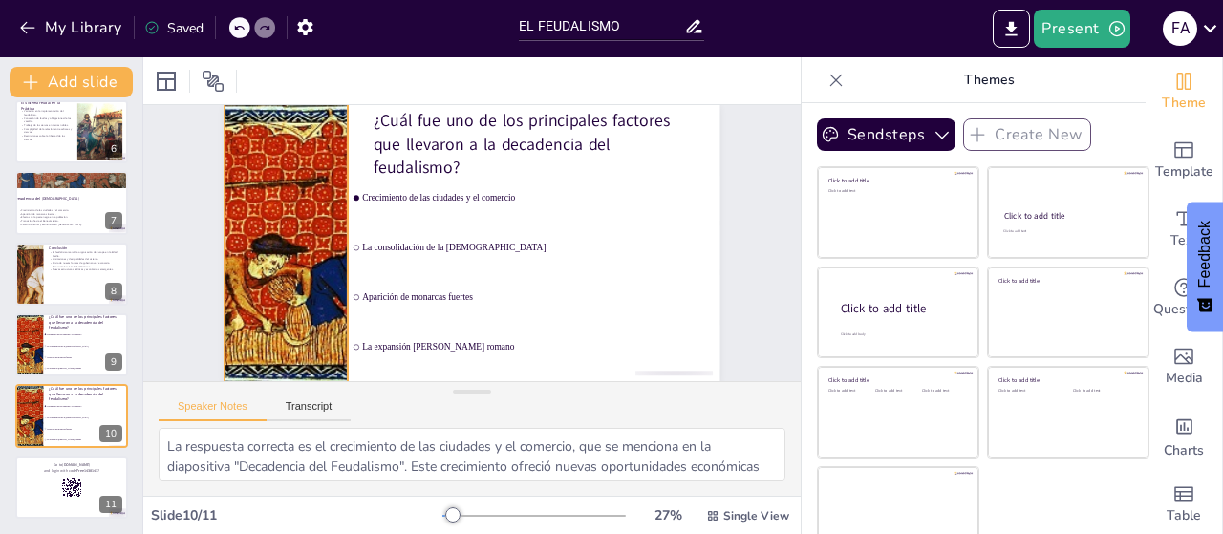
click at [288, 204] on div at bounding box center [290, 206] width 636 height 396
checkbox input "true"
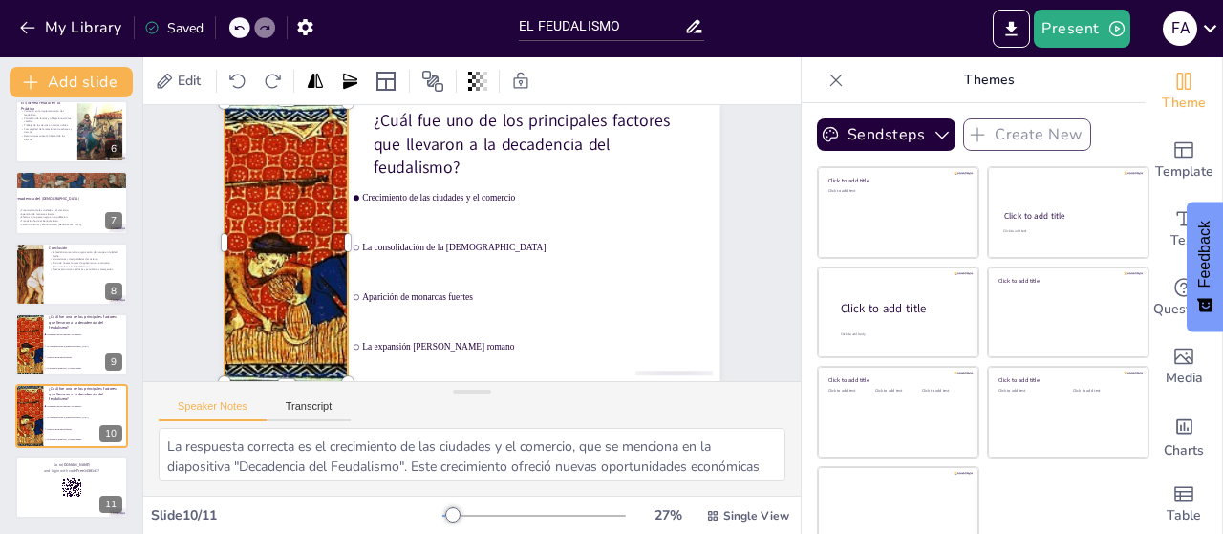
checkbox input "true"
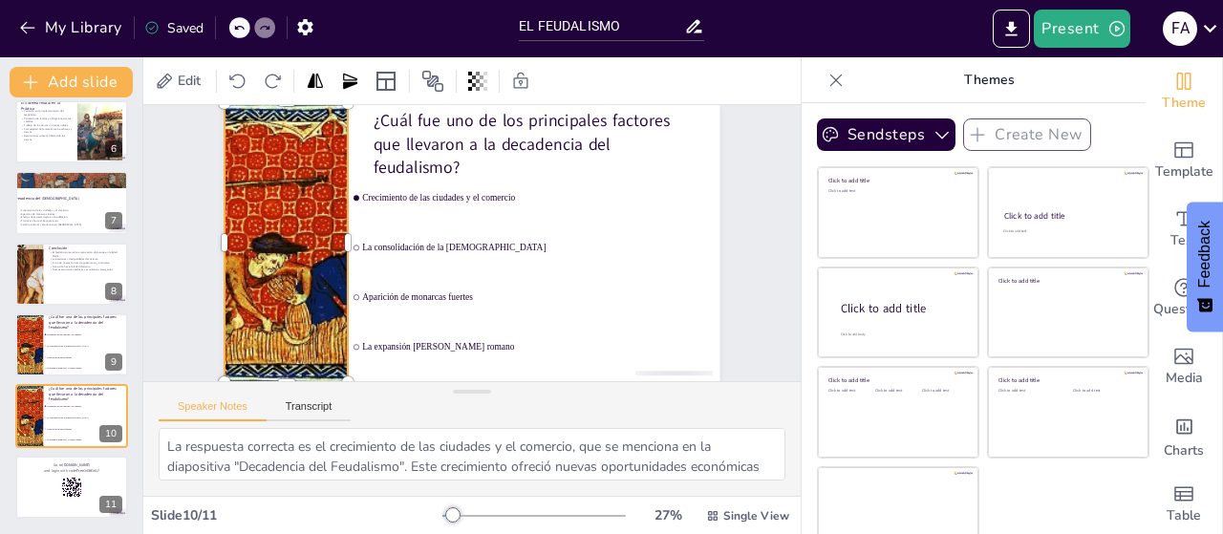
checkbox input "true"
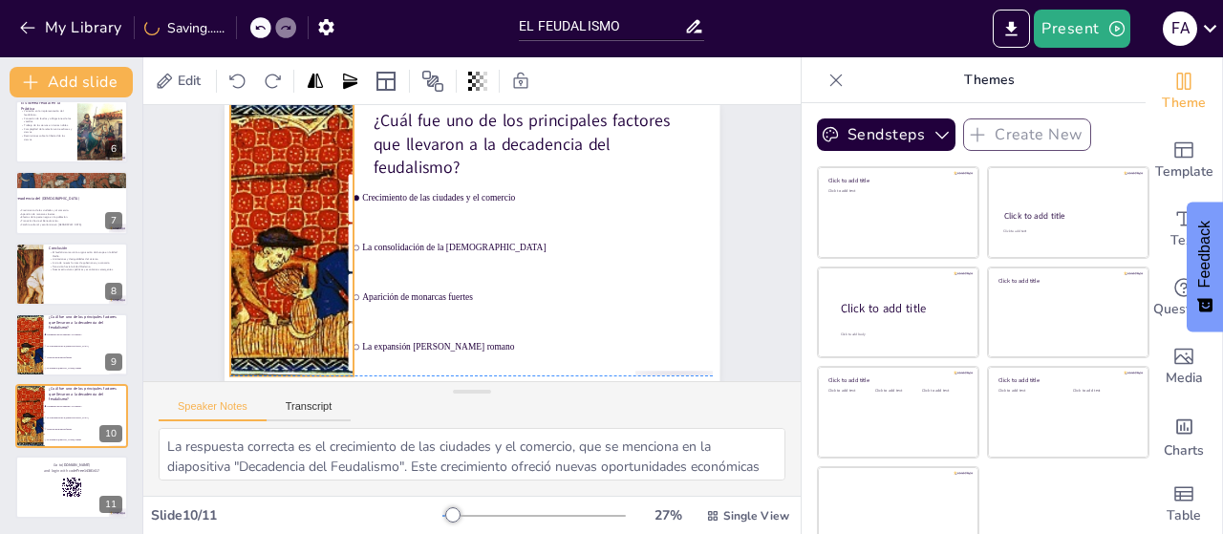
click at [285, 206] on div at bounding box center [356, 105] width 602 height 625
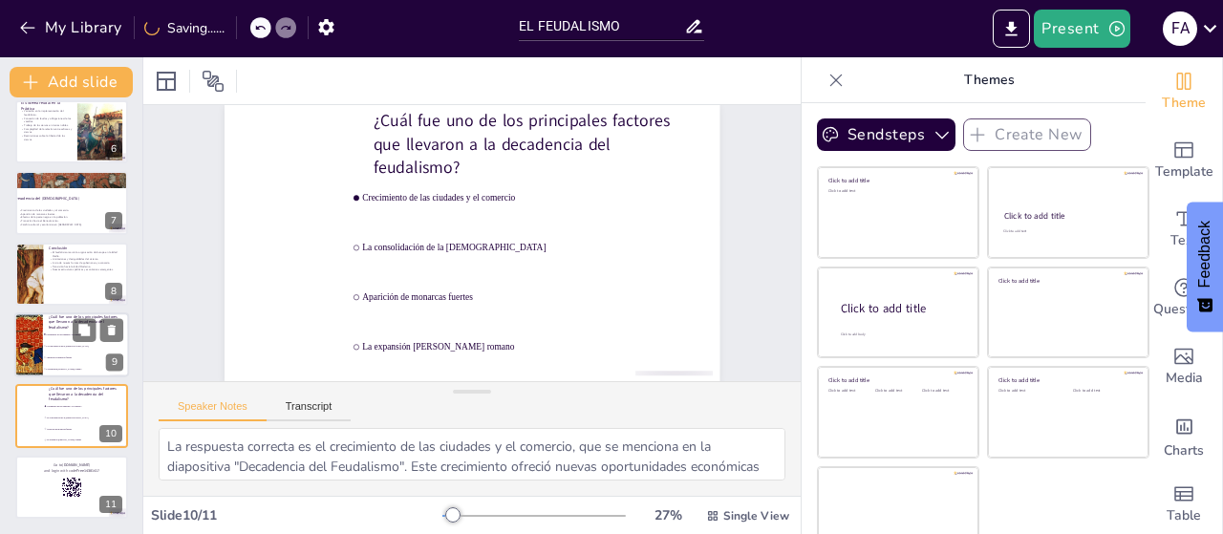
click at [69, 347] on span "La consolidación de la [DEMOGRAPHIC_DATA]" at bounding box center [87, 346] width 82 height 3
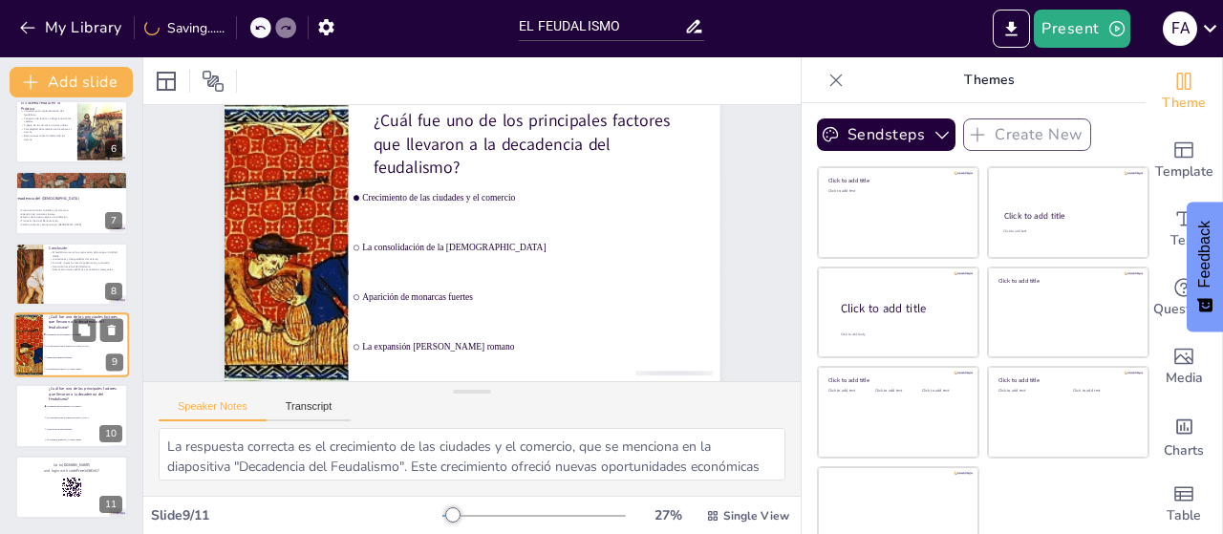
scroll to position [0, 0]
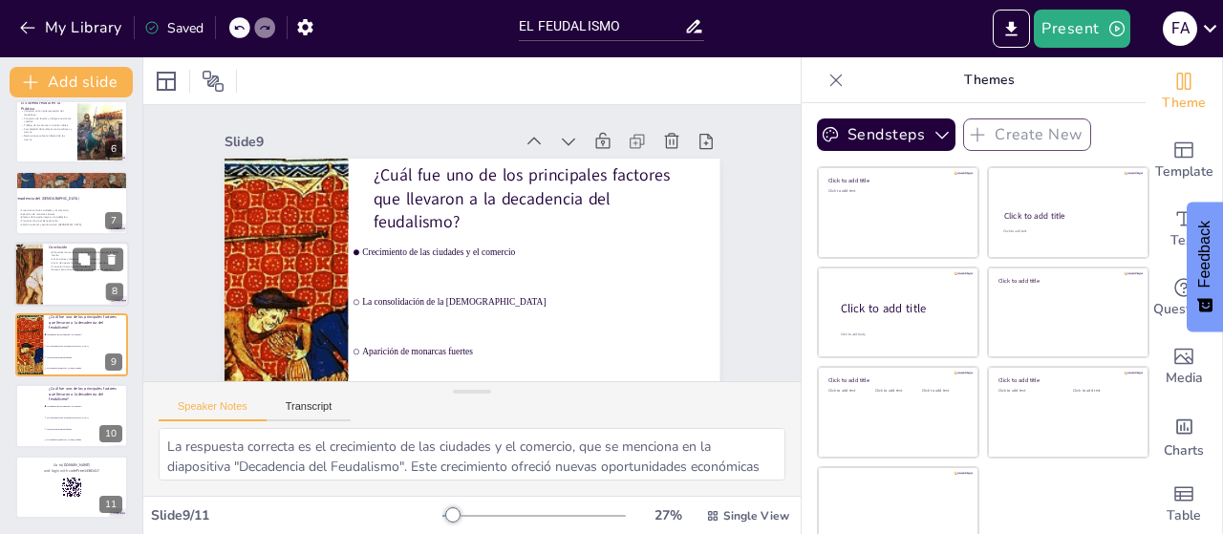
click at [85, 290] on div at bounding box center [71, 274] width 115 height 65
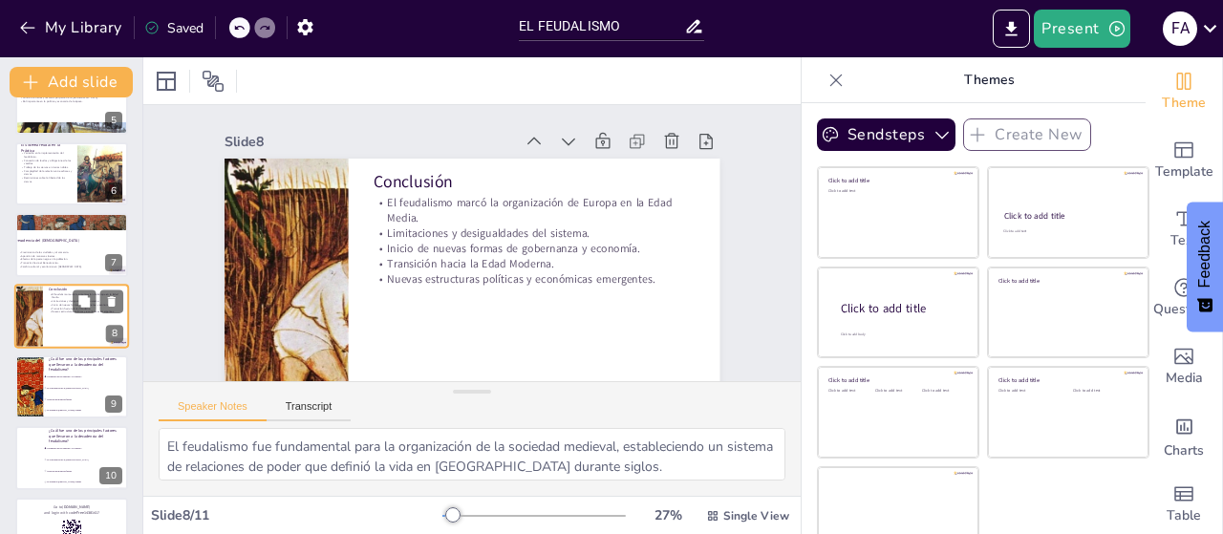
click at [113, 374] on icon at bounding box center [111, 373] width 8 height 11
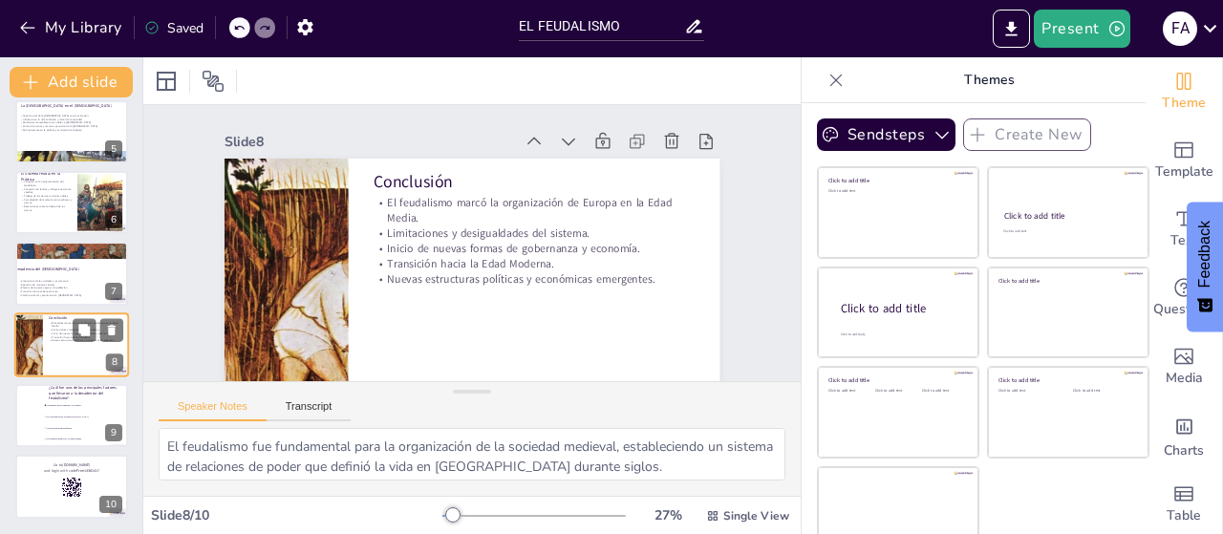
scroll to position [297, 0]
click at [48, 432] on li "Aparición de monarcas fuertes" at bounding box center [86, 428] width 86 height 11
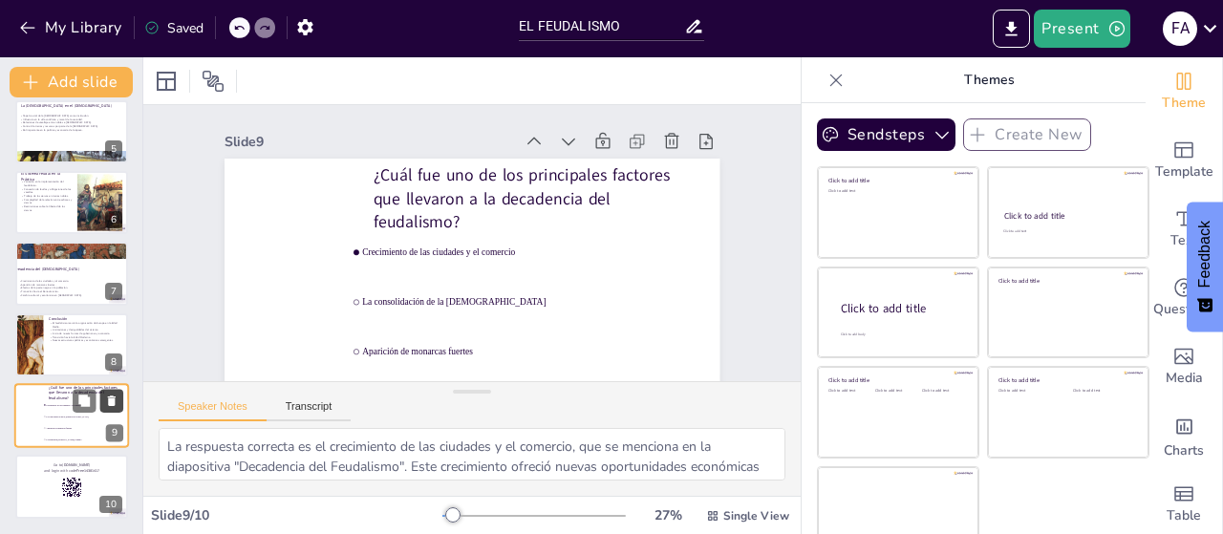
click at [112, 400] on icon at bounding box center [112, 401] width 8 height 11
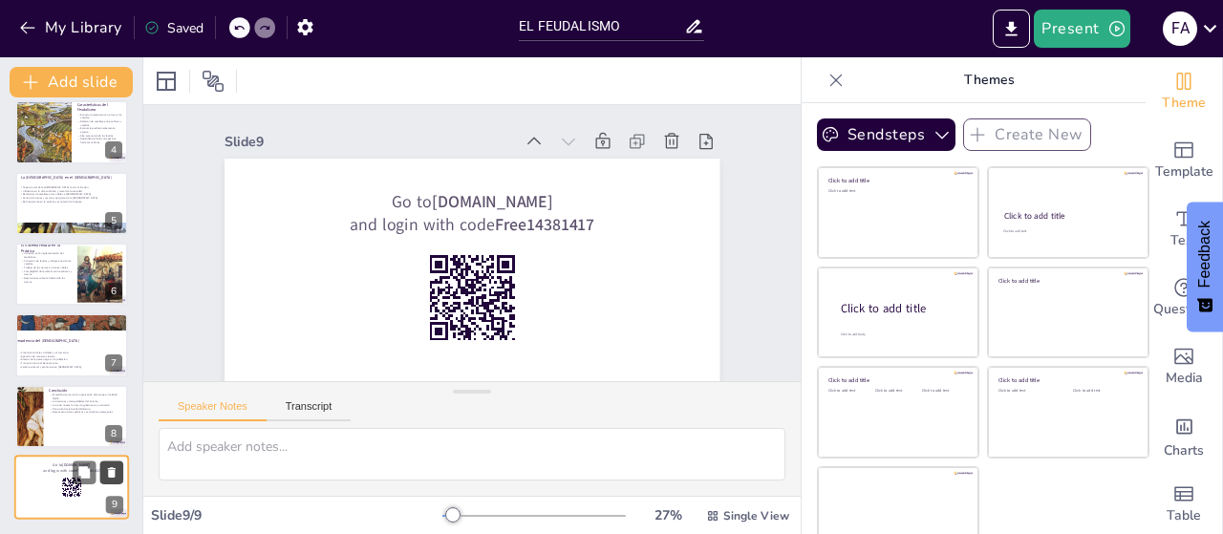
scroll to position [54, 0]
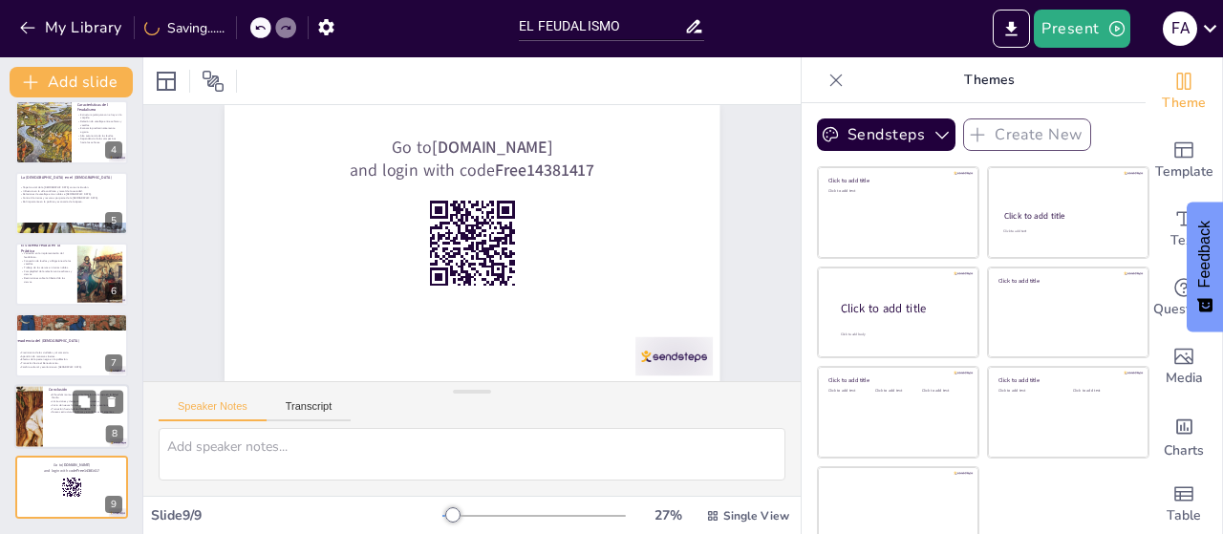
click at [67, 421] on div at bounding box center [71, 416] width 115 height 65
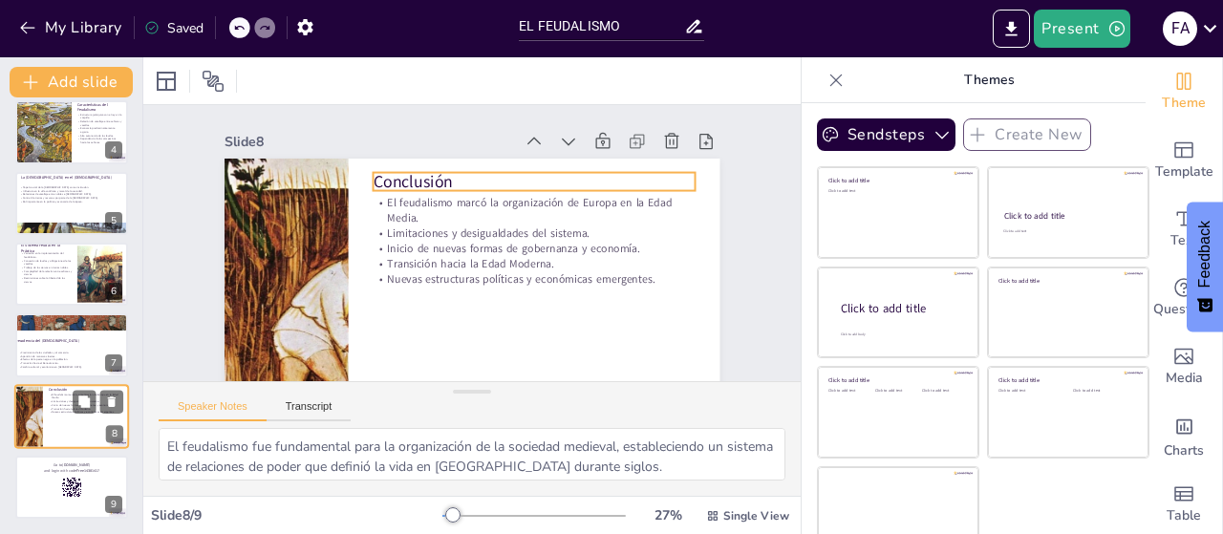
scroll to position [24, 0]
